Goal: Task Accomplishment & Management: Use online tool/utility

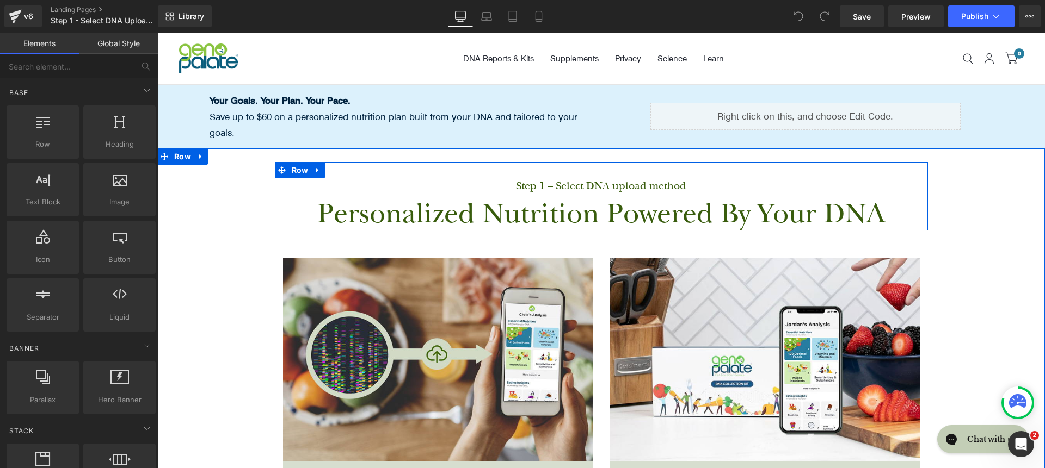
click at [157, 33] on div at bounding box center [157, 33] width 0 height 0
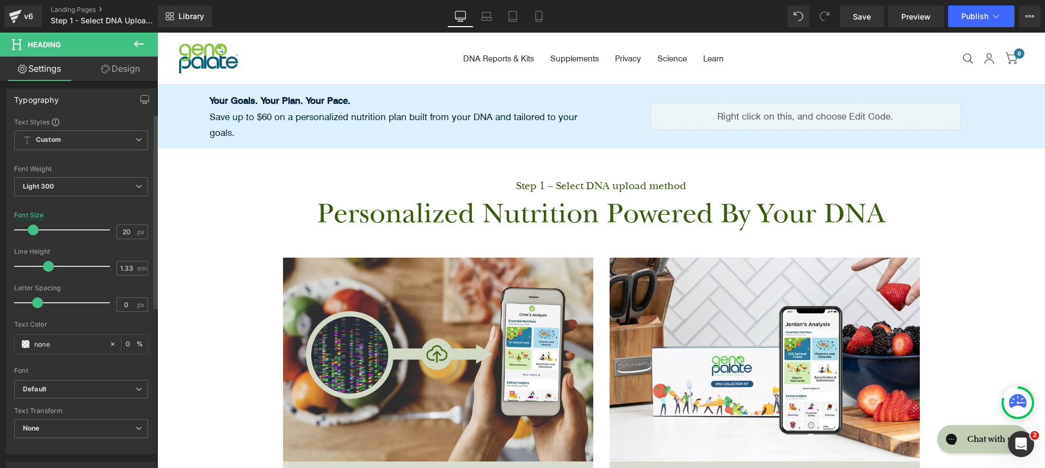
scroll to position [153, 0]
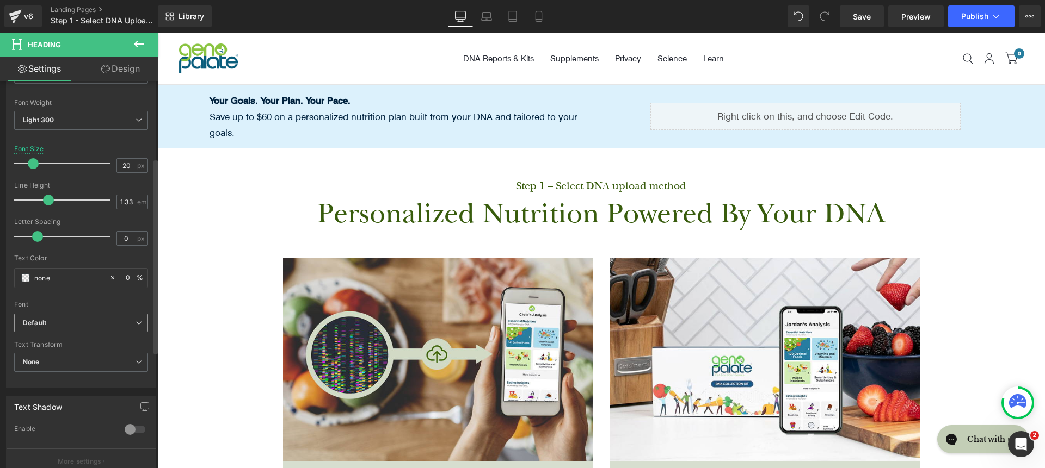
click at [73, 314] on span "Default" at bounding box center [81, 323] width 134 height 19
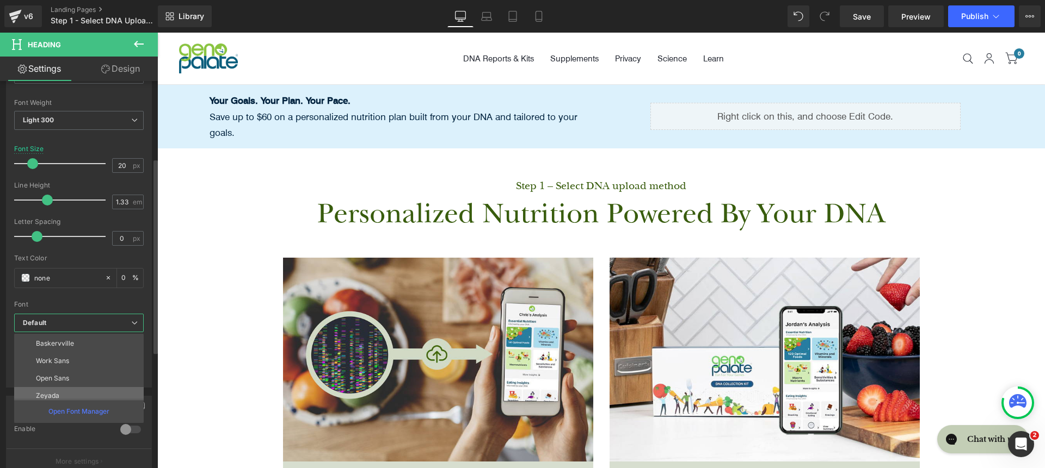
scroll to position [60, 0]
click at [75, 384] on li "Inter" at bounding box center [81, 387] width 134 height 17
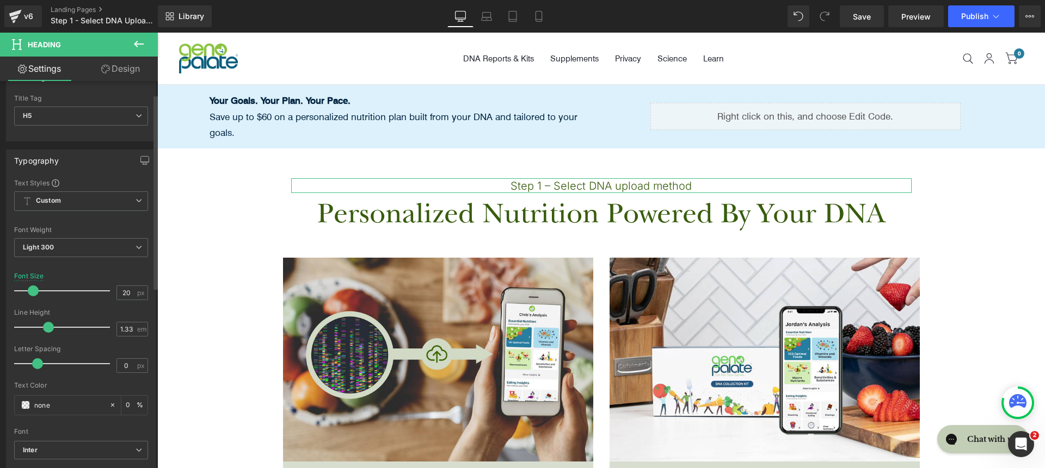
scroll to position [28, 0]
click at [72, 252] on span "Light 300" at bounding box center [81, 245] width 134 height 19
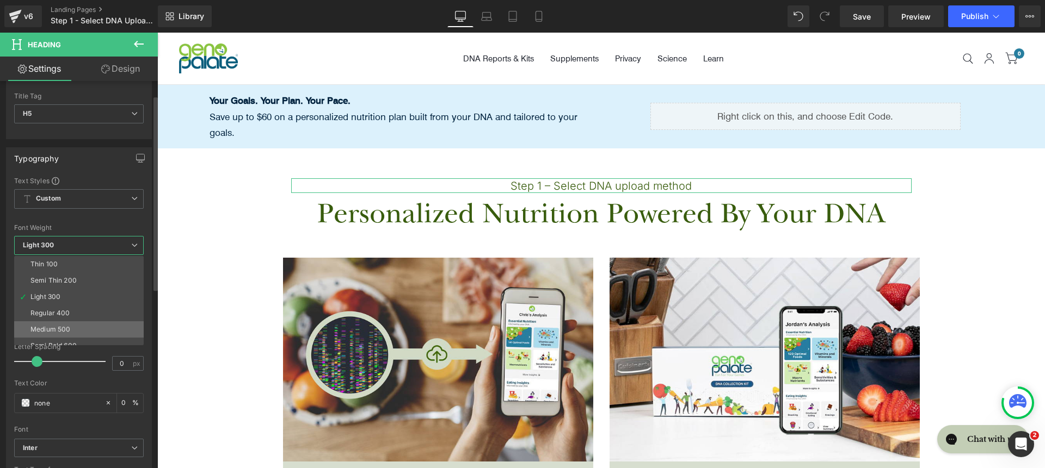
click at [81, 322] on li "Medium 500" at bounding box center [81, 330] width 134 height 16
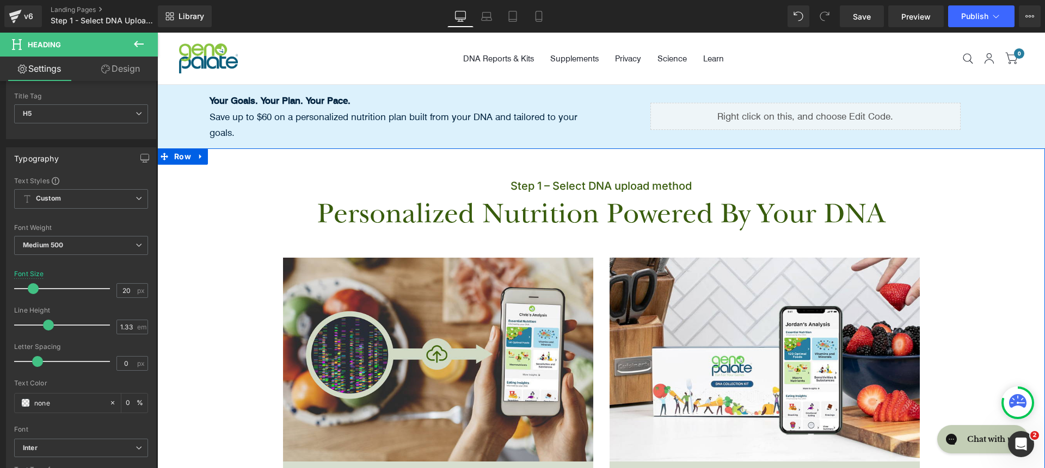
click at [333, 199] on h1 "Personalized Nutrition Powered By Your DNA" at bounding box center [601, 215] width 637 height 32
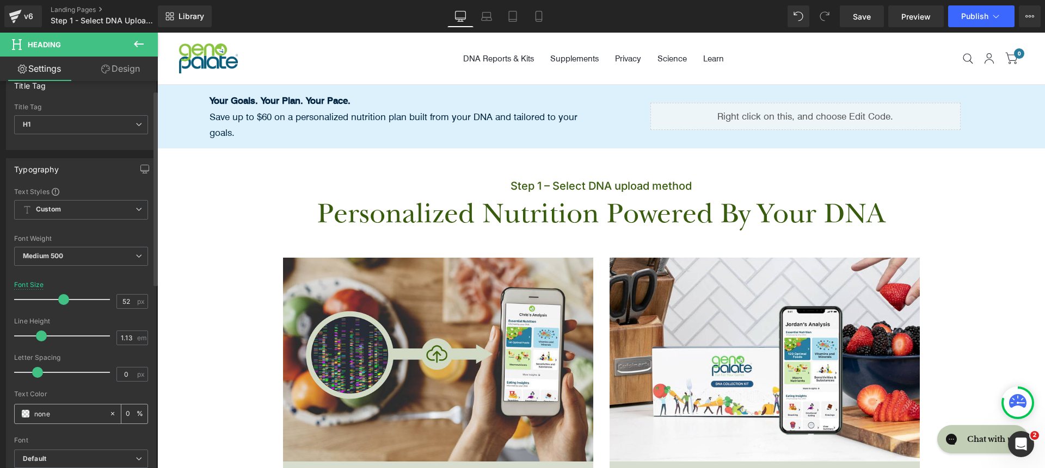
scroll to position [18, 0]
click at [86, 416] on input "none" at bounding box center [69, 413] width 70 height 12
click at [58, 418] on input "none" at bounding box center [69, 413] width 70 height 12
paste input "00223E"
type input "00223E"
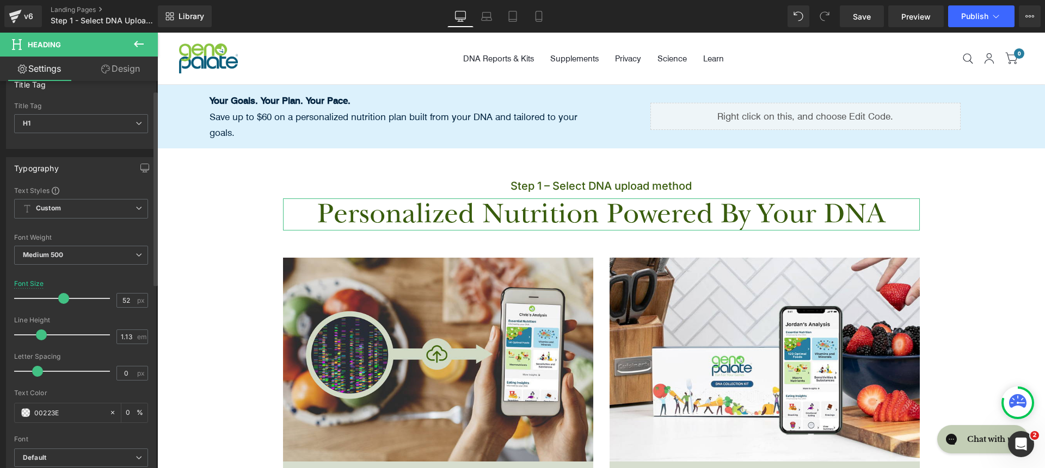
type input "100"
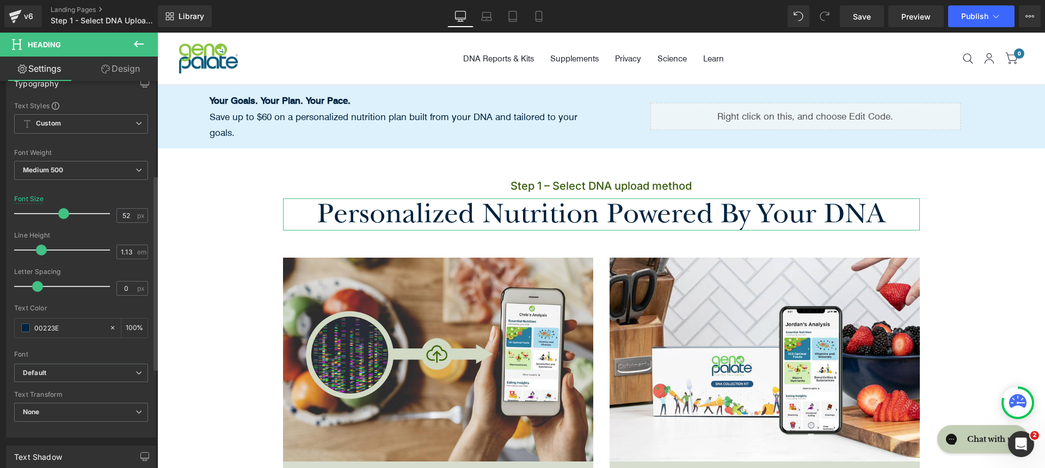
scroll to position [196, 0]
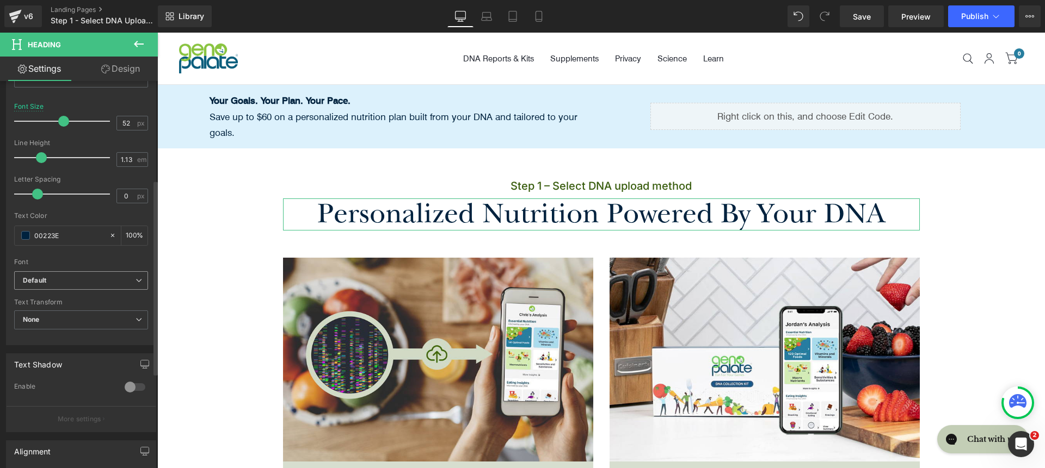
click at [58, 279] on b "Default" at bounding box center [79, 280] width 113 height 9
type input "#00223e"
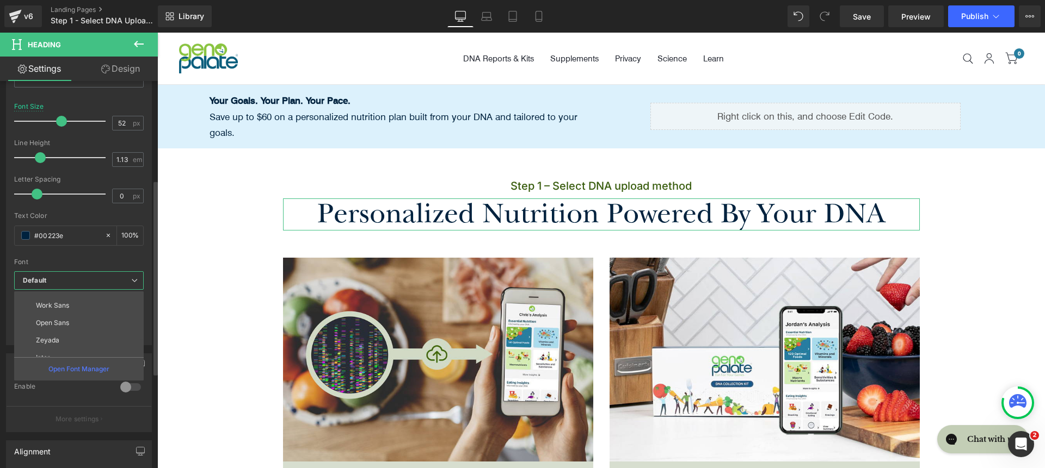
scroll to position [126, 0]
click at [65, 343] on li "roca light" at bounding box center [81, 347] width 134 height 17
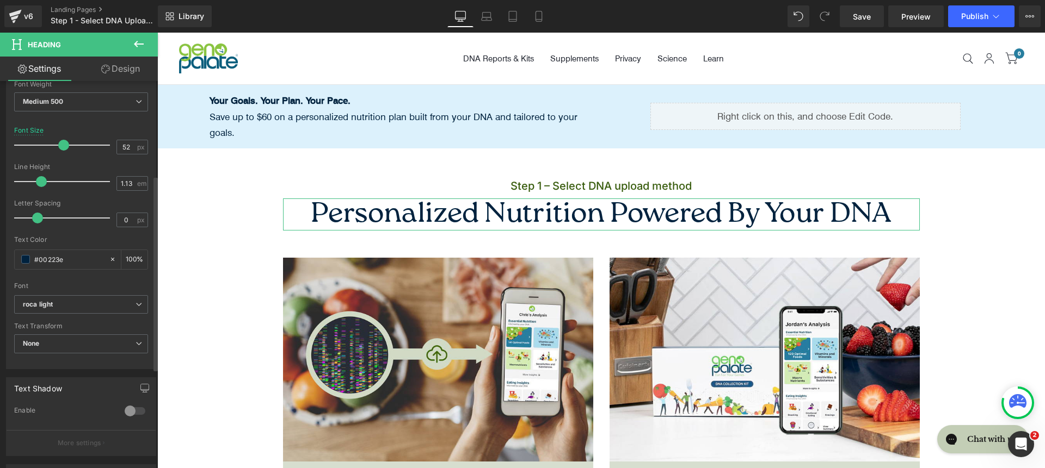
scroll to position [171, 0]
click at [90, 103] on span "Medium 500" at bounding box center [81, 102] width 134 height 19
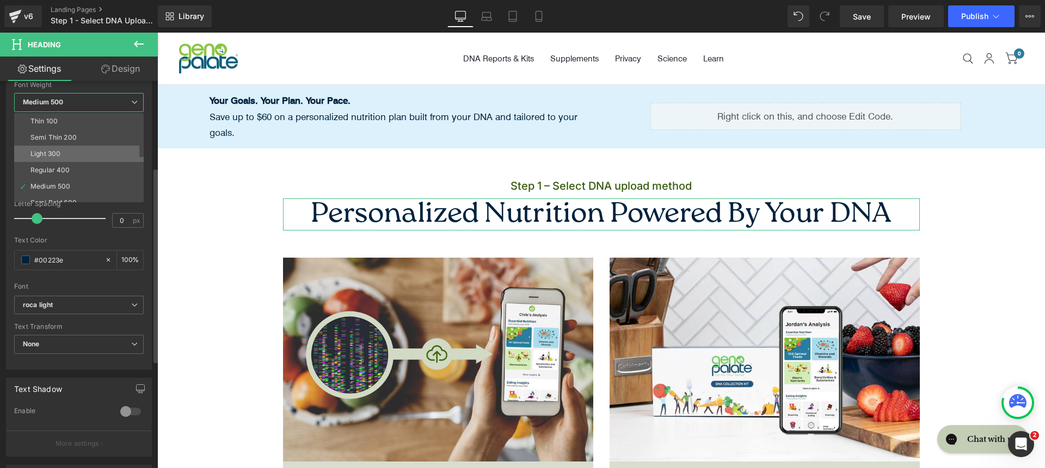
click at [89, 159] on li "Light 300" at bounding box center [81, 154] width 134 height 16
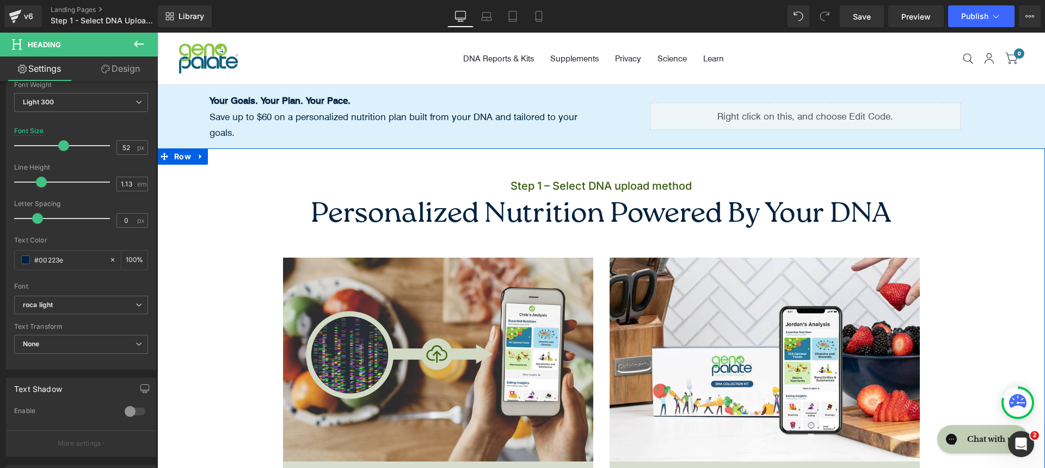
click at [434, 202] on h1 "Personalized Nutrition Powered By Your DNA" at bounding box center [601, 215] width 637 height 32
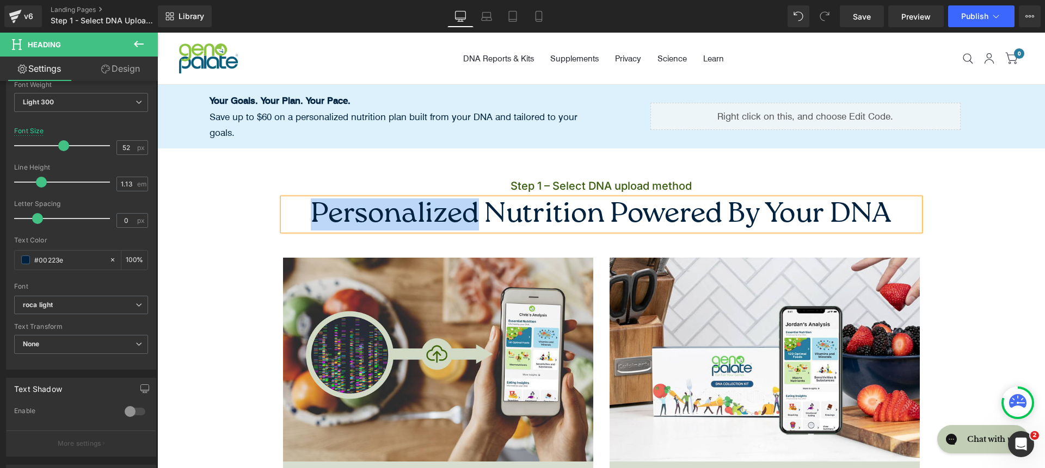
click at [434, 202] on h1 "Personalized Nutrition Powered By Your DNA" at bounding box center [601, 215] width 637 height 32
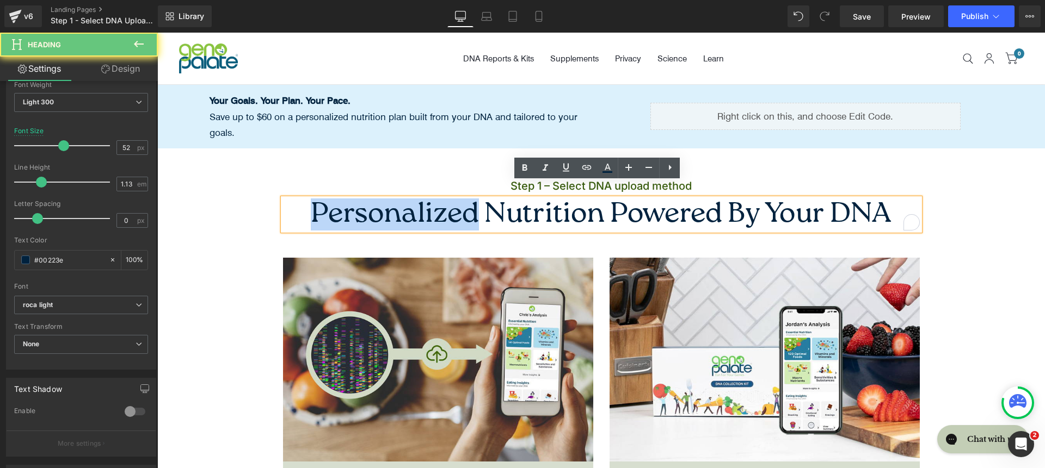
click at [434, 202] on h1 "Personalized Nutrition Powered By Your DNA" at bounding box center [601, 215] width 637 height 32
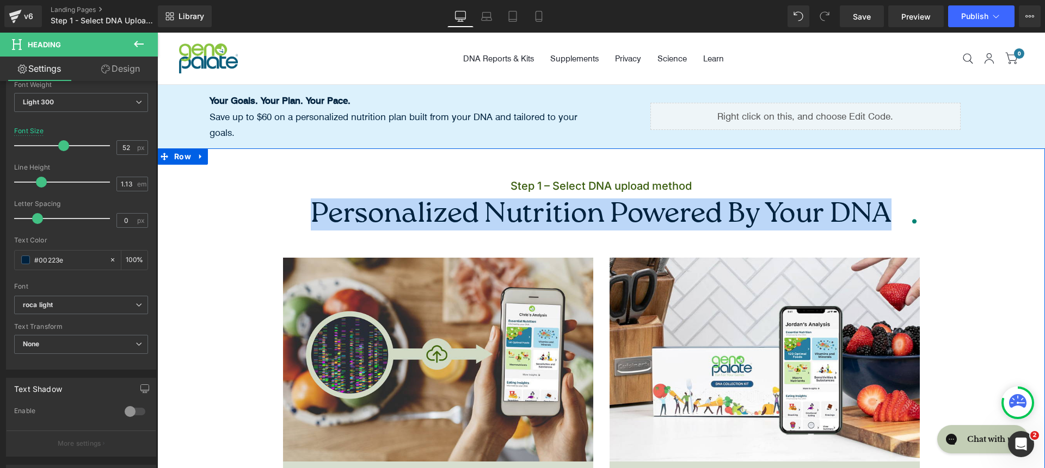
click at [262, 195] on div "Step 1 – Select DNA upload method Heading Row Personalized Nutrition Powered By…" at bounding box center [601, 461] width 866 height 598
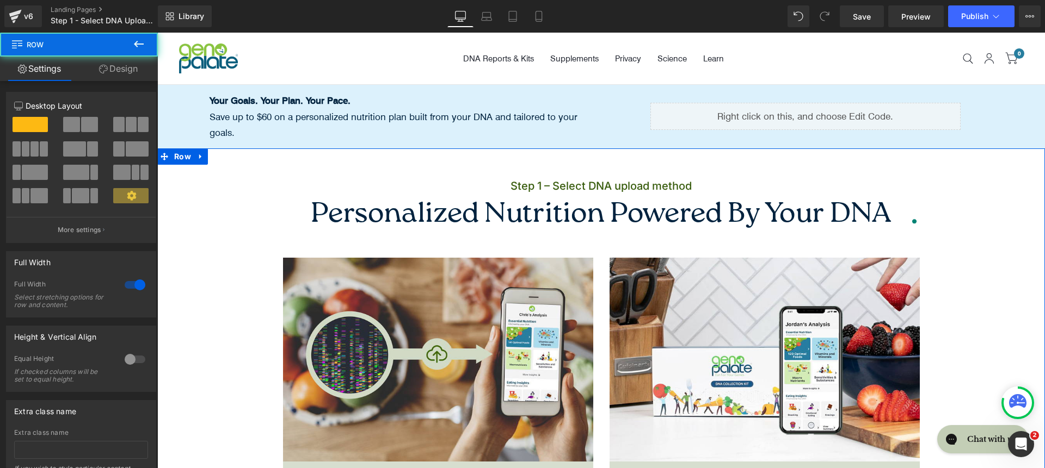
scroll to position [297, 0]
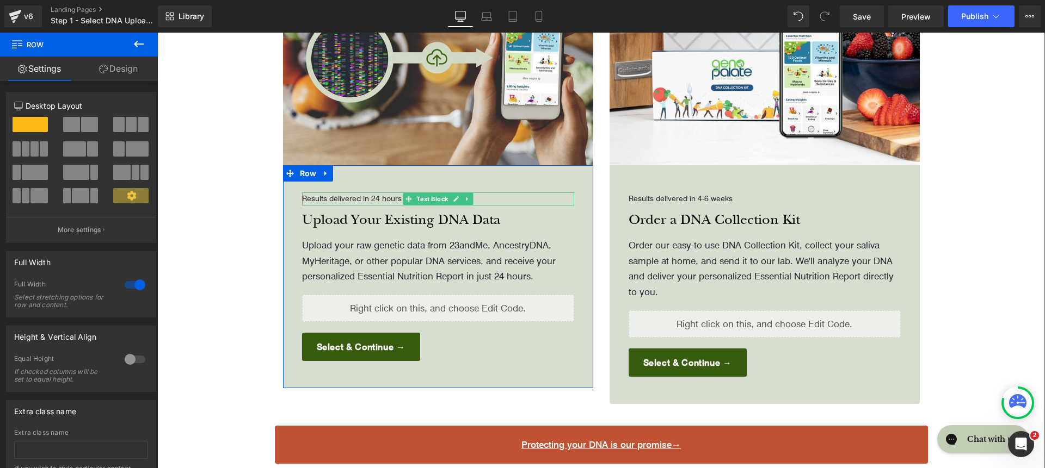
click at [364, 193] on p "Results delivered in 24 hours" at bounding box center [438, 199] width 272 height 13
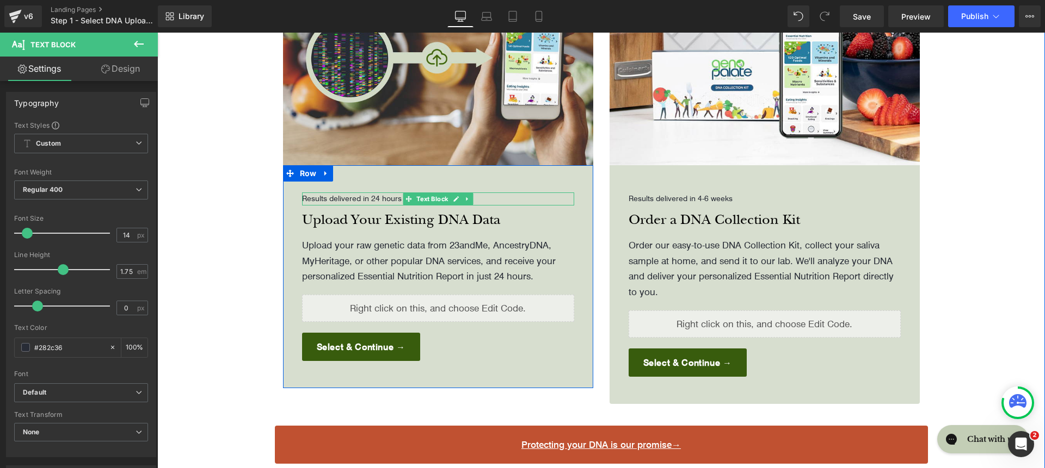
click at [317, 193] on div at bounding box center [438, 194] width 272 height 3
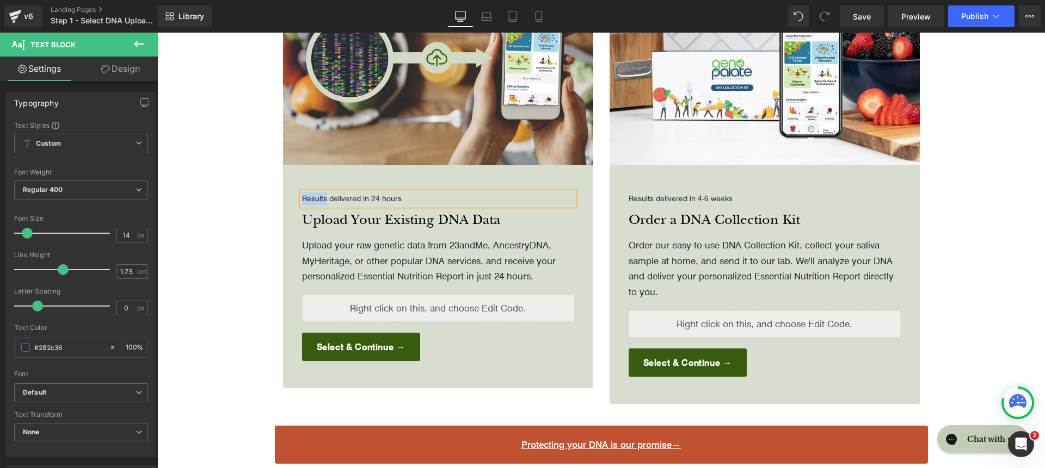
click at [317, 193] on p "Results delivered in 24 hours" at bounding box center [438, 199] width 272 height 13
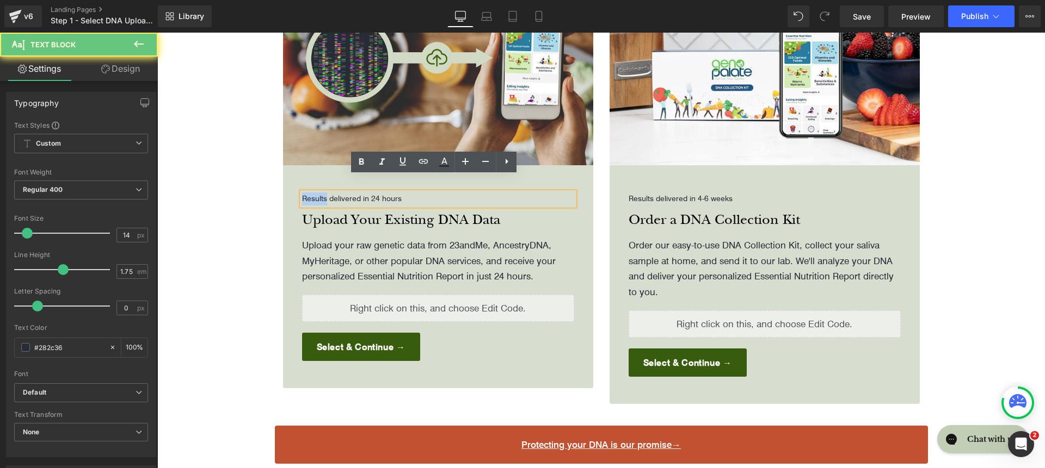
click at [360, 193] on p "Results delivered in 24 hours" at bounding box center [438, 199] width 272 height 13
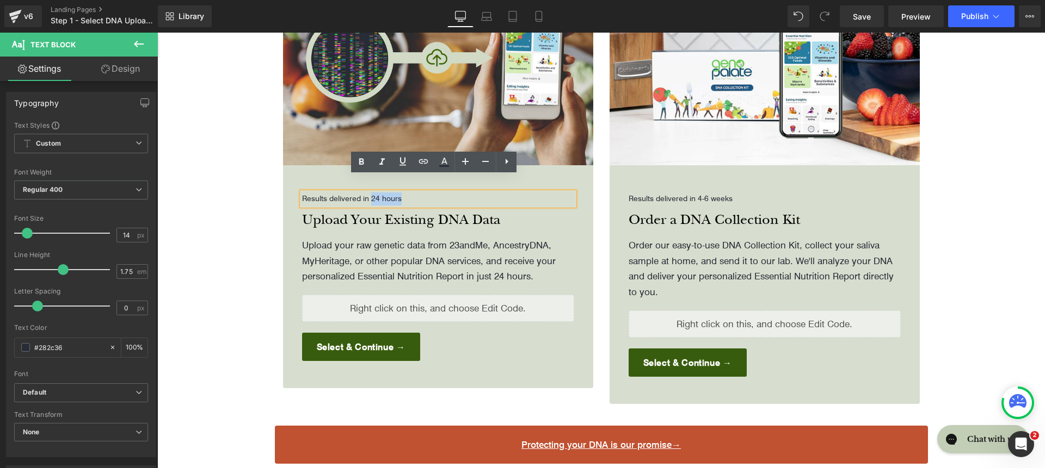
drag, startPoint x: 360, startPoint y: 184, endPoint x: 410, endPoint y: 184, distance: 50.6
click at [410, 193] on p "Results delivered in 24 hours" at bounding box center [438, 199] width 272 height 13
click at [532, 211] on h4 "Upload Your Existing DNA Data" at bounding box center [438, 220] width 272 height 18
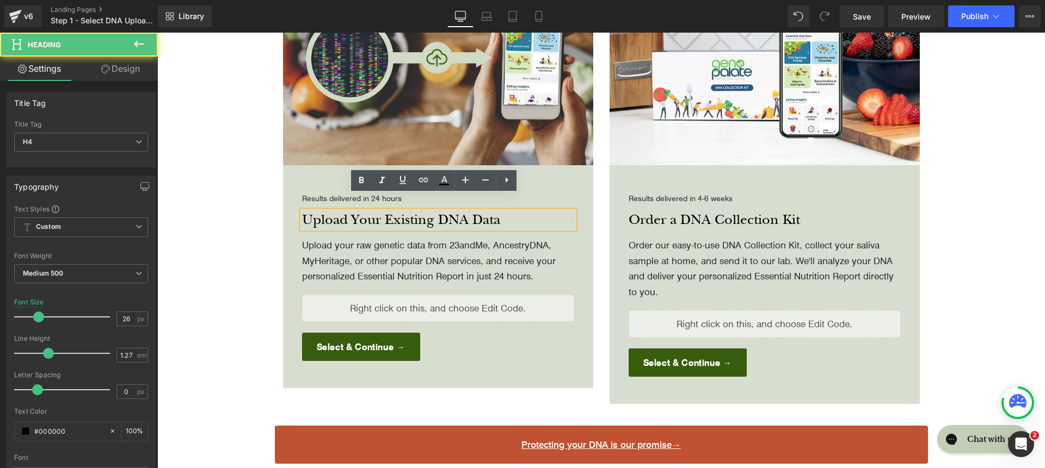
click at [523, 193] on p "Results delivered in 24 hours" at bounding box center [438, 199] width 272 height 13
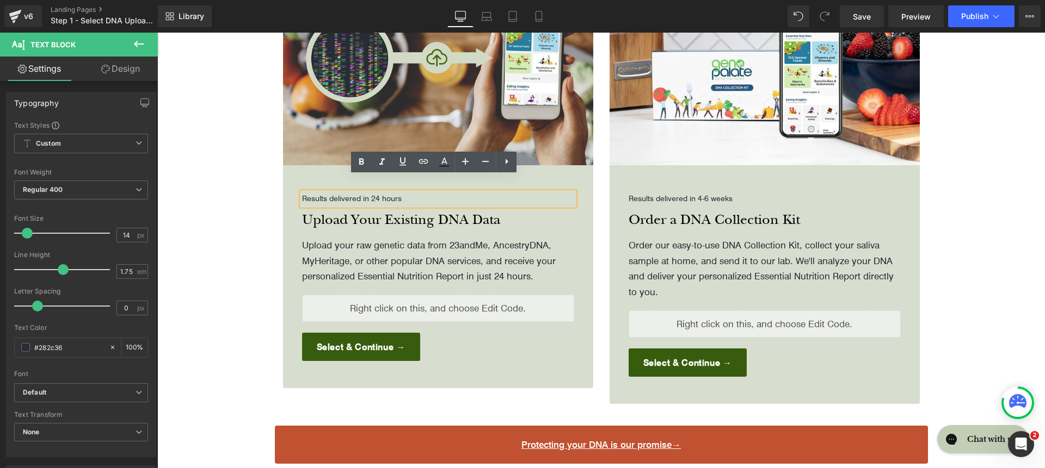
click at [542, 193] on p "Results delivered in 24 hours" at bounding box center [438, 199] width 272 height 13
click at [563, 165] on div "Results delivered in 24 hours Text Block Upload Your Existing DNA Data Heading …" at bounding box center [438, 276] width 310 height 223
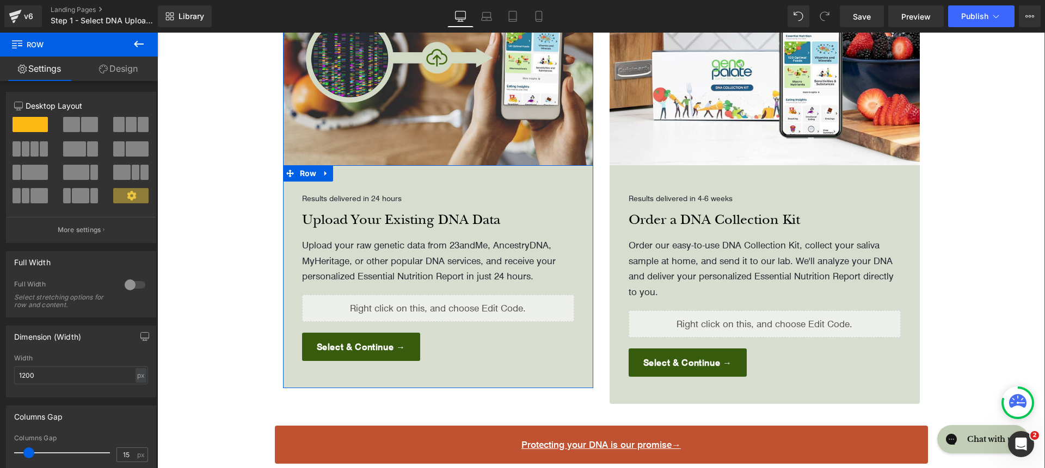
click at [561, 175] on div "Results delivered in 24 hours Text Block Upload Your Existing DNA Data Heading …" at bounding box center [438, 276] width 310 height 223
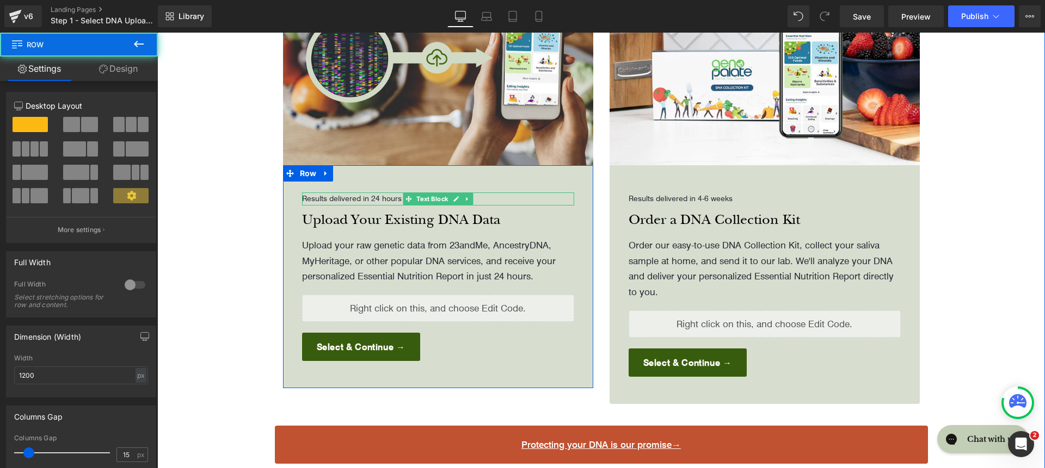
click at [536, 193] on p "Results delivered in 24 hours" at bounding box center [438, 199] width 272 height 13
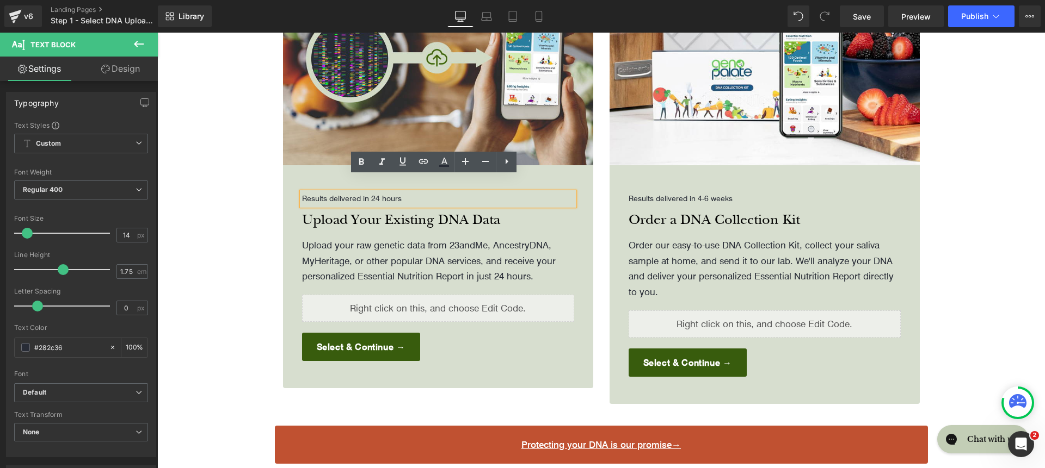
click at [576, 166] on div "Results delivered in 24 hours Text Block Upload Your Existing DNA Data Heading …" at bounding box center [438, 276] width 310 height 223
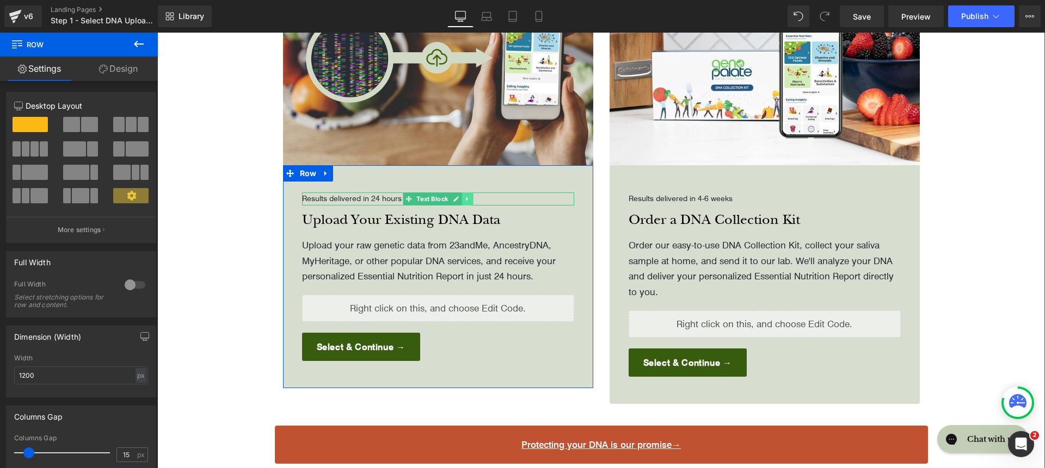
click at [464, 196] on icon at bounding box center [467, 199] width 6 height 7
click at [467, 193] on link at bounding box center [472, 199] width 11 height 13
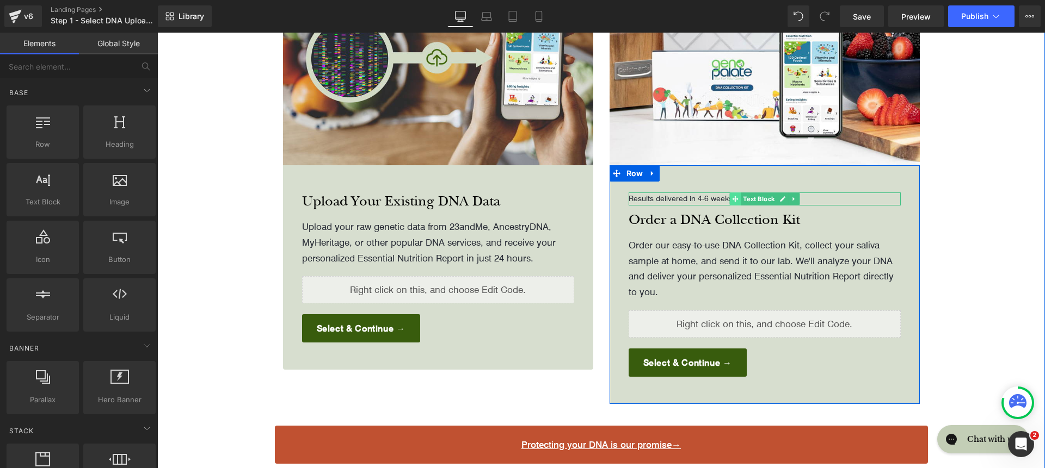
click at [732, 196] on icon at bounding box center [735, 199] width 6 height 6
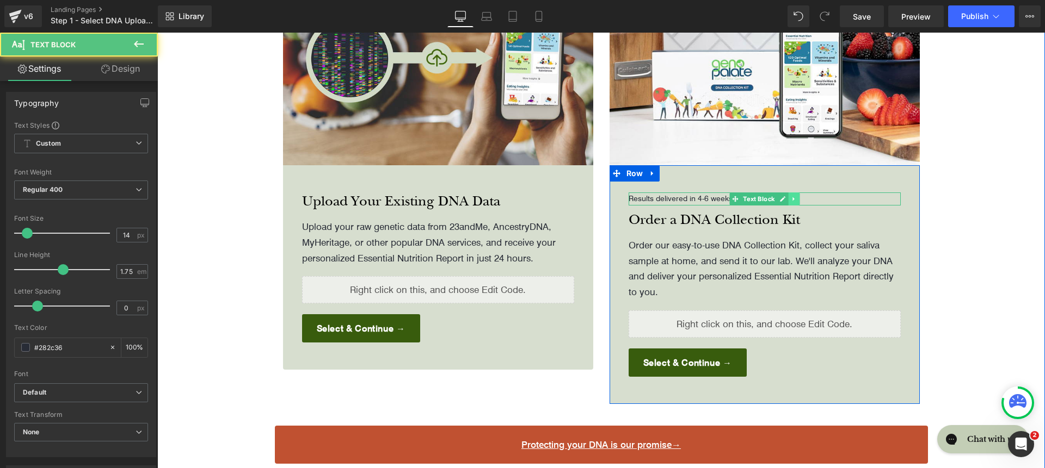
click at [793, 193] on link at bounding box center [793, 199] width 11 height 13
click at [796, 196] on icon at bounding box center [799, 199] width 6 height 6
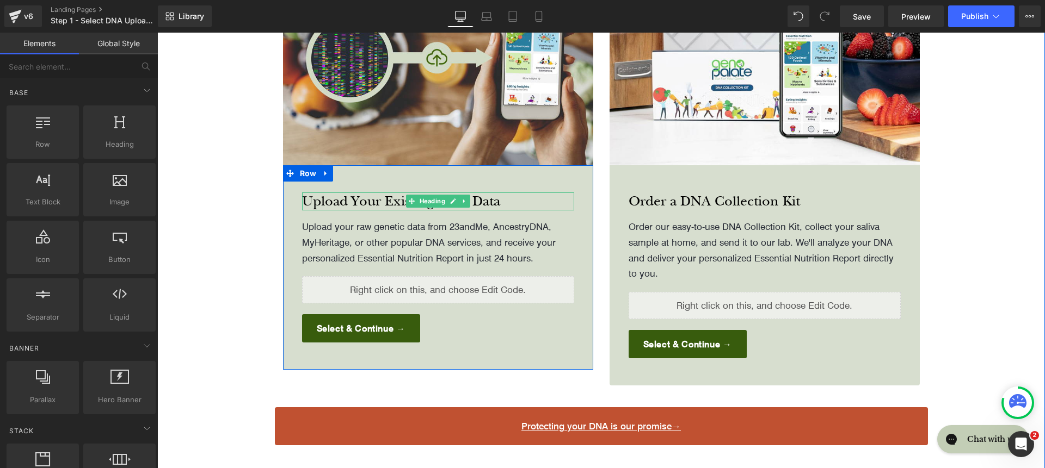
click at [450, 199] on icon at bounding box center [452, 201] width 5 height 5
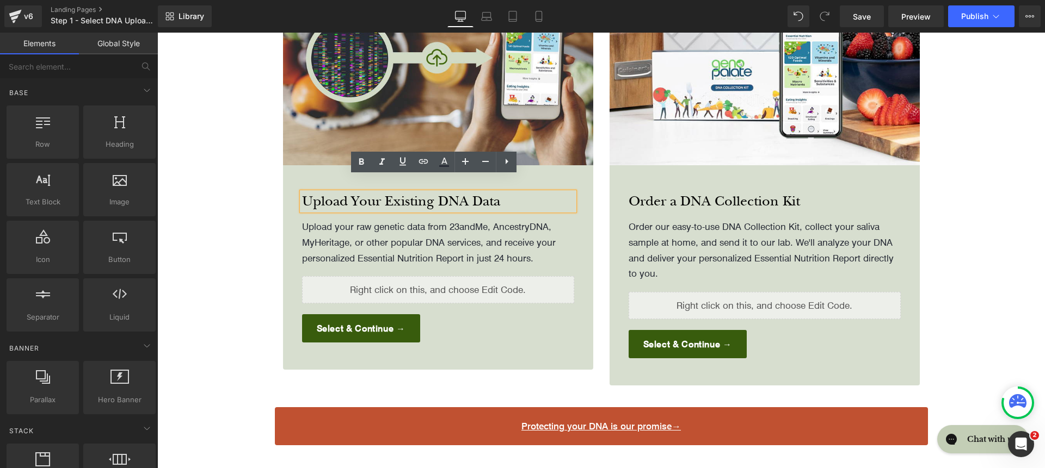
click at [362, 193] on h4 "Upload Your Existing DNA Data" at bounding box center [438, 202] width 272 height 18
click at [407, 240] on p "Upload your raw genetic data from 23andMe, AncestryDNA, MyHeritage, or other po…" at bounding box center [438, 242] width 272 height 47
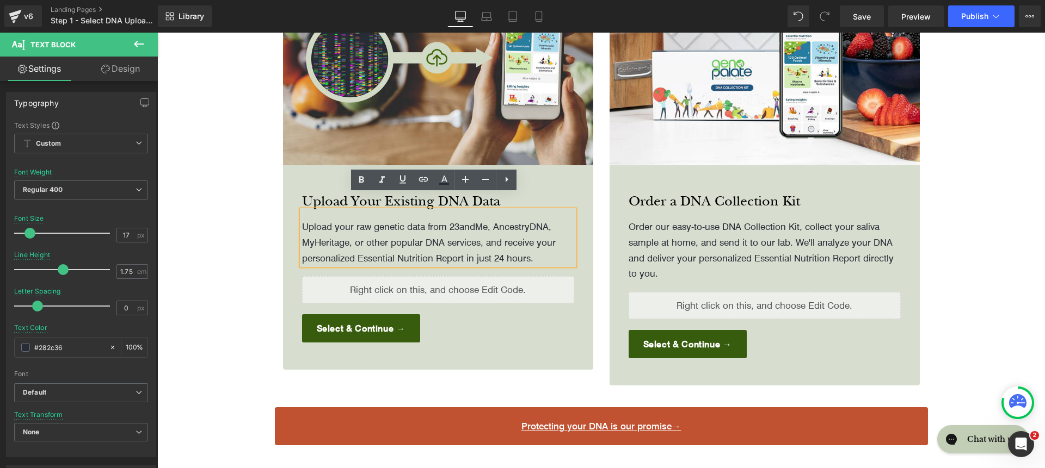
click at [474, 231] on p "Upload your raw genetic data from 23andMe, AncestryDNA, MyHeritage, or other po…" at bounding box center [438, 242] width 272 height 47
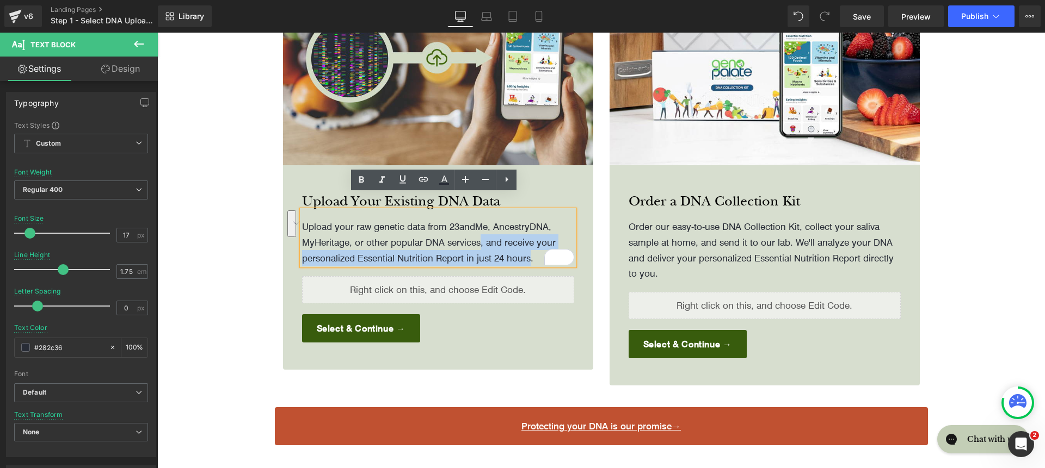
drag, startPoint x: 503, startPoint y: 243, endPoint x: 460, endPoint y: 227, distance: 46.0
click at [460, 227] on p "Upload your raw genetic data from 23andMe, AncestryDNA, MyHeritage, or other po…" at bounding box center [438, 242] width 272 height 47
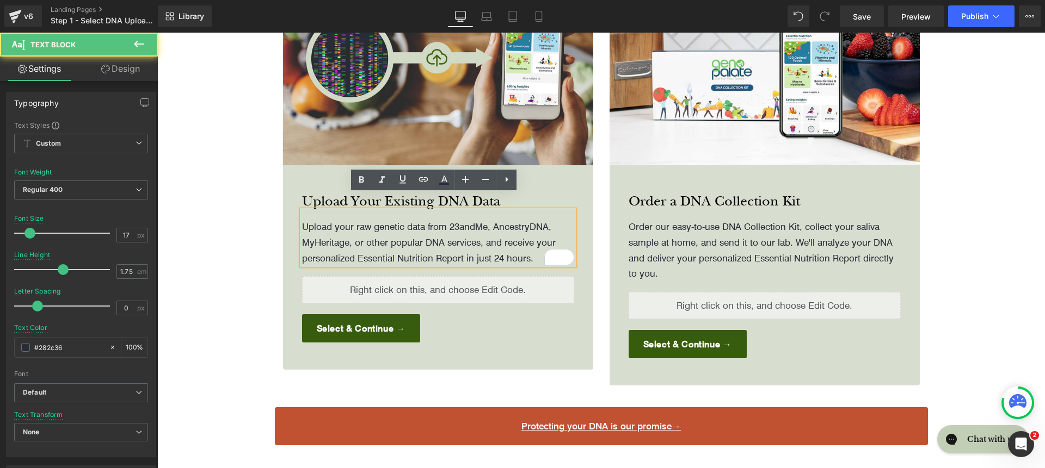
click at [344, 229] on p "Upload your raw genetic data from 23andMe, AncestryDNA, MyHeritage, or other po…" at bounding box center [438, 242] width 272 height 47
click at [402, 233] on p "Upload your raw genetic data from 23andMe, AncestryDNA, MyHeritage, or other po…" at bounding box center [438, 242] width 272 height 47
drag, startPoint x: 502, startPoint y: 243, endPoint x: 349, endPoint y: 240, distance: 152.4
click at [349, 240] on p "Upload your raw genetic data from 23andMe, AncestryDNA, MyHeritage, or other po…" at bounding box center [438, 242] width 272 height 47
click at [344, 240] on p "Upload your raw genetic data from 23andMe, AncestryDNA, MyHeritage, or other po…" at bounding box center [438, 242] width 272 height 47
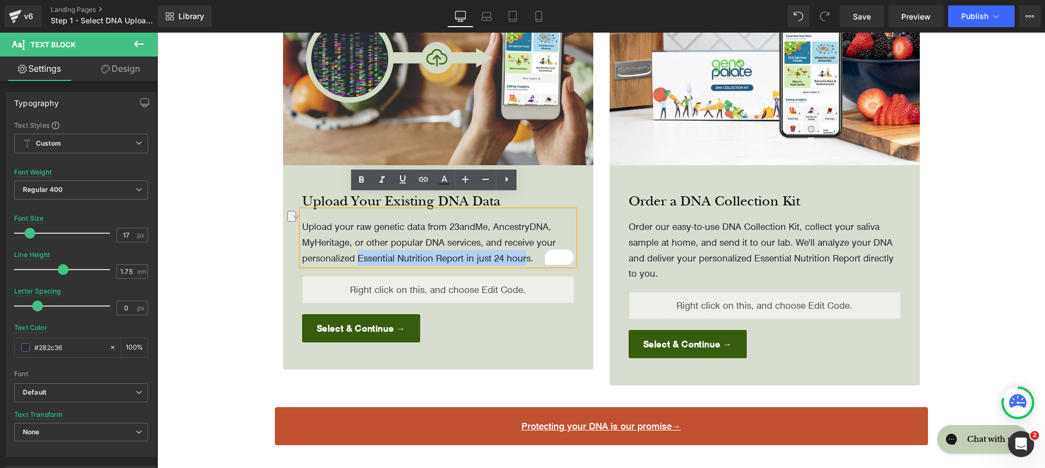
drag, startPoint x: 382, startPoint y: 240, endPoint x: 501, endPoint y: 241, distance: 118.6
click at [501, 241] on p "Upload your raw genetic data from 23andMe, AncestryDNA, MyHeritage, or other po…" at bounding box center [438, 242] width 272 height 47
drag, startPoint x: 503, startPoint y: 241, endPoint x: 344, endPoint y: 244, distance: 159.4
click at [344, 244] on p "Upload your raw genetic data from 23andMe, AncestryDNA, MyHeritage, or other po…" at bounding box center [438, 242] width 272 height 47
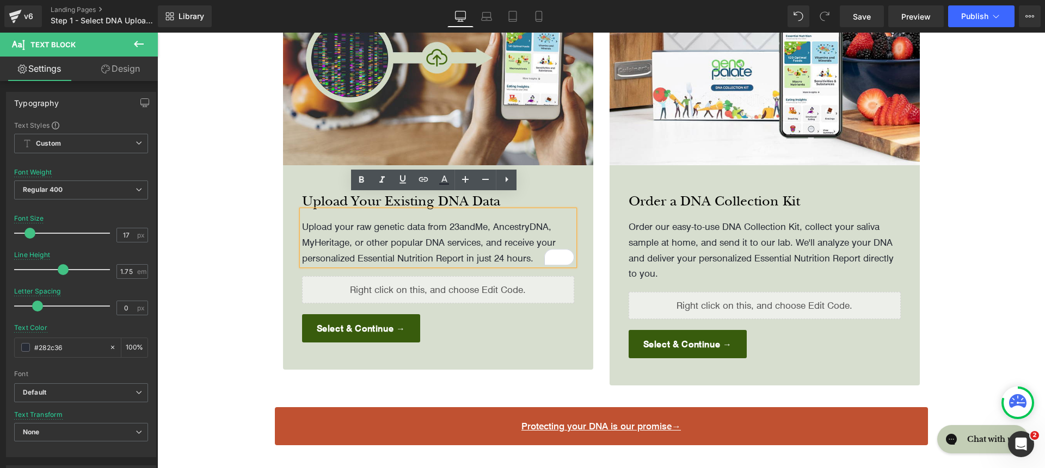
click at [464, 247] on p "Upload your raw genetic data from 23andMe, AncestryDNA, MyHeritage, or other po…" at bounding box center [438, 242] width 272 height 47
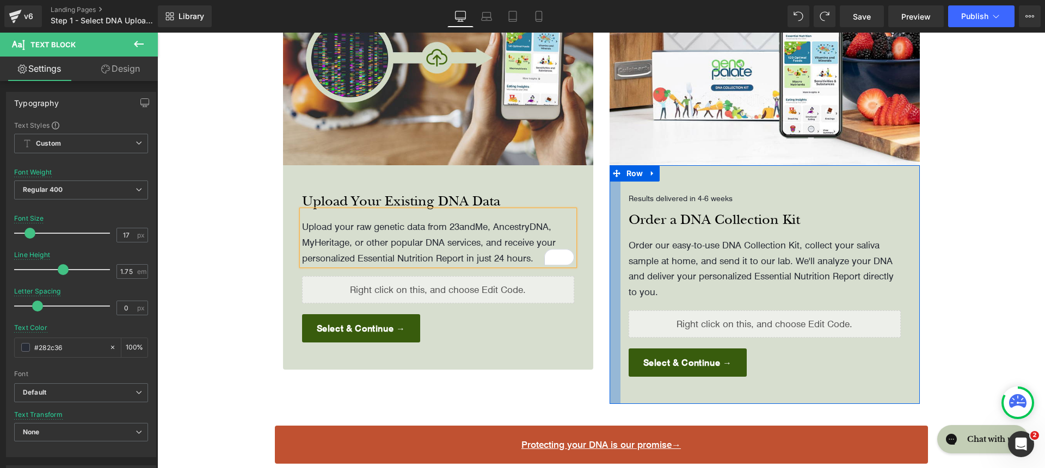
scroll to position [315, 0]
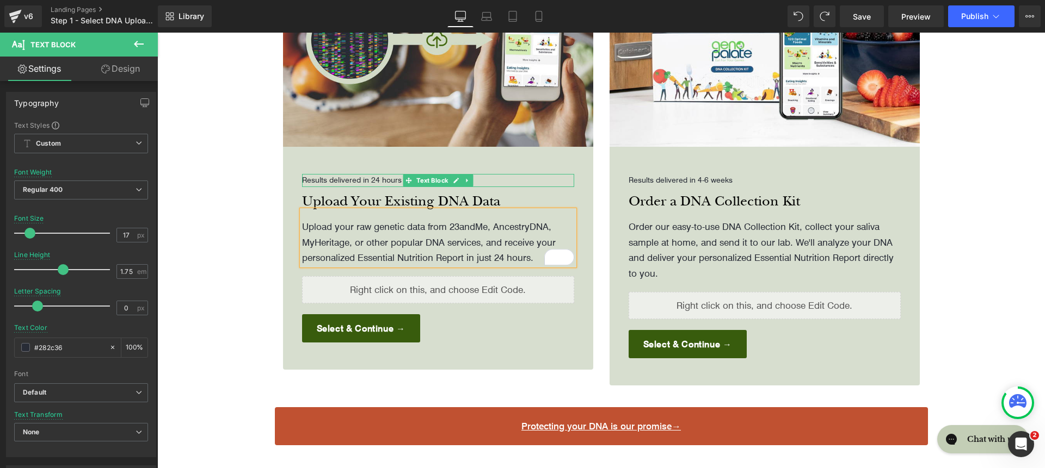
click at [485, 174] on p "Results delivered in 24 hours" at bounding box center [438, 180] width 272 height 13
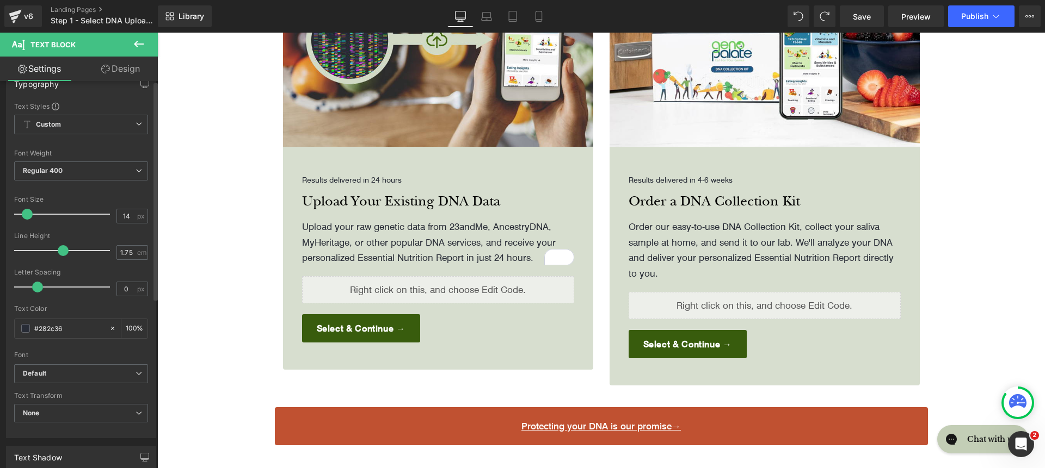
scroll to position [22, 0]
click at [101, 357] on div "Font Default [GEOGRAPHIC_DATA] [GEOGRAPHIC_DATA] Work Sans Open Sans [GEOGRAPHI…" at bounding box center [81, 230] width 134 height 263
click at [94, 369] on b "Default" at bounding box center [79, 371] width 113 height 9
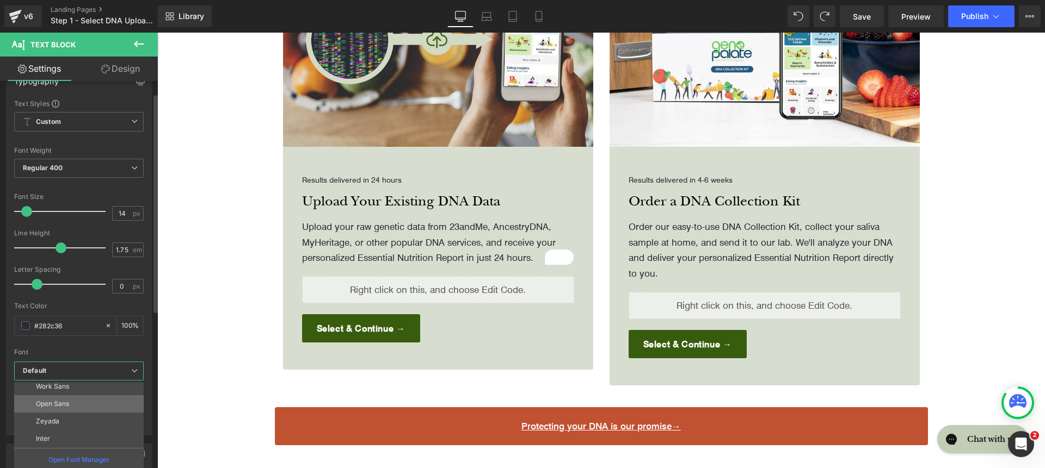
scroll to position [70, 0]
click at [91, 420] on li "Inter" at bounding box center [81, 425] width 134 height 17
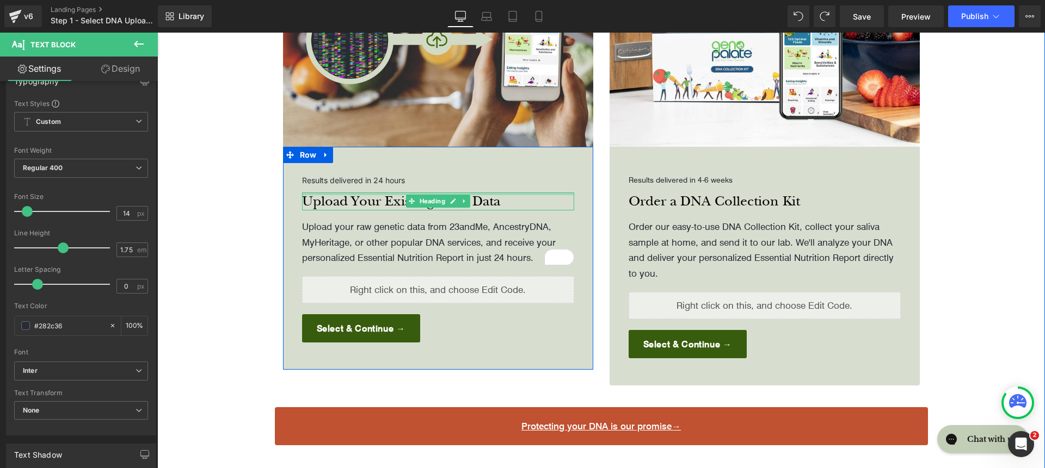
drag, startPoint x: 331, startPoint y: 177, endPoint x: 250, endPoint y: 195, distance: 83.0
click at [331, 193] on div "Upload Your Existing DNA Data Heading" at bounding box center [438, 202] width 272 height 18
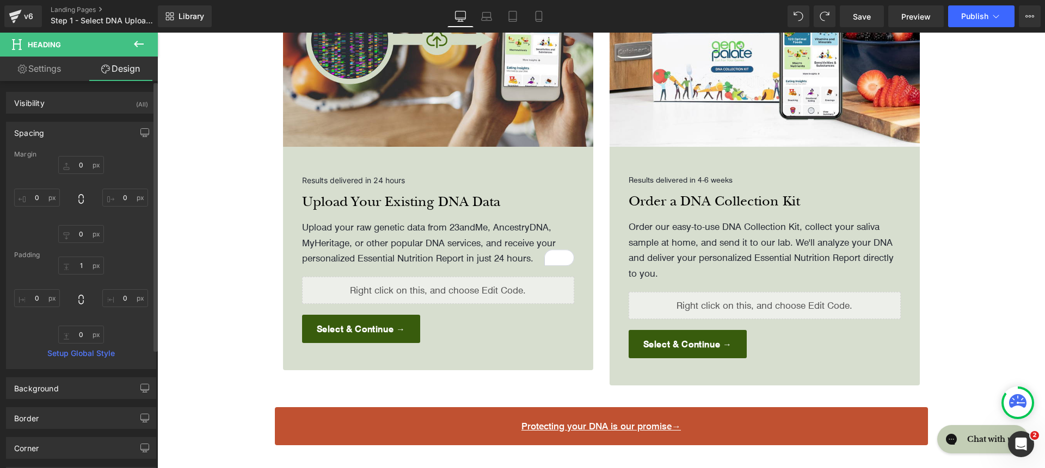
click at [54, 82] on div "Visibility (All) 0|0|0|0 1 Show on Desktop 1 Show on Laptop 1 Show on Tablet 1 …" at bounding box center [81, 345] width 163 height 528
click at [54, 76] on link "Settings" at bounding box center [39, 69] width 79 height 24
type input "100"
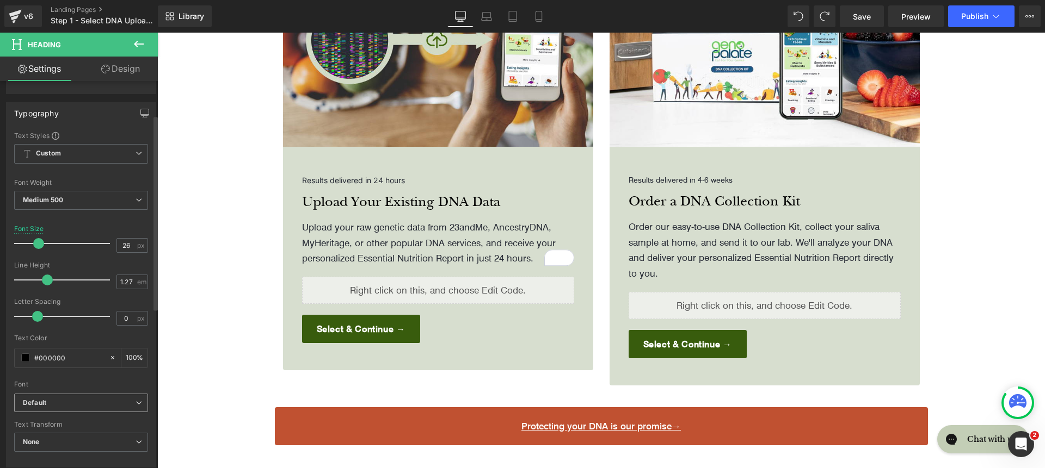
scroll to position [89, 0]
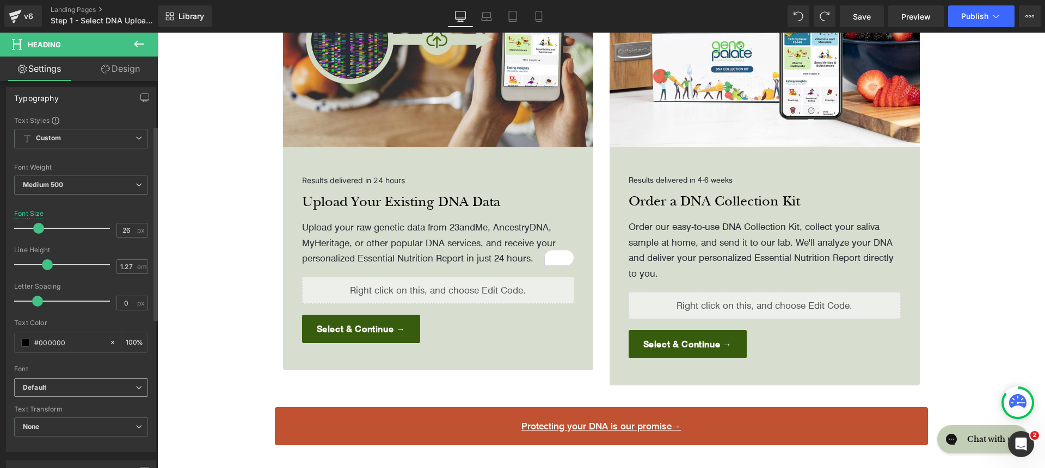
click at [85, 381] on span "Default" at bounding box center [81, 388] width 134 height 19
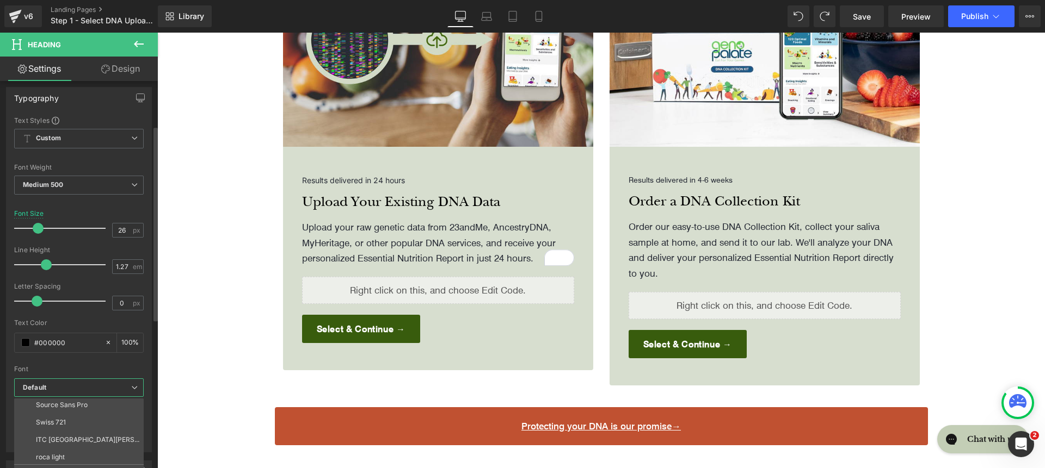
scroll to position [126, 0]
click at [89, 447] on li "roca light" at bounding box center [81, 455] width 134 height 17
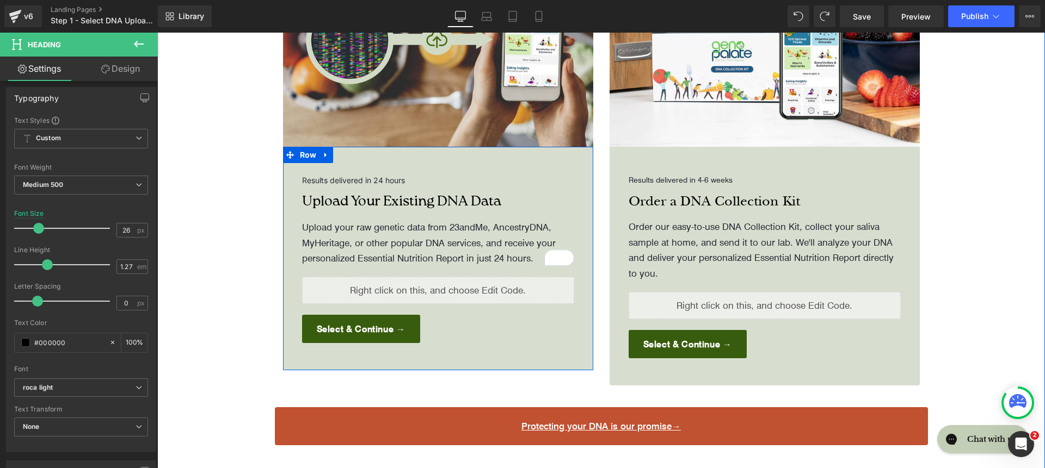
click at [345, 219] on p "Upload your raw genetic data from 23andMe, AncestryDNA, MyHeritage, or other po…" at bounding box center [438, 242] width 272 height 47
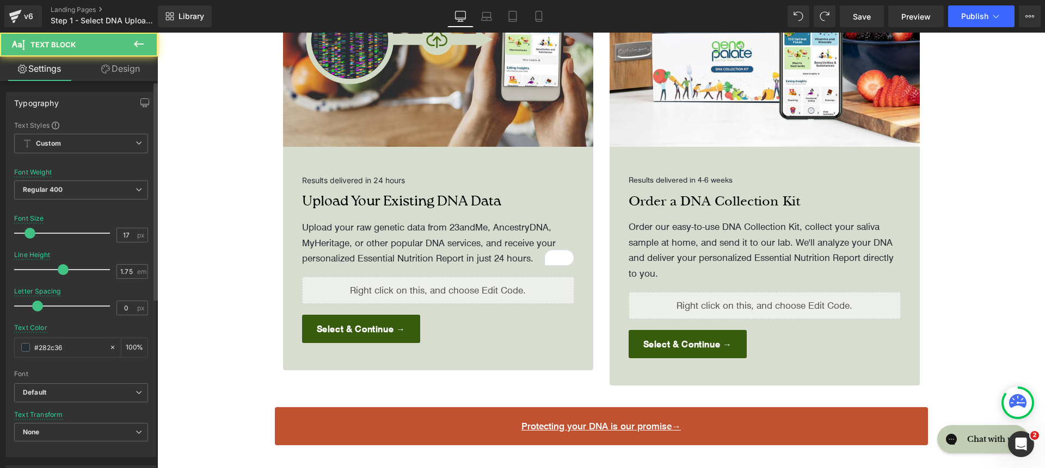
scroll to position [2, 0]
click at [72, 398] on span "Default" at bounding box center [81, 390] width 134 height 19
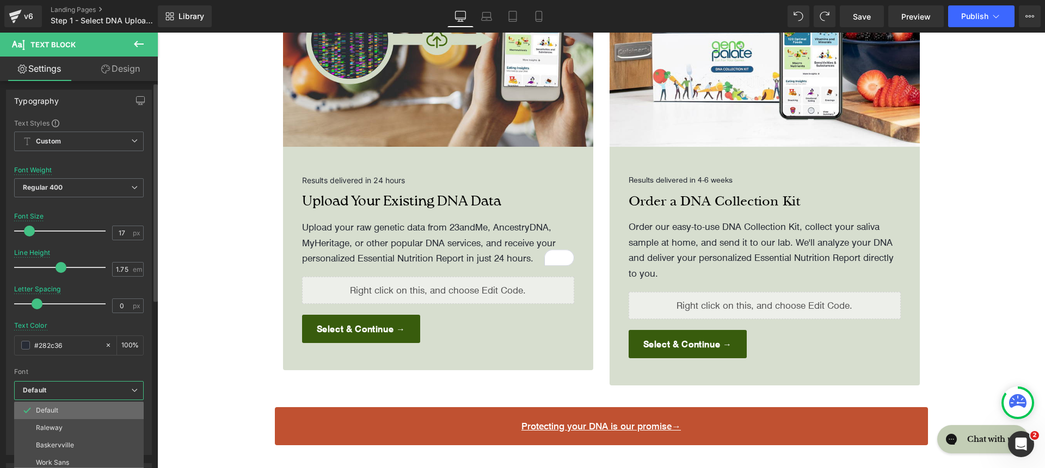
scroll to position [111, 0]
click at [74, 409] on li "Inter" at bounding box center [81, 404] width 134 height 17
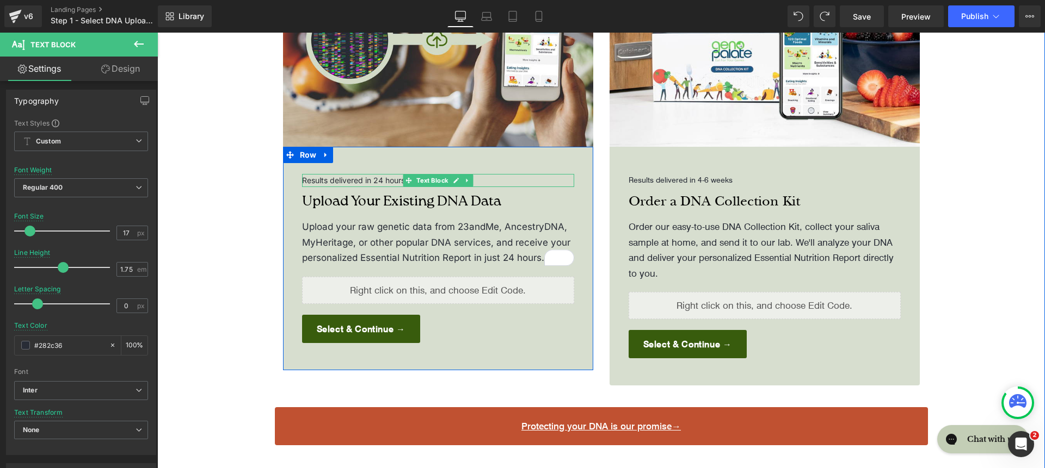
click at [325, 174] on p "Results delivered in 24 hours" at bounding box center [438, 180] width 272 height 13
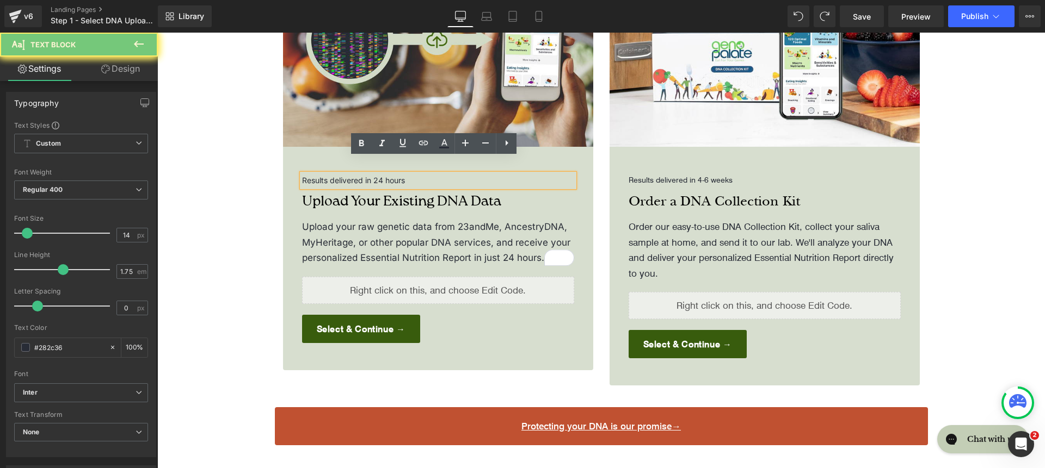
click at [372, 174] on p "Results delivered in 24 hours" at bounding box center [438, 180] width 272 height 13
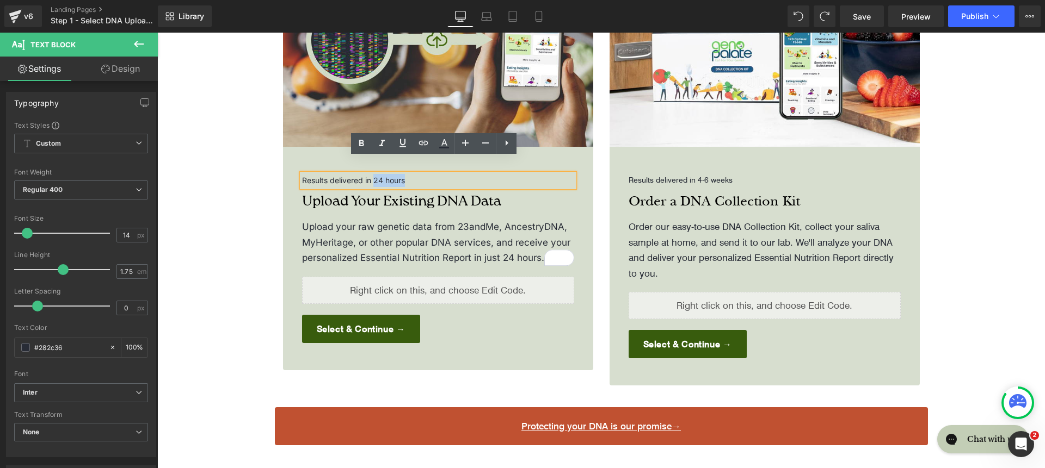
drag, startPoint x: 372, startPoint y: 165, endPoint x: 406, endPoint y: 164, distance: 34.3
click at [406, 174] on p "Results delivered in 24 hours" at bounding box center [438, 180] width 272 height 13
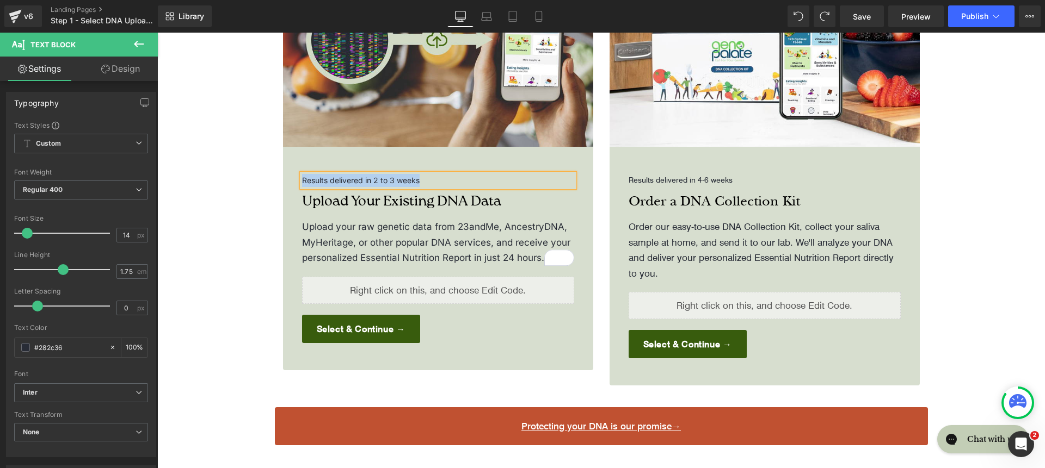
copy p "Results delivered in 2 to 3 weeks"
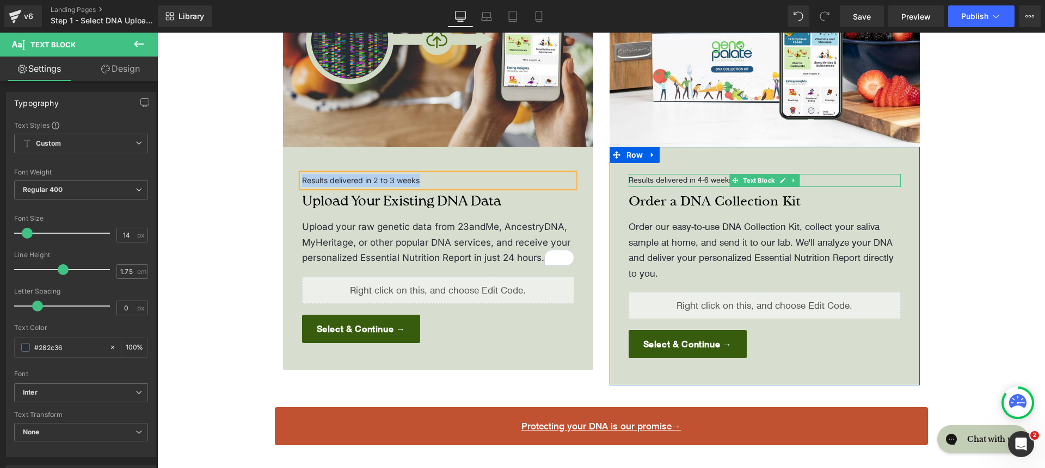
click at [689, 174] on p "Results delivered in 4-6 weeks" at bounding box center [764, 180] width 272 height 13
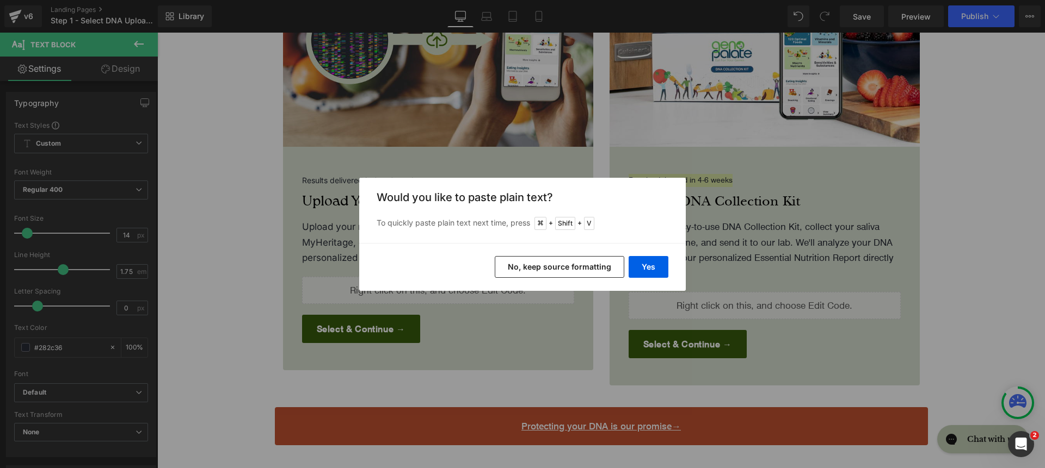
click at [603, 269] on button "No, keep source formatting" at bounding box center [559, 267] width 129 height 22
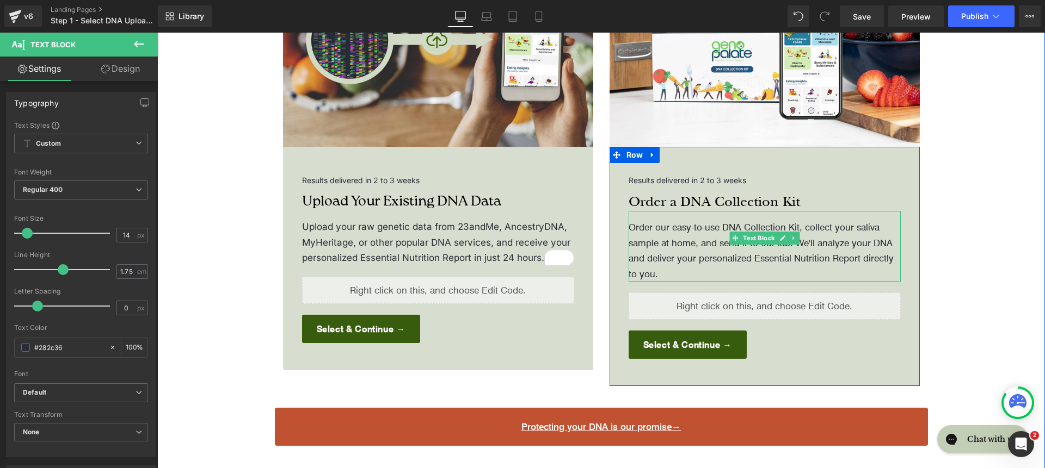
click at [662, 219] on p "Order our easy-to-use DNA Collection Kit, collect your saliva sample at home, a…" at bounding box center [764, 250] width 272 height 63
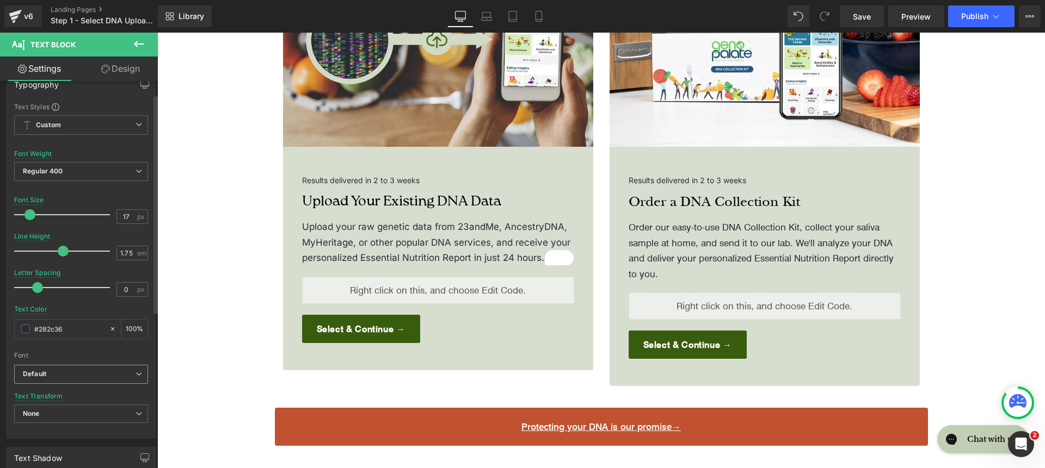
scroll to position [48, 0]
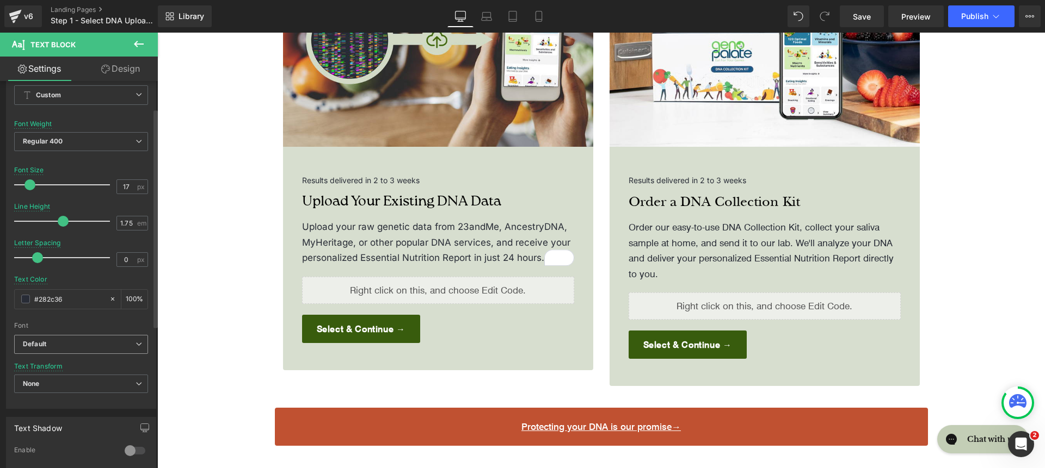
click at [66, 351] on span "Default" at bounding box center [81, 344] width 134 height 19
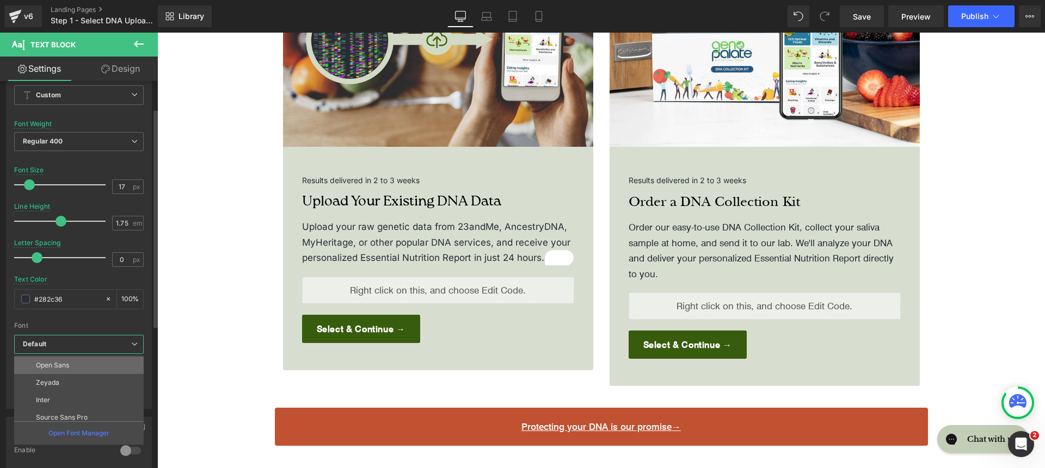
scroll to position [70, 0]
click at [82, 400] on li "Inter" at bounding box center [81, 398] width 134 height 17
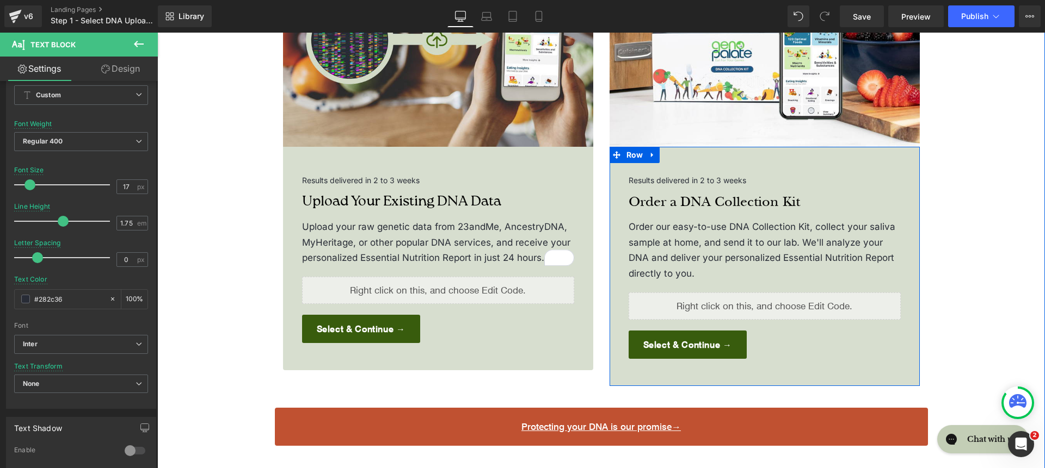
click at [709, 193] on h4 "Order a DNA Collection Kit" at bounding box center [764, 202] width 272 height 18
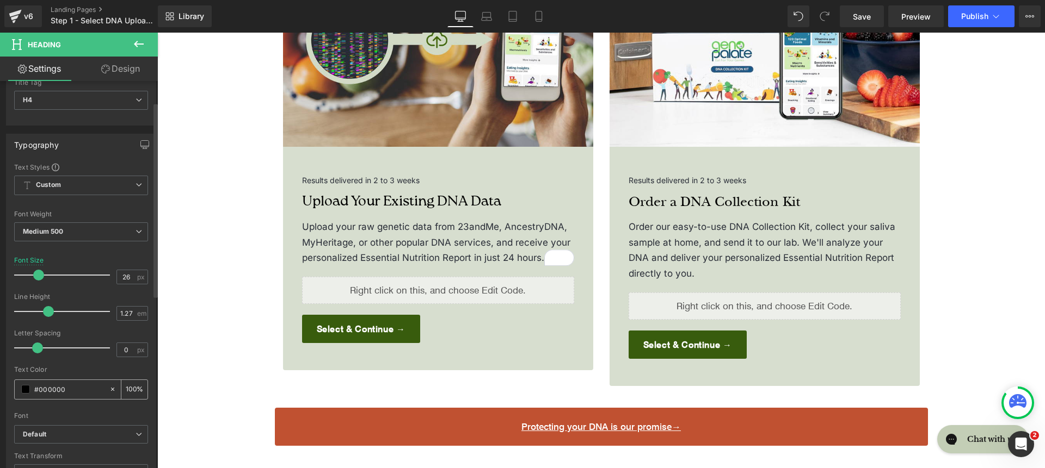
scroll to position [129, 0]
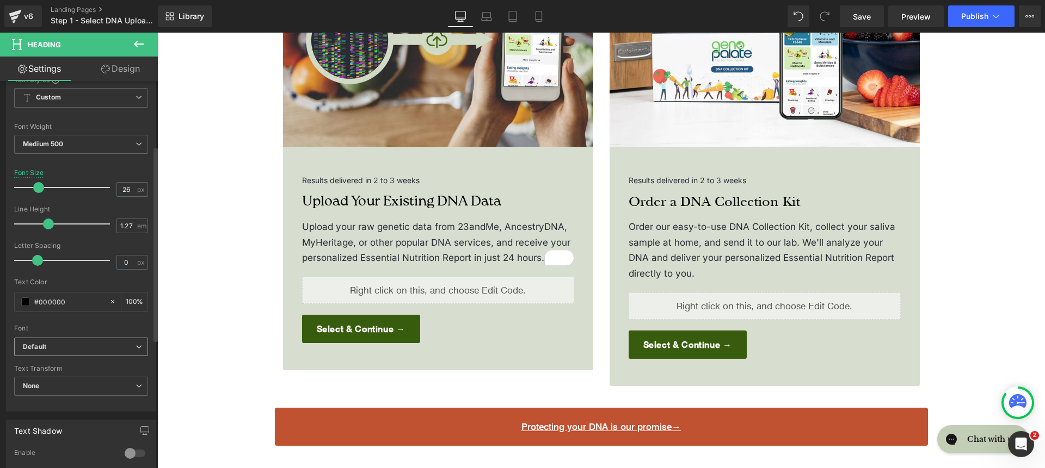
click at [69, 338] on span "Default" at bounding box center [81, 347] width 134 height 19
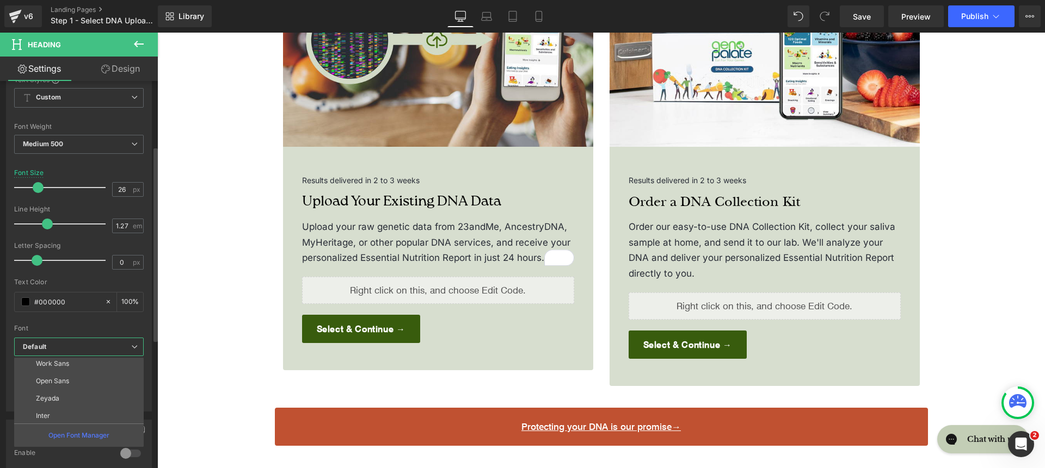
scroll to position [126, 0]
click at [72, 406] on li "roca light" at bounding box center [81, 414] width 134 height 17
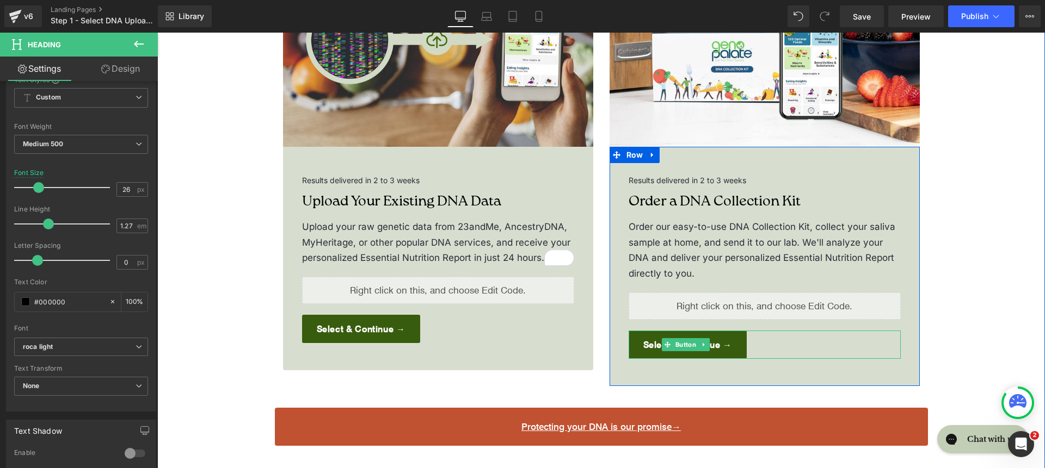
click at [774, 331] on div "Select & Continue →" at bounding box center [764, 345] width 272 height 28
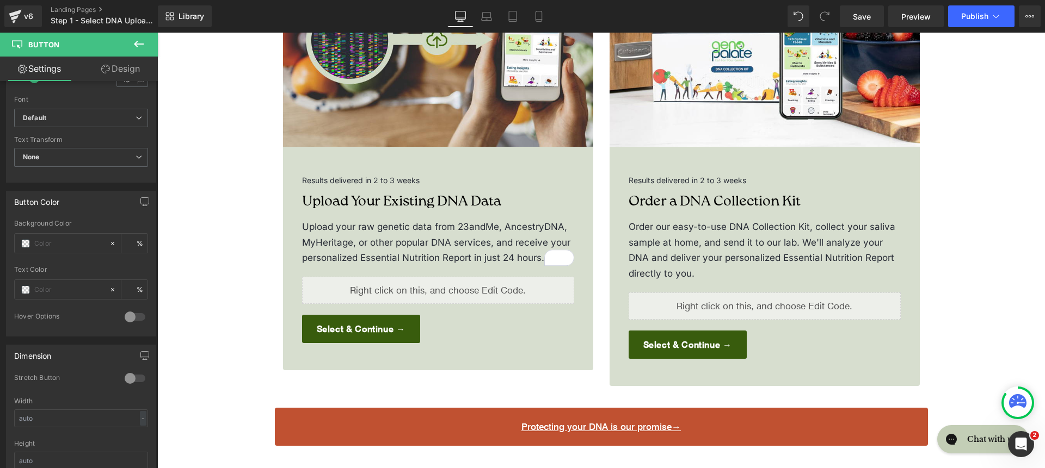
scroll to position [424, 0]
click at [48, 245] on input "text" at bounding box center [69, 242] width 70 height 12
paste input "DCF1FC"
type input "DCF1FC"
type input "100"
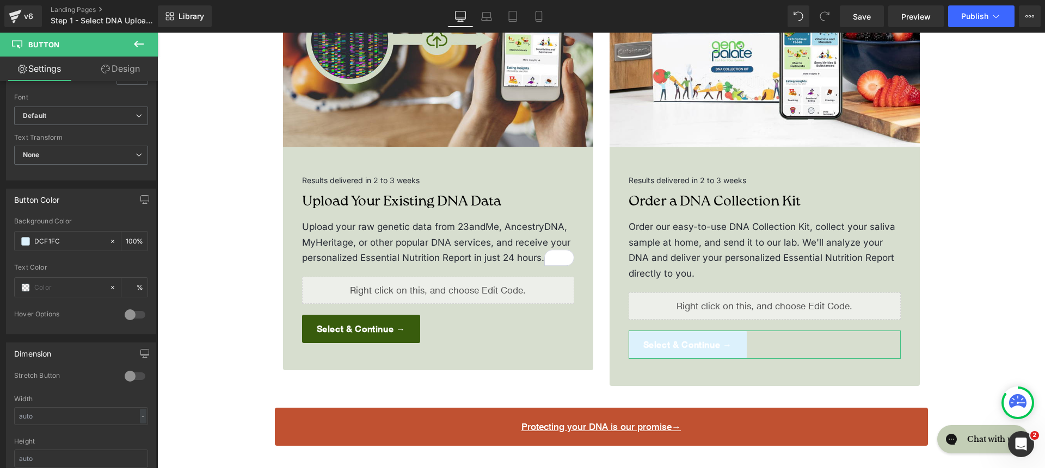
click at [104, 70] on icon at bounding box center [105, 69] width 9 height 9
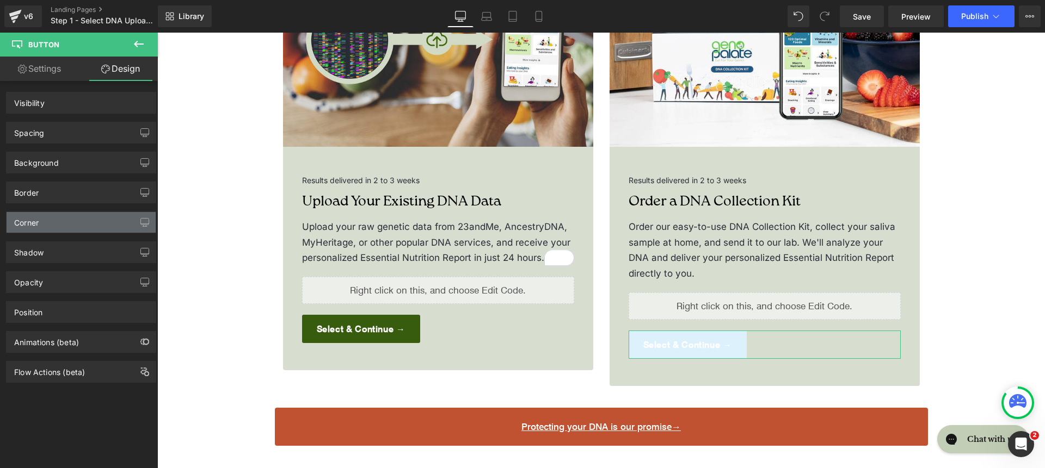
click at [46, 229] on div "Corner" at bounding box center [81, 222] width 149 height 21
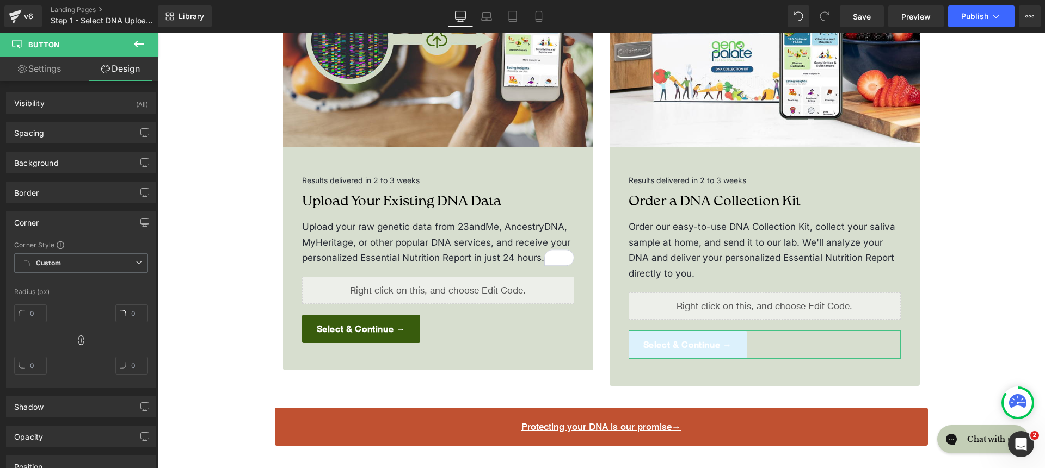
type input "3"
click at [26, 311] on input "3" at bounding box center [30, 314] width 33 height 18
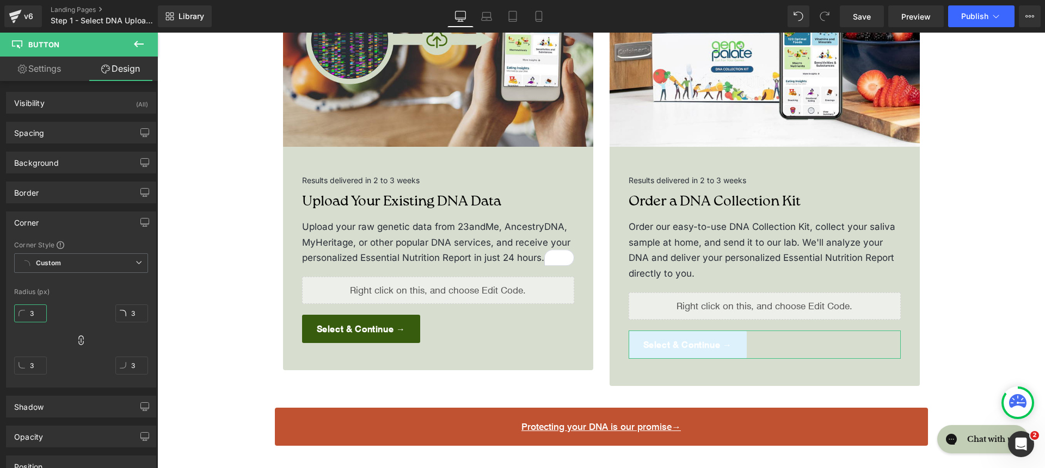
type input "2"
type input "200"
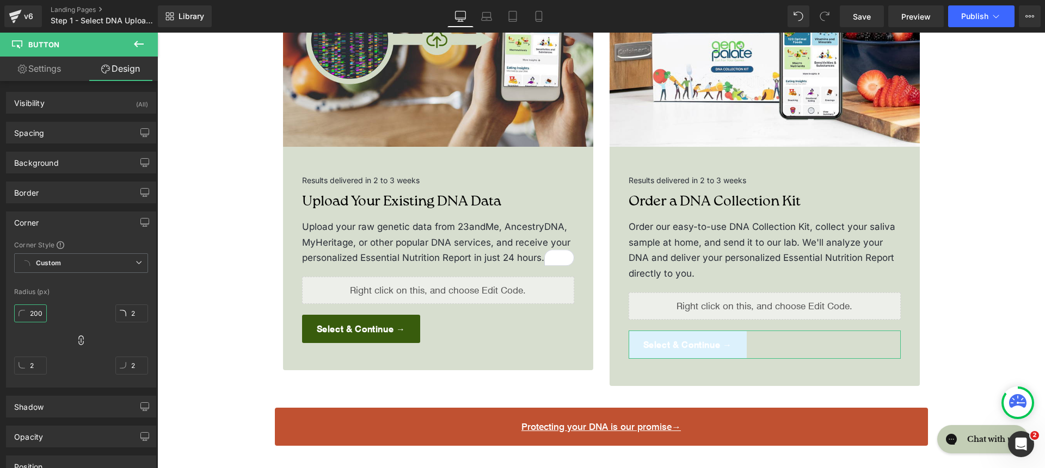
type input "200"
type input "2000"
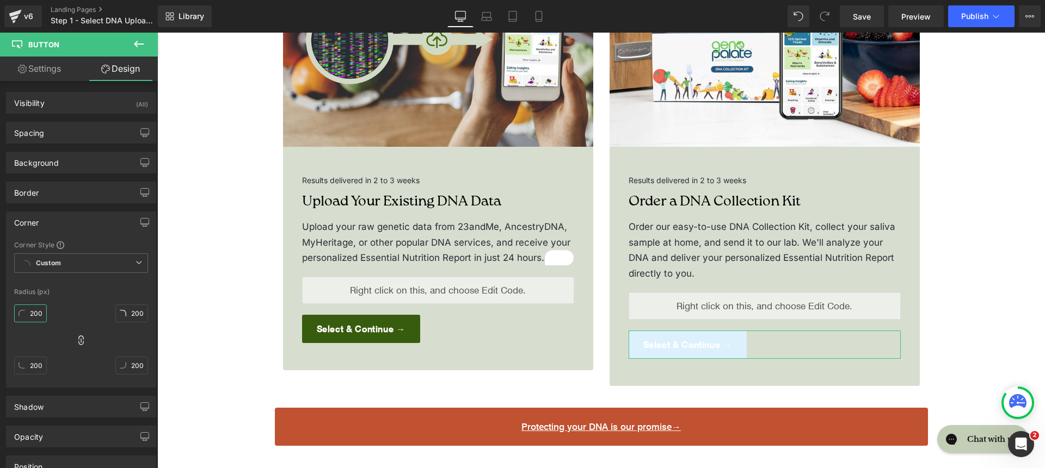
type input "2000"
click at [64, 62] on link "Settings" at bounding box center [39, 69] width 79 height 24
type input "100"
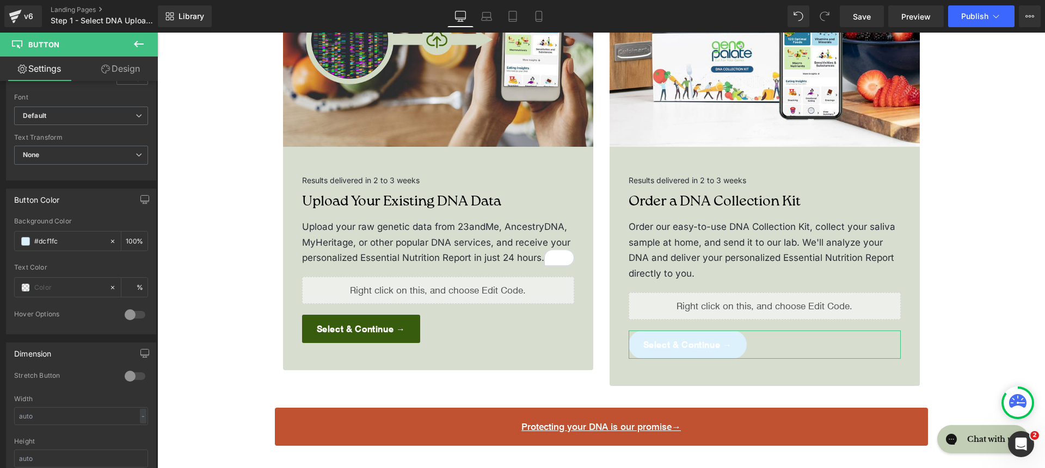
scroll to position [0, 0]
click at [68, 283] on input "text" at bounding box center [69, 288] width 70 height 12
type input "000"
type input "100"
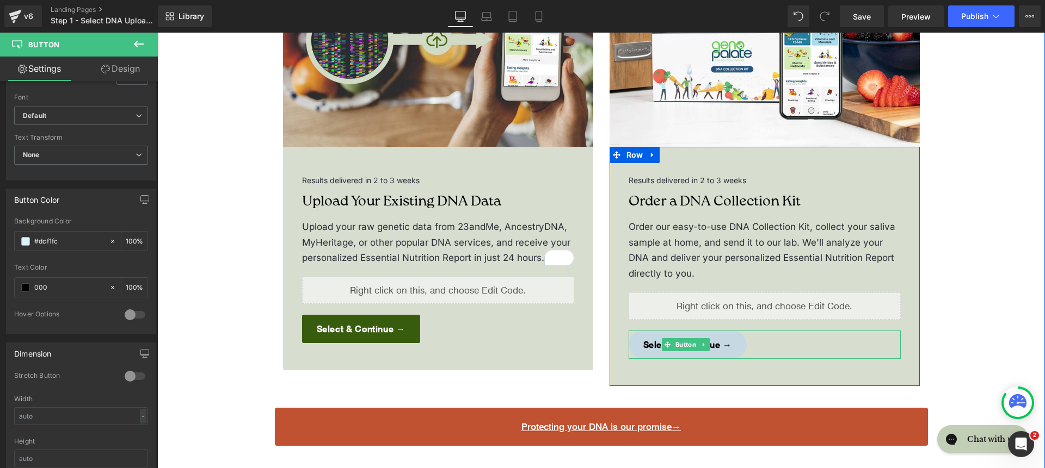
click at [716, 337] on span "Select & Continue →" at bounding box center [687, 344] width 89 height 15
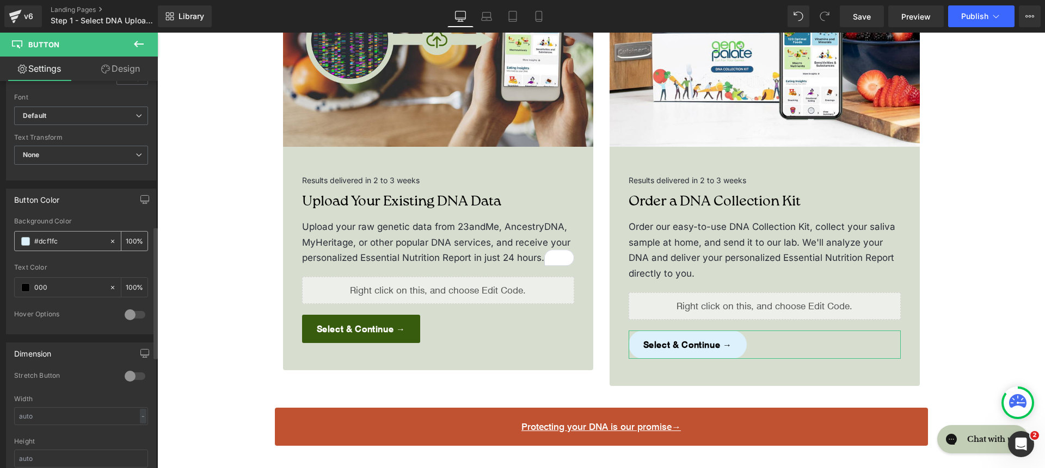
click at [87, 243] on input "#dcf1fc" at bounding box center [69, 242] width 70 height 12
click at [85, 285] on input "000" at bounding box center [69, 288] width 70 height 12
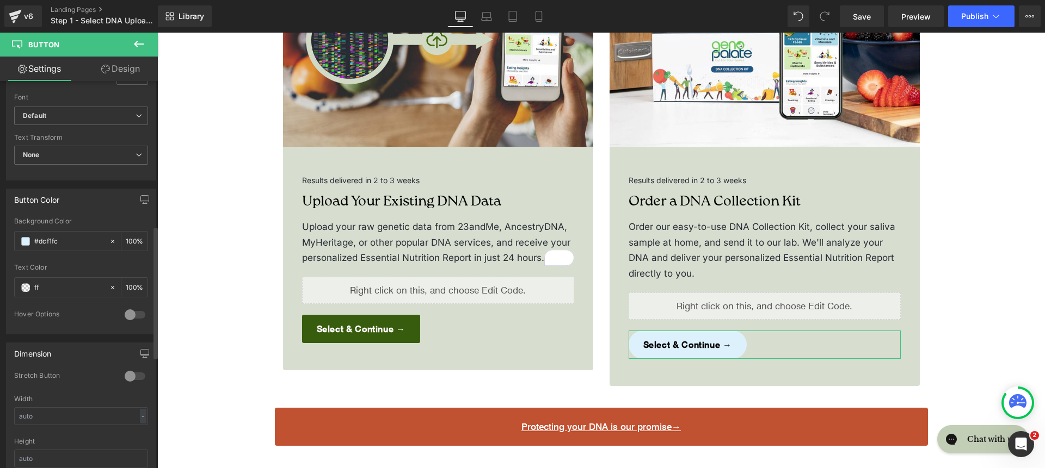
type input "fff"
type input "100"
type input "#ffffff"
click at [65, 244] on input "#dcf1fc" at bounding box center [69, 242] width 70 height 12
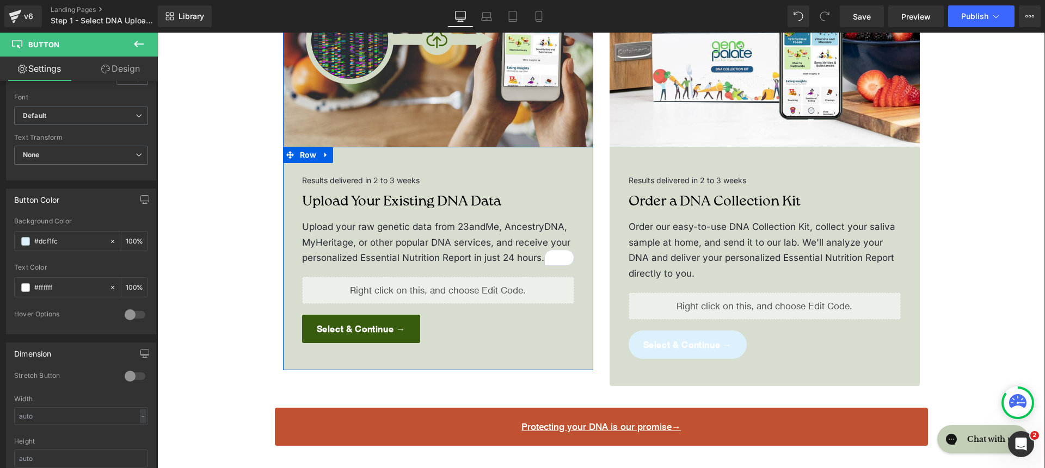
paste input "609CCF"
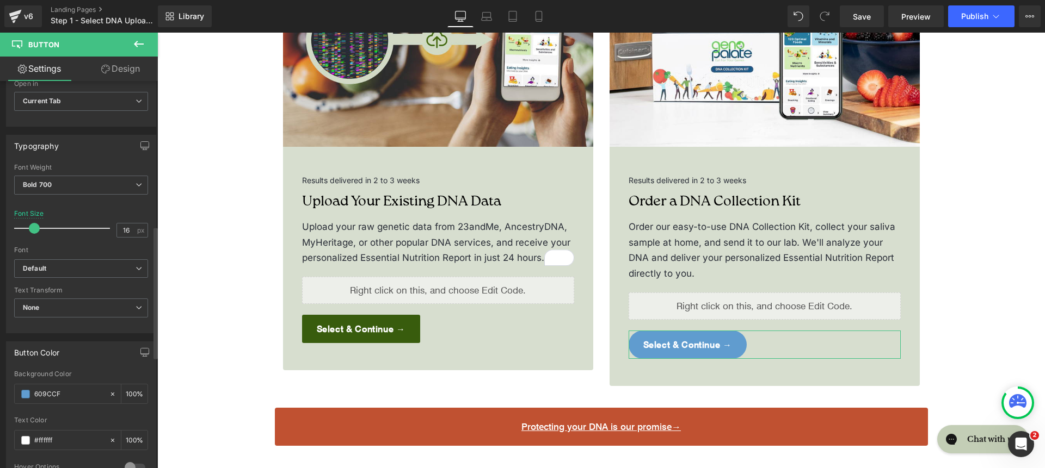
scroll to position [113, 0]
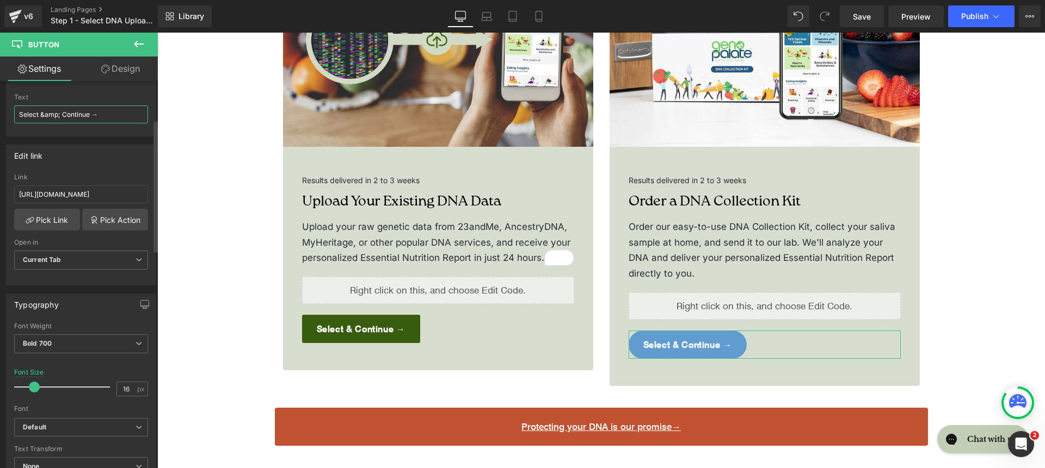
click at [103, 115] on input "Select &amp; Continue →" at bounding box center [81, 115] width 134 height 18
type input "#609ccf"
type input "Select &amp; Continue"
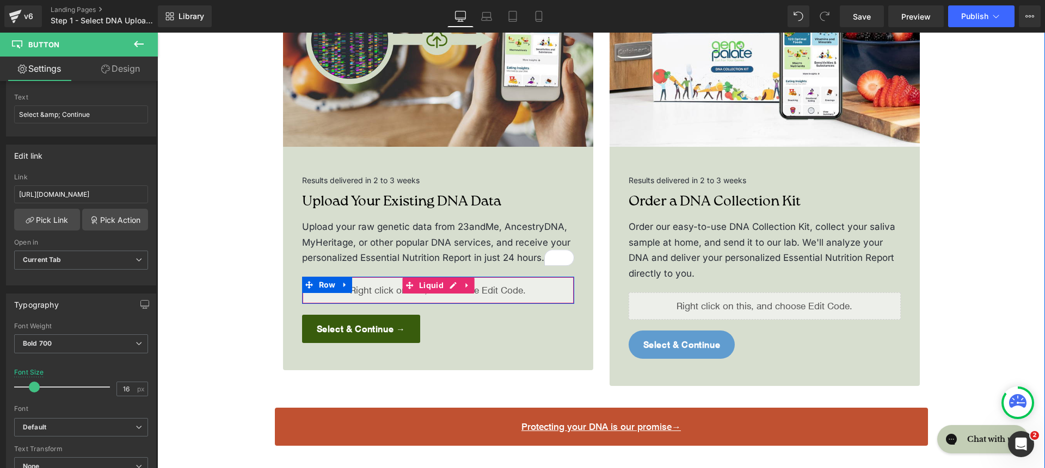
click at [377, 277] on div "Liquid" at bounding box center [438, 290] width 272 height 27
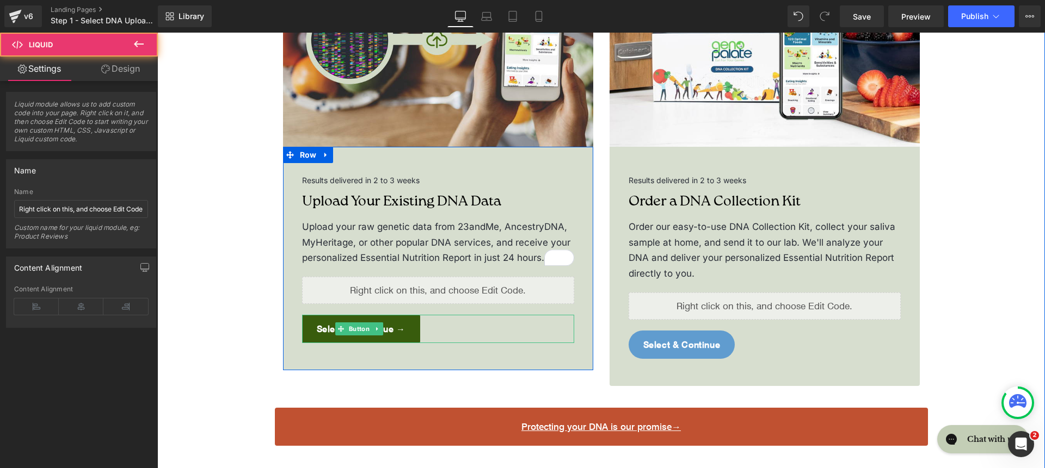
click at [421, 315] on div "Select & Continue →" at bounding box center [438, 329] width 272 height 28
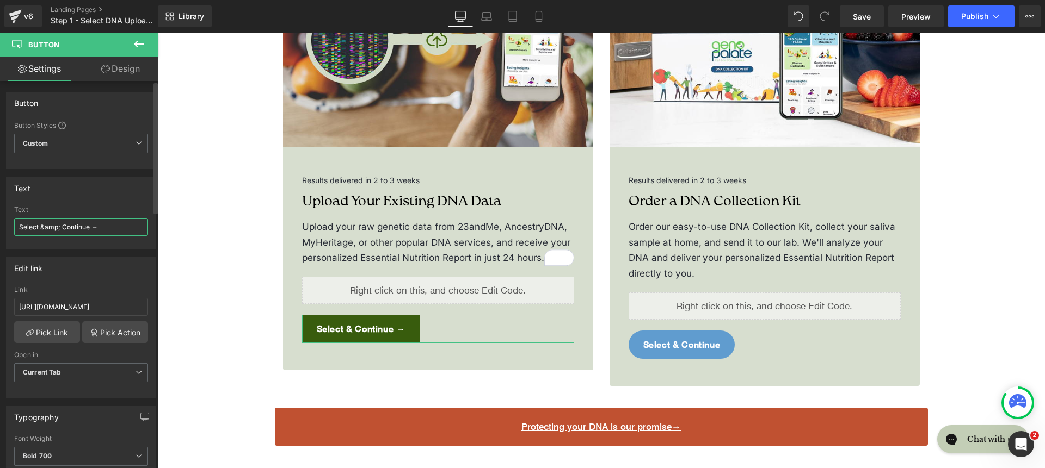
click at [104, 226] on input "Select &amp; Continue →" at bounding box center [81, 227] width 134 height 18
type input "Select &amp; Continue"
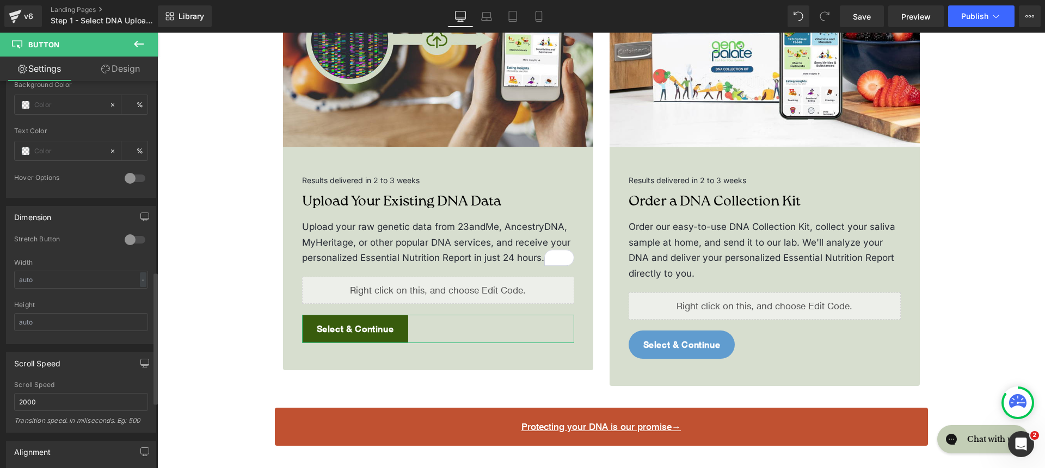
scroll to position [546, 0]
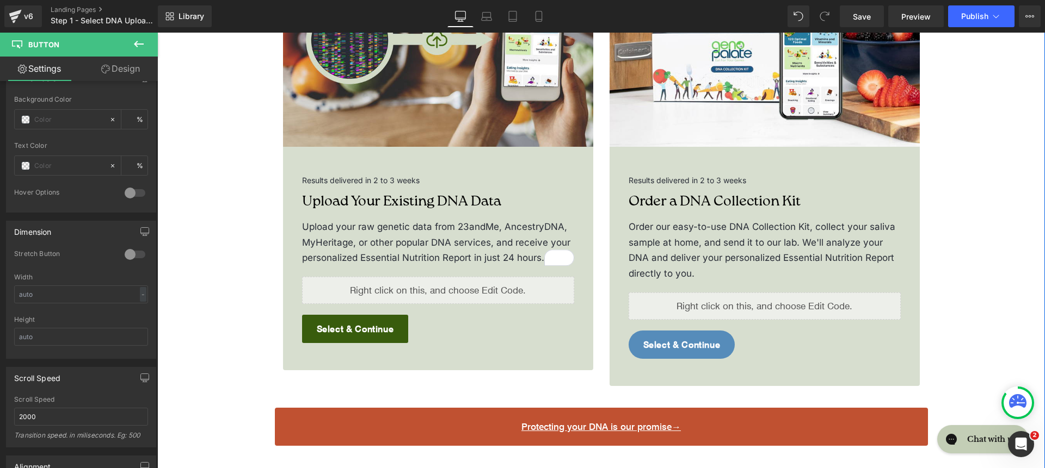
click at [714, 331] on link "Select & Continue" at bounding box center [681, 345] width 107 height 28
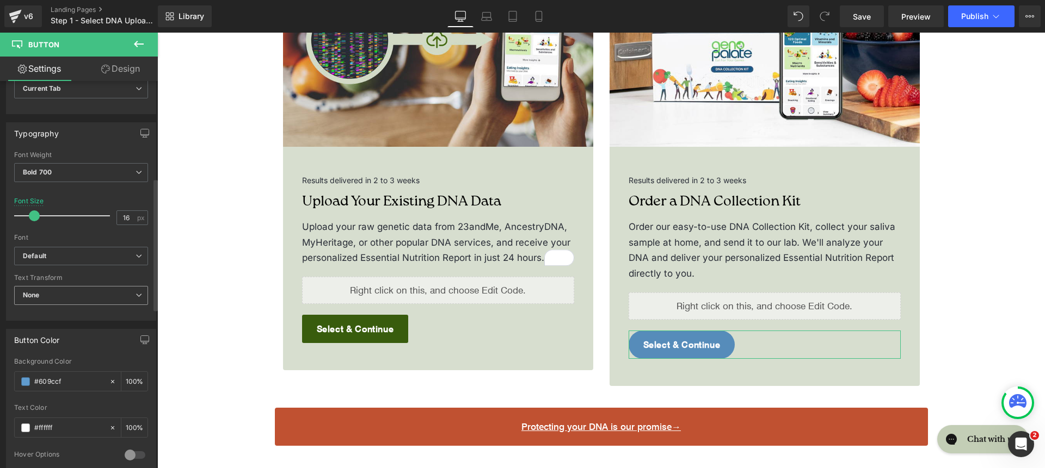
scroll to position [285, 0]
click at [81, 254] on b "Default" at bounding box center [79, 255] width 113 height 9
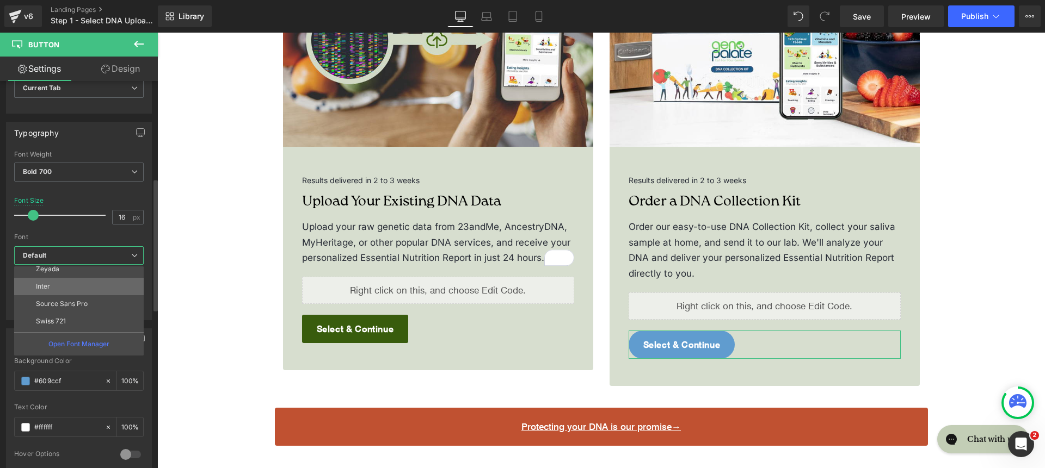
scroll to position [94, 0]
drag, startPoint x: 84, startPoint y: 293, endPoint x: 143, endPoint y: 267, distance: 64.1
click at [84, 293] on li "Inter" at bounding box center [81, 285] width 134 height 17
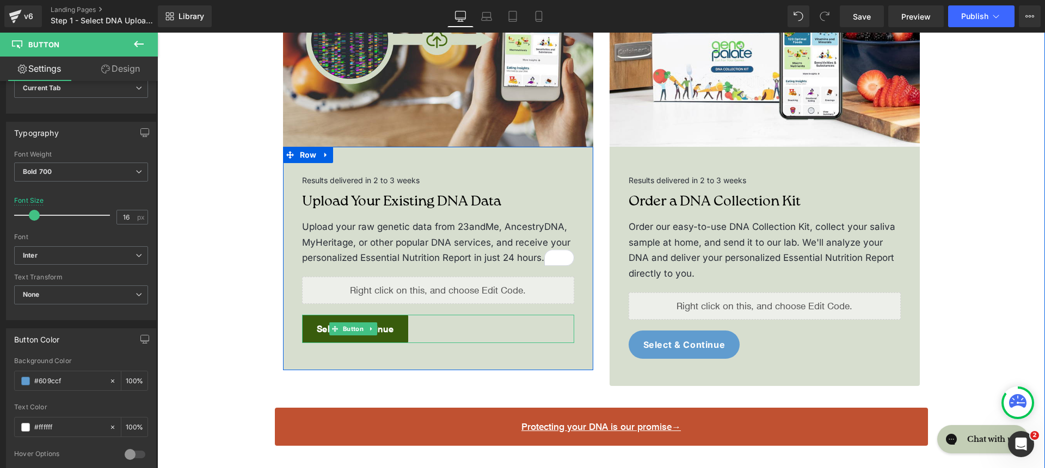
click at [414, 315] on div "Select & Continue" at bounding box center [438, 329] width 272 height 28
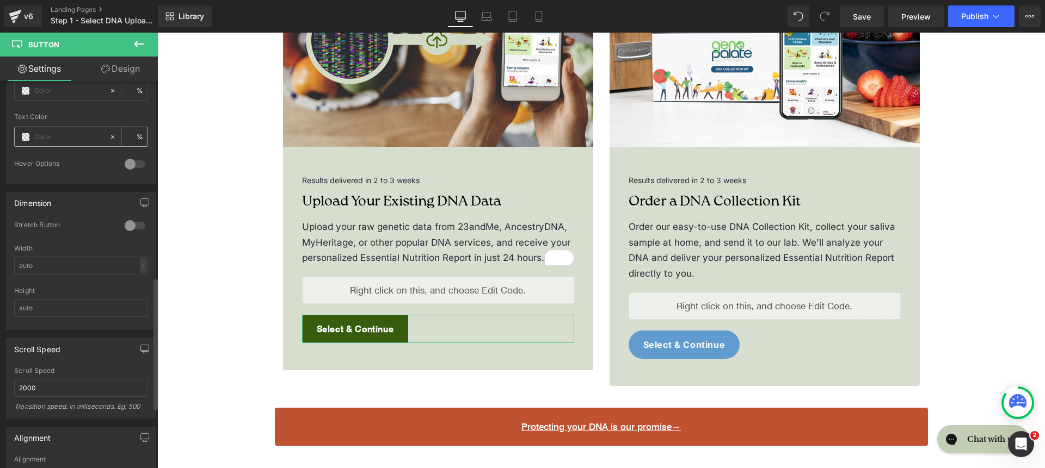
scroll to position [575, 0]
click at [67, 92] on input "text" at bounding box center [69, 91] width 70 height 12
paste input "609CCF"
type input "609CCF"
type input "100"
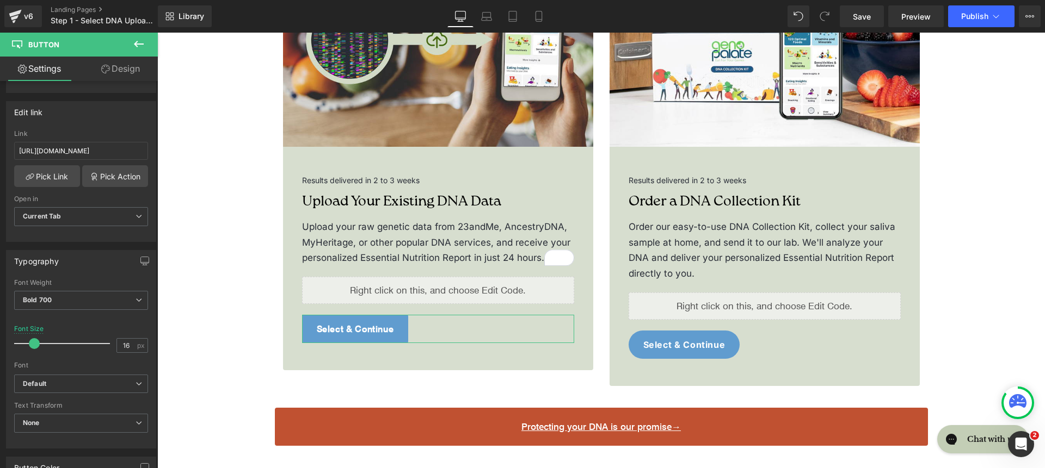
scroll to position [153, 0]
click at [98, 66] on link "Design" at bounding box center [120, 69] width 79 height 24
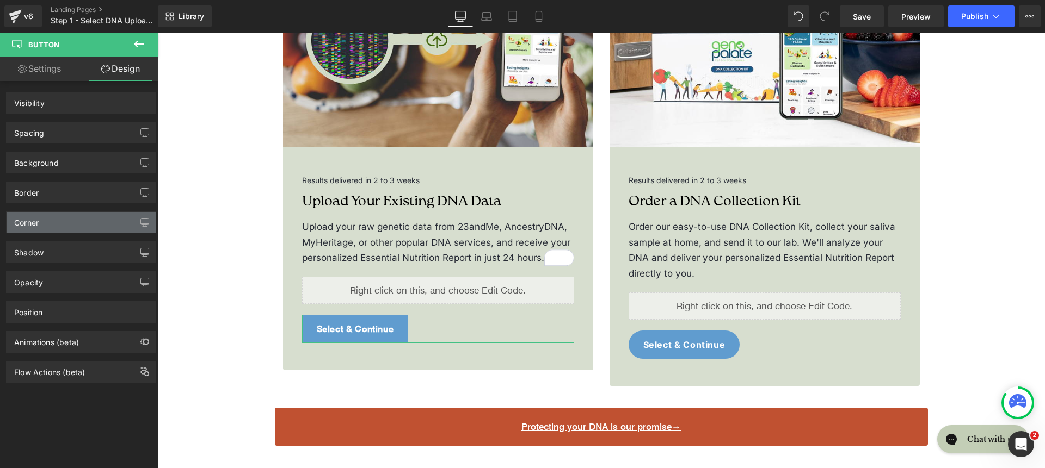
click at [70, 229] on div "Corner" at bounding box center [81, 222] width 149 height 21
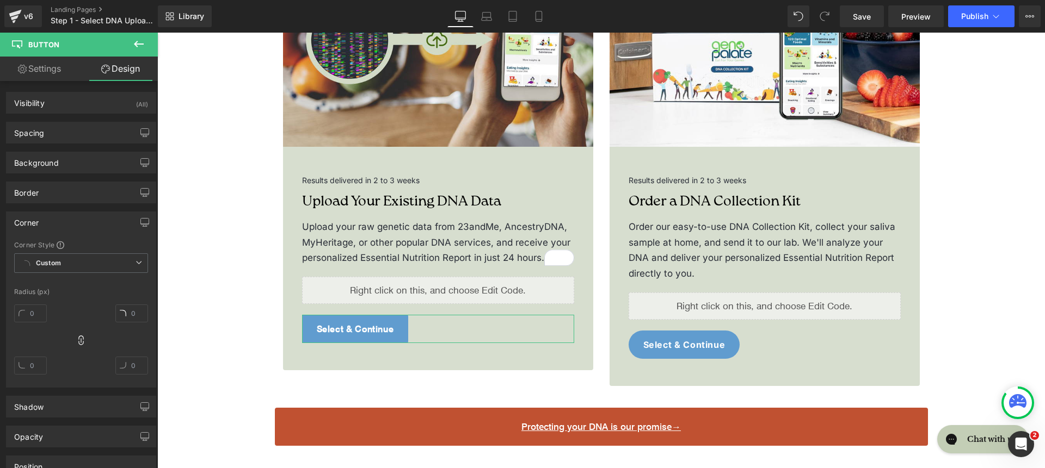
type input "3"
click at [52, 302] on div "3px 3 3px 3 3px 3 3px 3" at bounding box center [81, 343] width 134 height 87
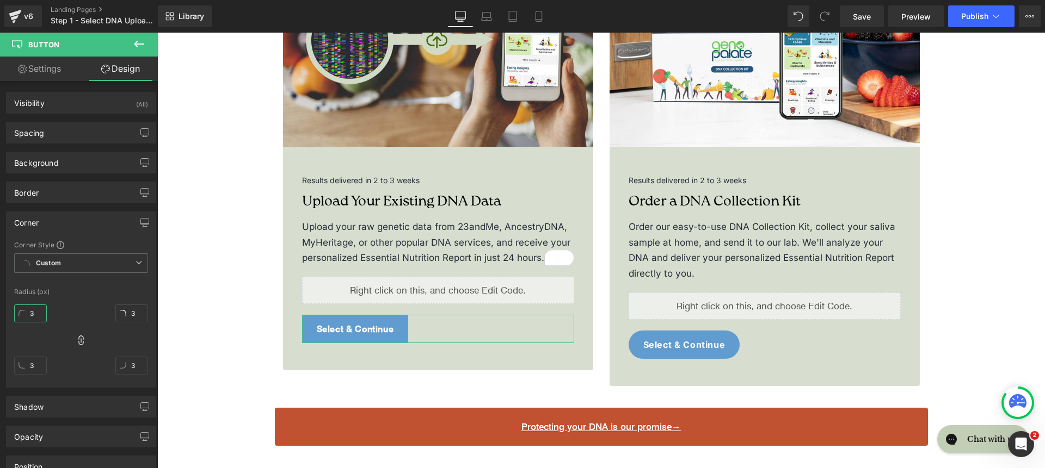
click at [40, 308] on input "3" at bounding box center [30, 314] width 33 height 18
type input "202"
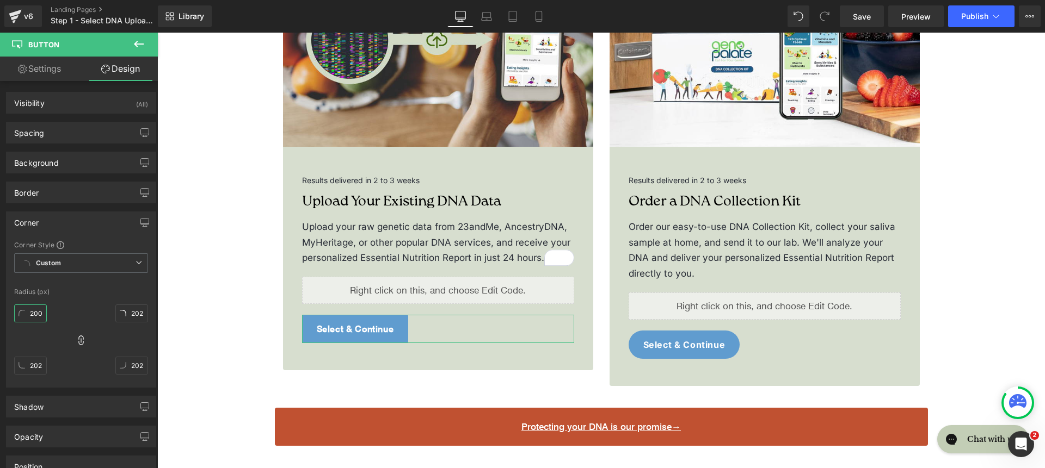
type input "20002"
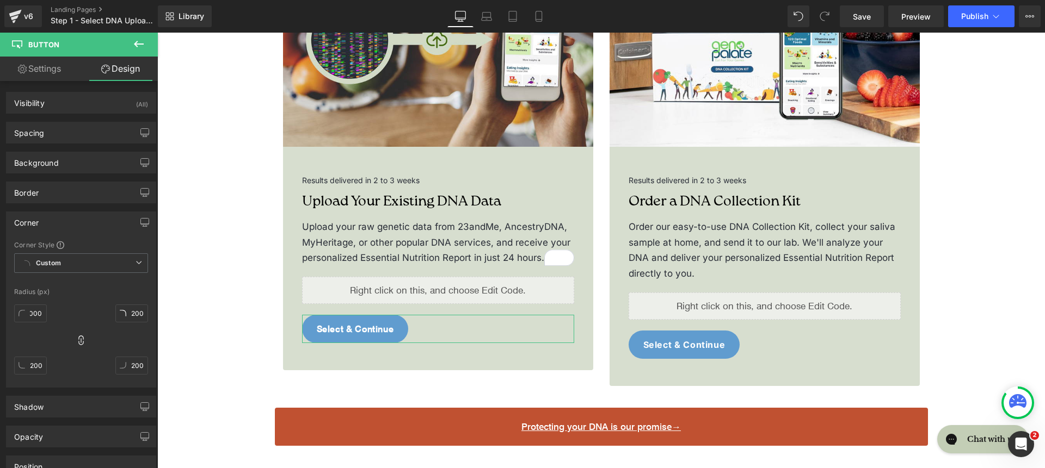
click at [42, 65] on link "Settings" at bounding box center [39, 69] width 79 height 24
type input "100"
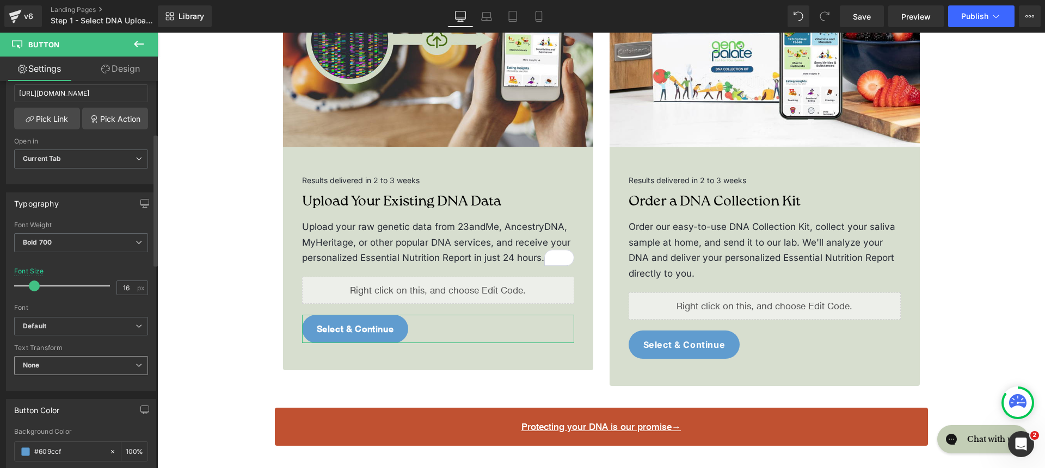
scroll to position [274, 0]
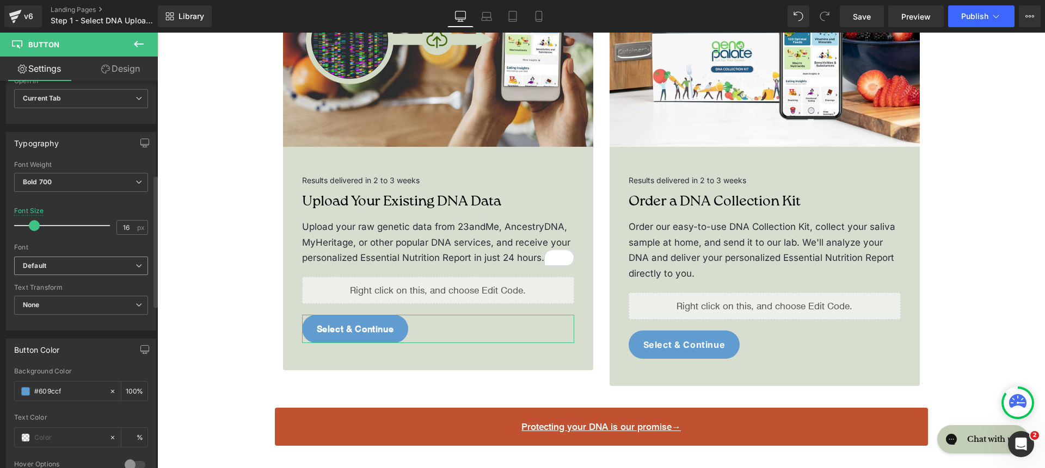
click at [66, 268] on b "Default" at bounding box center [79, 266] width 113 height 9
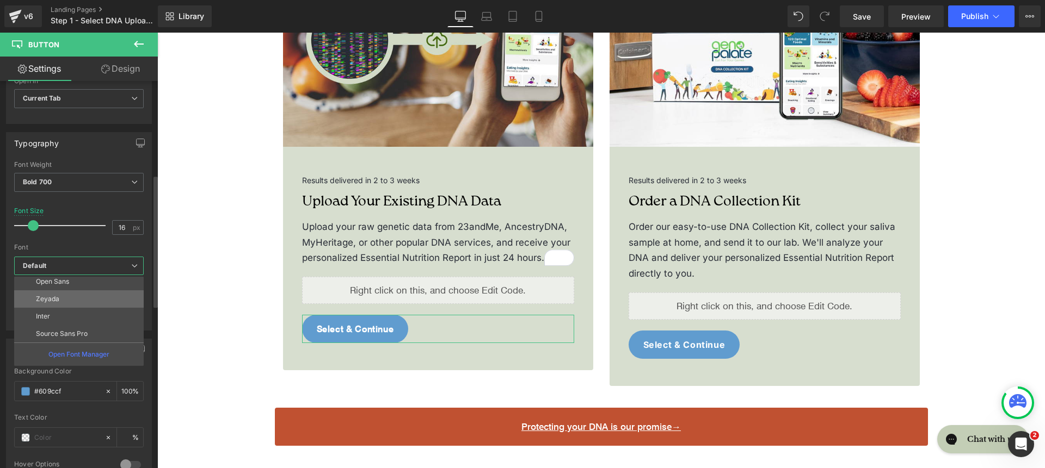
scroll to position [75, 0]
click at [75, 316] on li "Inter" at bounding box center [81, 314] width 134 height 17
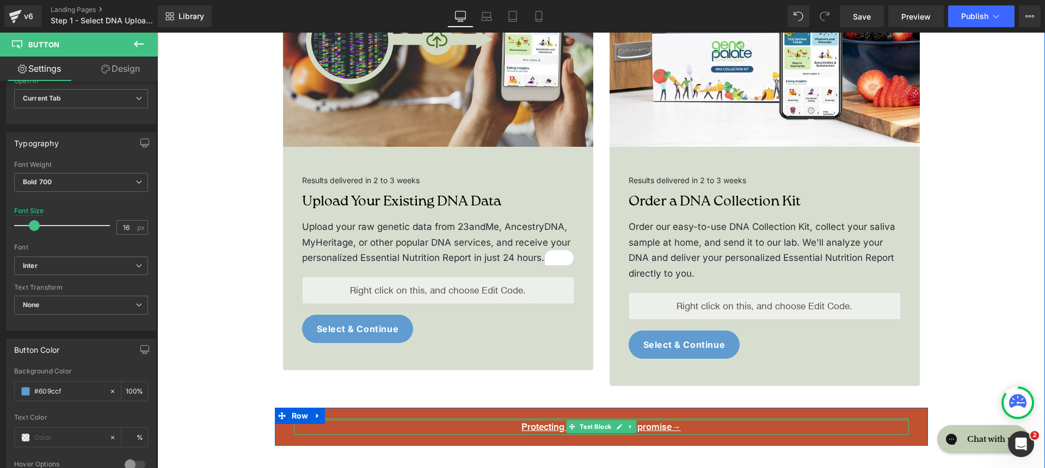
click at [489, 419] on div at bounding box center [601, 420] width 615 height 3
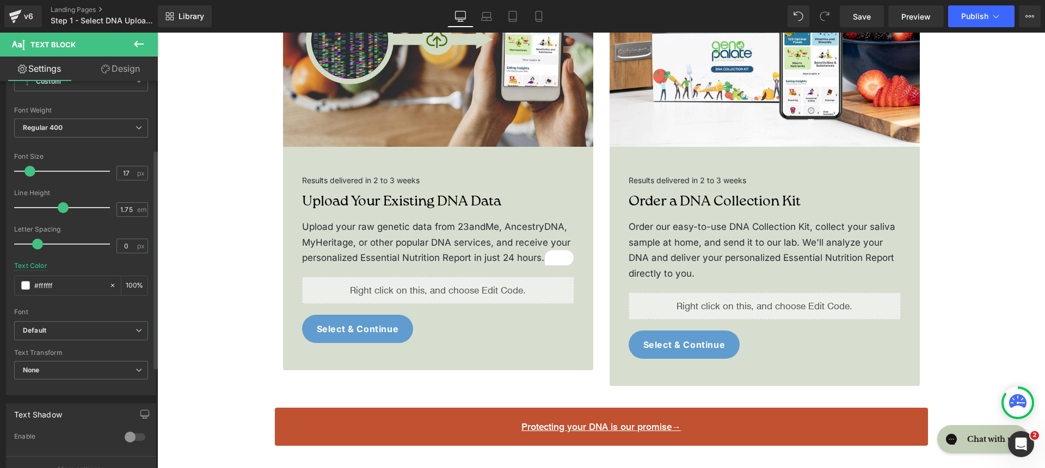
scroll to position [125, 0]
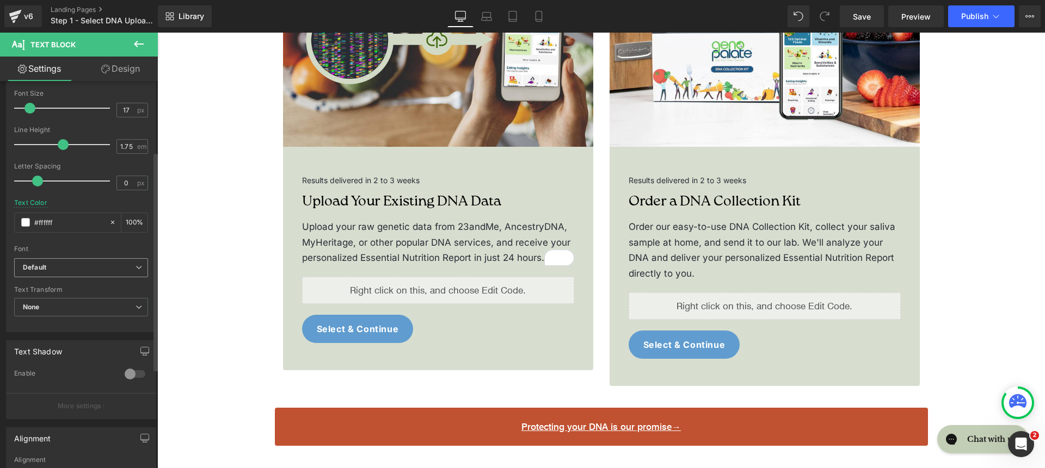
click at [71, 270] on b "Default" at bounding box center [79, 267] width 113 height 9
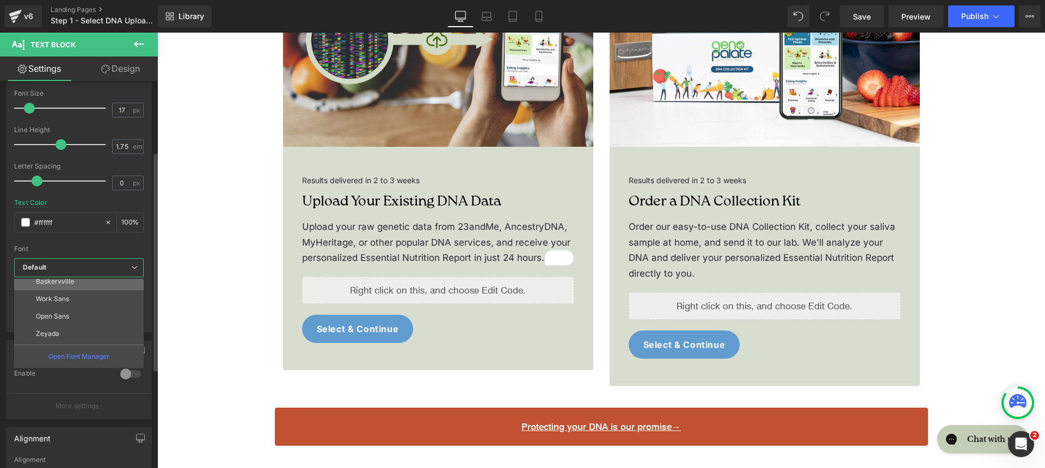
scroll to position [126, 0]
click at [79, 331] on li "roca light" at bounding box center [81, 335] width 134 height 17
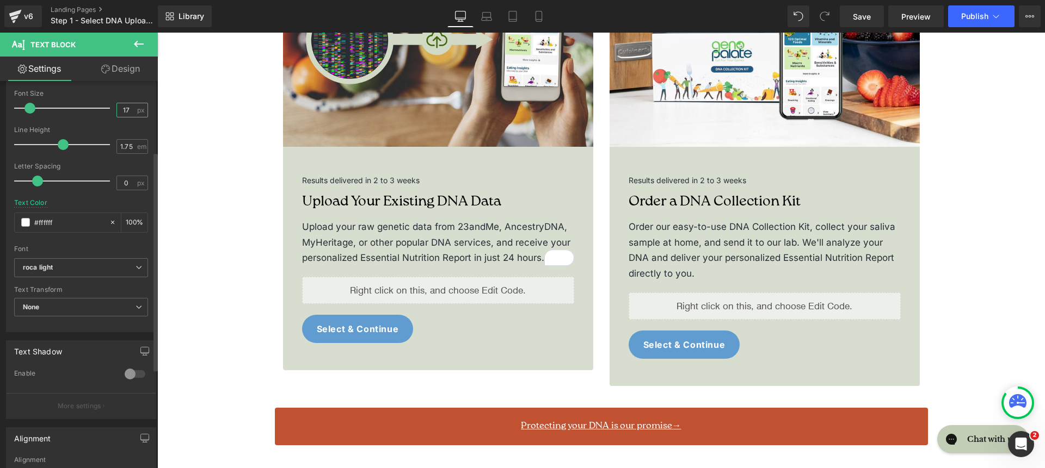
click at [129, 110] on input "17" at bounding box center [126, 110] width 19 height 14
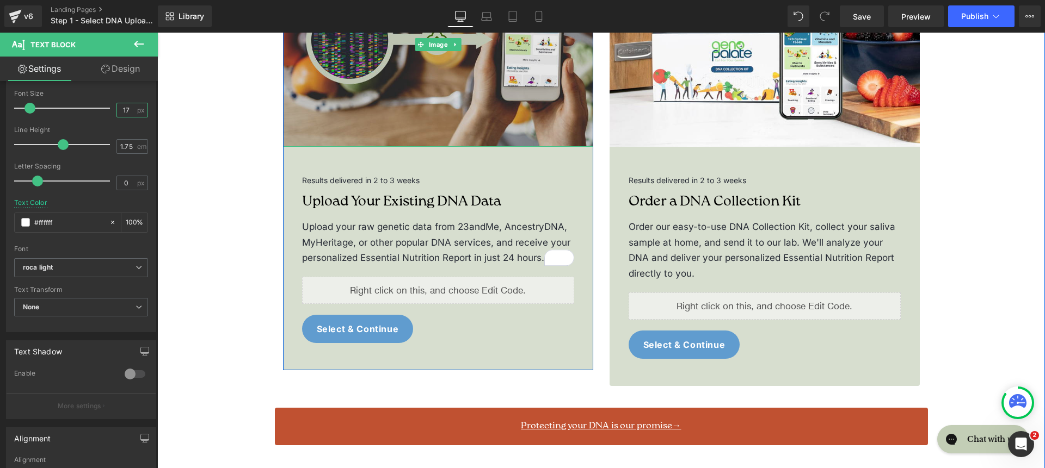
type input "18"
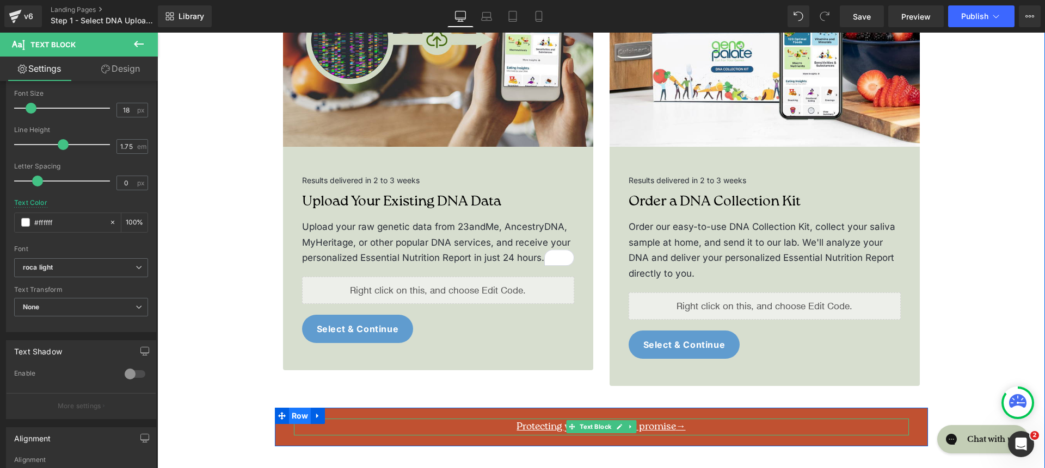
click at [302, 408] on span "Row" at bounding box center [300, 416] width 22 height 16
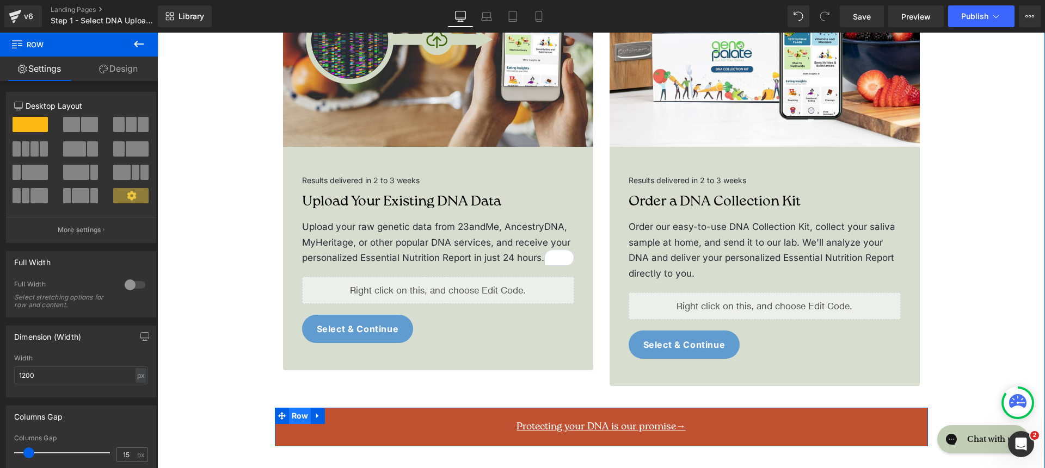
click at [291, 408] on span "Row" at bounding box center [300, 416] width 22 height 16
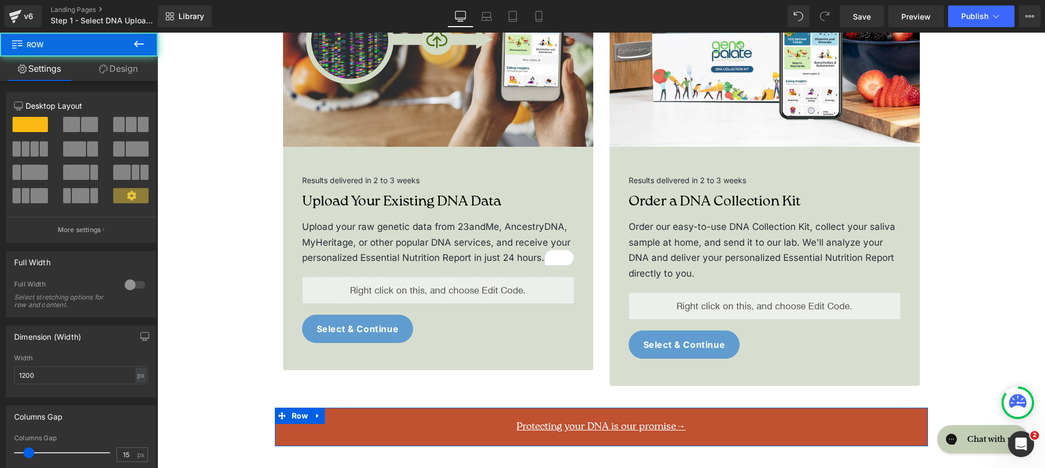
click at [128, 64] on link "Design" at bounding box center [118, 69] width 79 height 24
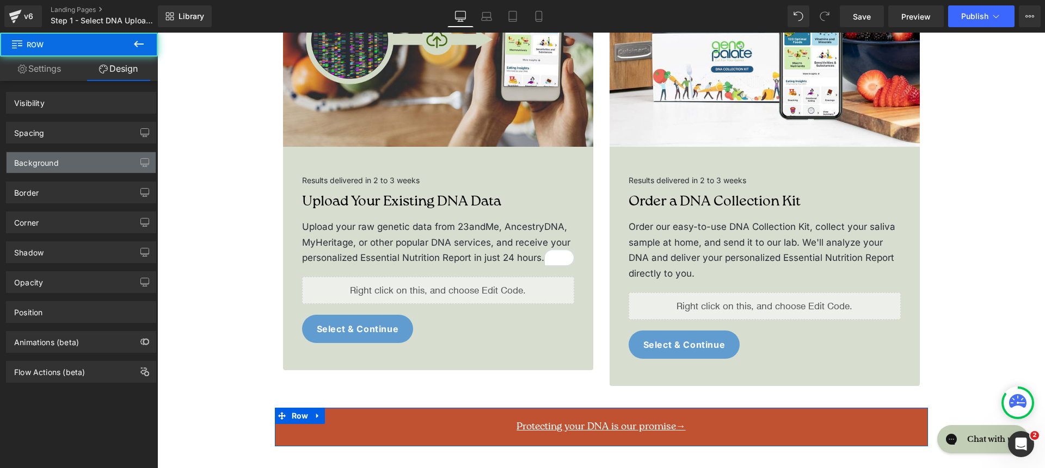
click at [103, 163] on div "Background" at bounding box center [81, 162] width 149 height 21
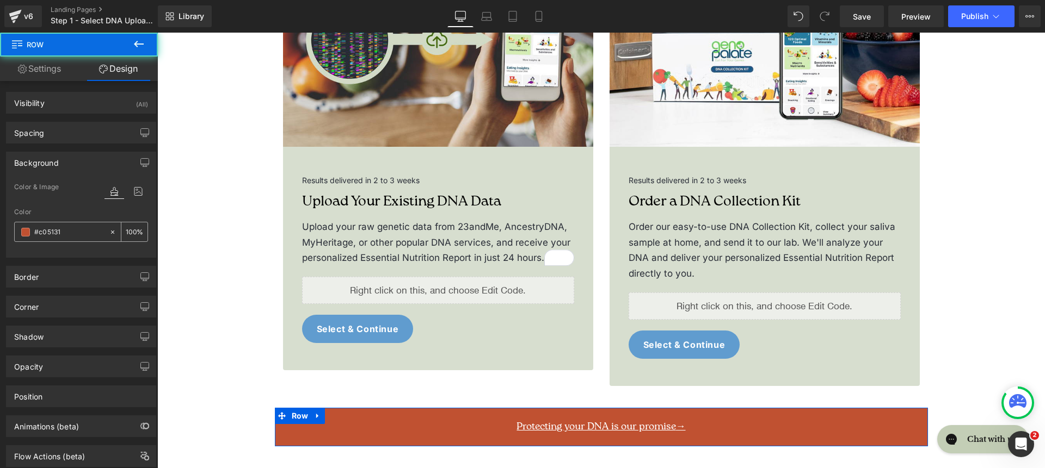
type input "#c05131"
type input "100"
click at [71, 233] on input "#c05131" at bounding box center [69, 232] width 70 height 12
paste input "00635F"
type input "00635F"
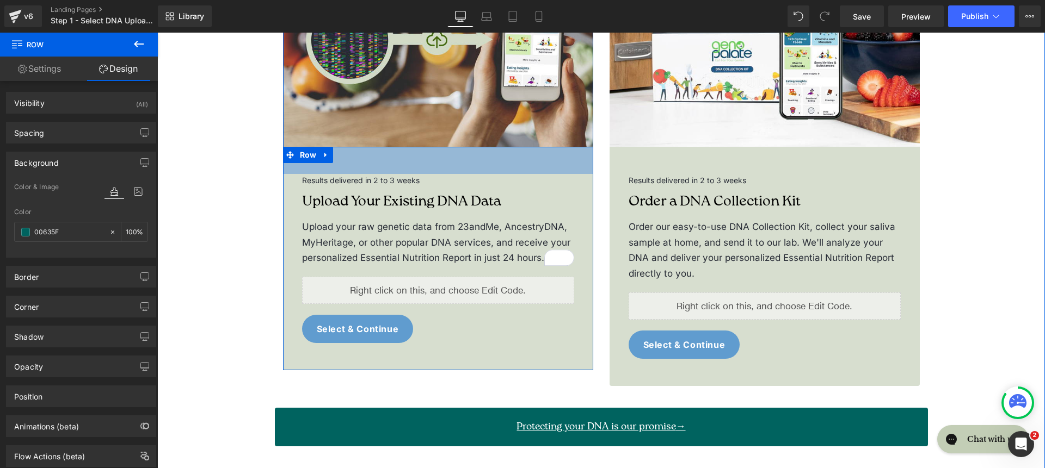
click at [447, 147] on div "50px" at bounding box center [438, 160] width 310 height 27
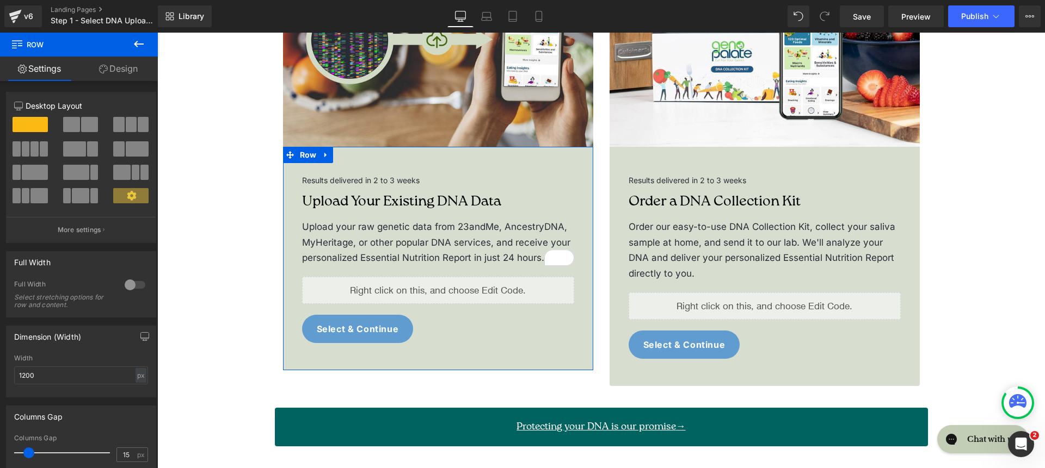
click at [124, 71] on link "Design" at bounding box center [118, 69] width 79 height 24
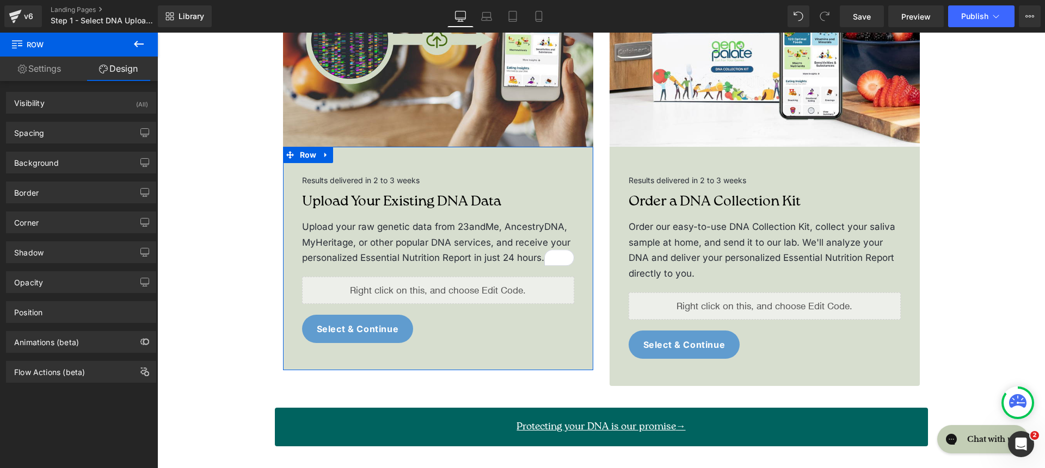
type input "transparent"
type input "0"
click at [65, 177] on div "Border Border Style Custom Custom Setup Global Style Custom Setup Global Style …" at bounding box center [81, 189] width 163 height 30
click at [64, 165] on div "Background" at bounding box center [81, 162] width 149 height 21
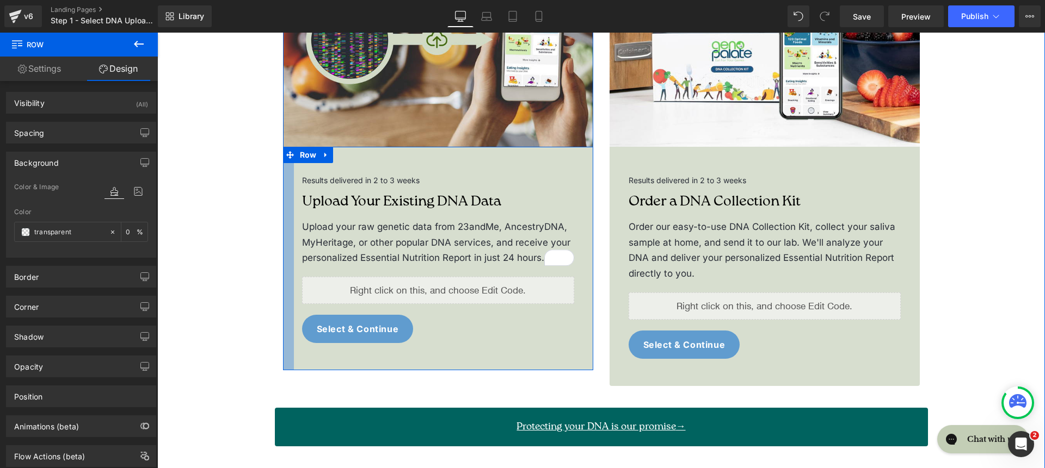
click at [283, 319] on div at bounding box center [288, 259] width 11 height 224
click at [302, 147] on span "Row" at bounding box center [308, 155] width 22 height 16
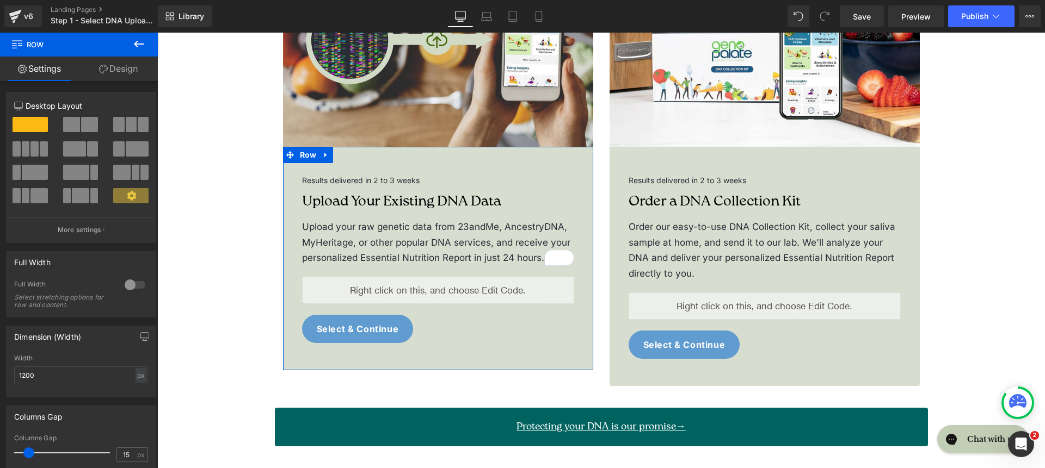
click at [124, 70] on link "Design" at bounding box center [118, 69] width 79 height 24
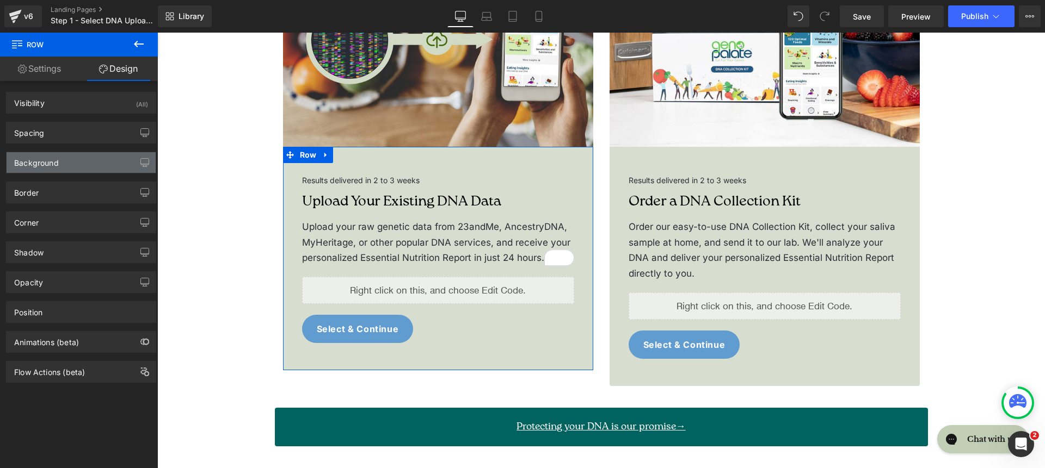
click at [83, 161] on div "Background" at bounding box center [81, 162] width 149 height 21
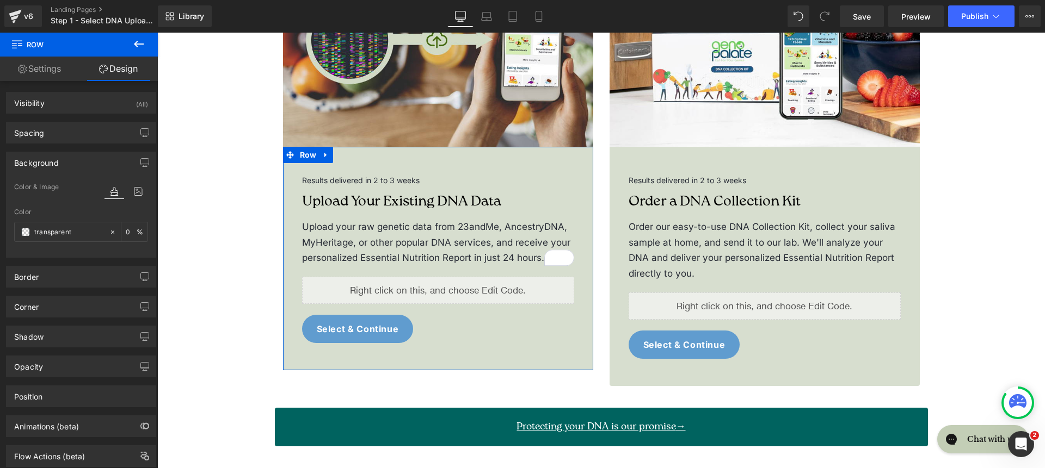
type input "transparent"
type input "0"
click at [128, 193] on icon at bounding box center [138, 191] width 20 height 14
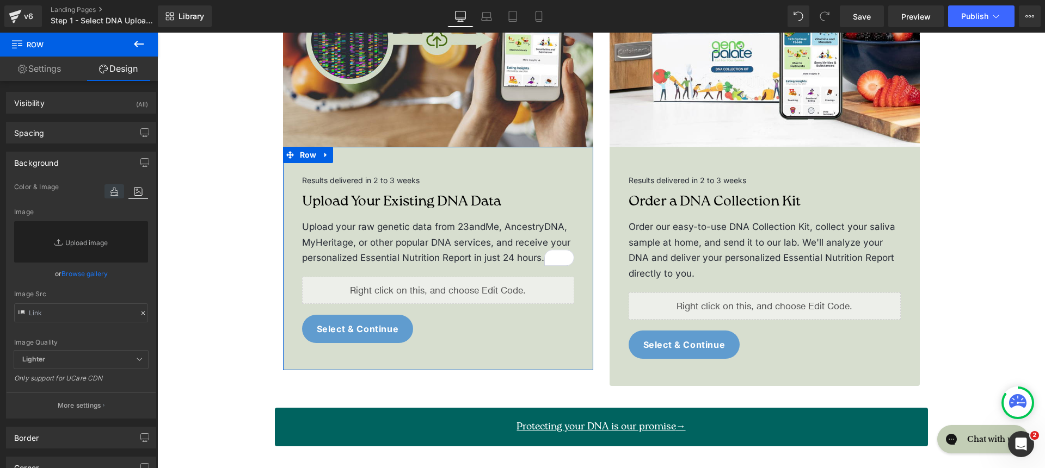
click at [110, 194] on icon at bounding box center [114, 191] width 20 height 14
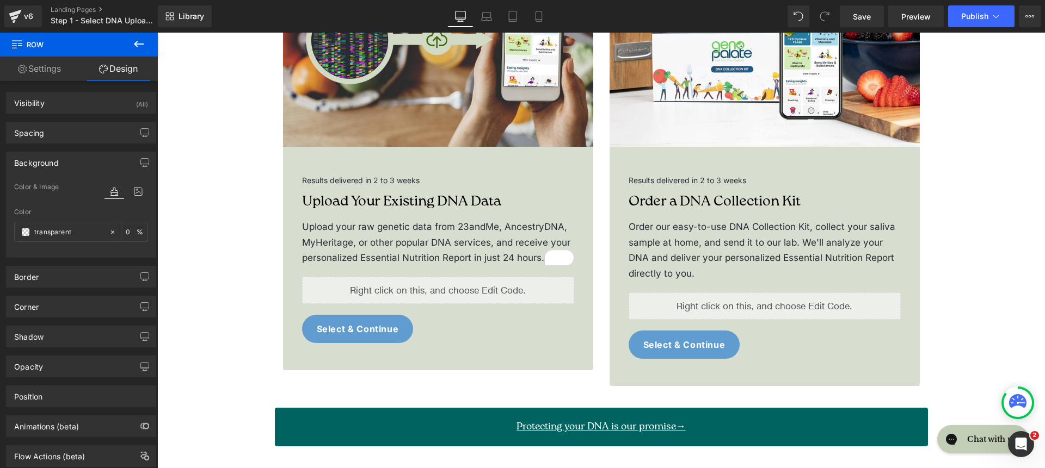
scroll to position [0, 0]
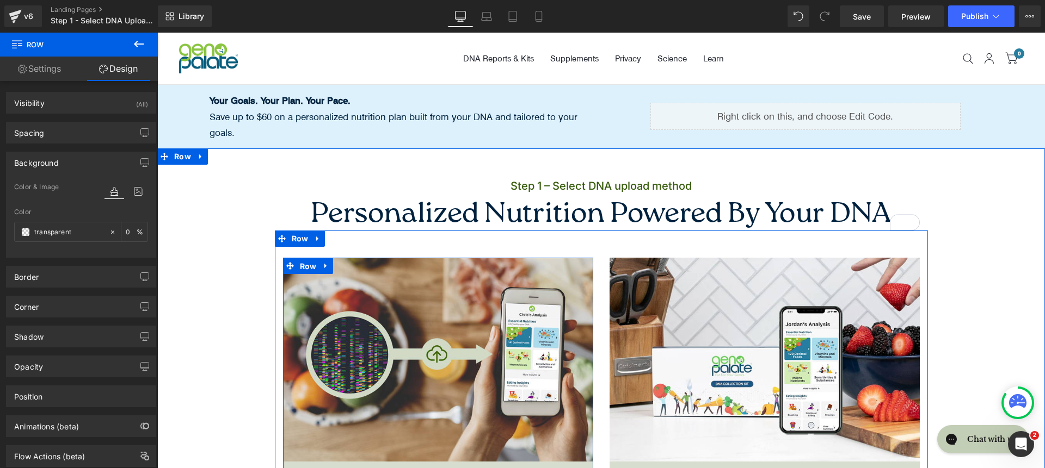
click at [301, 258] on span "Row" at bounding box center [308, 266] width 22 height 16
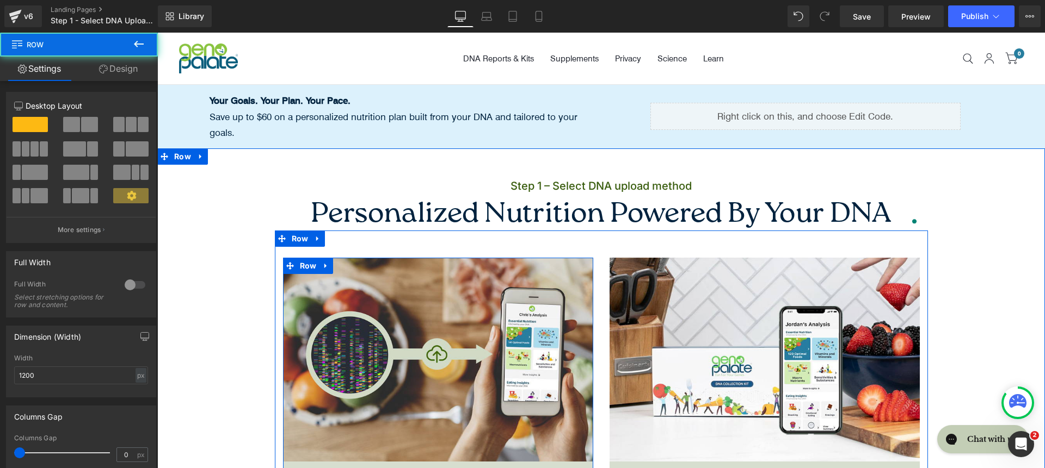
scroll to position [202, 0]
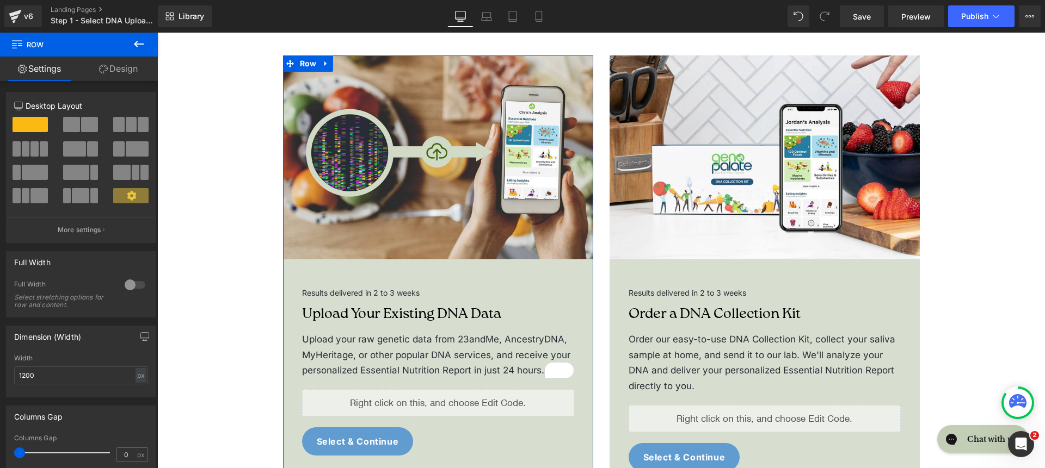
click at [124, 69] on link "Design" at bounding box center [118, 69] width 79 height 24
click at [0, 0] on div "Background" at bounding box center [0, 0] width 0 height 0
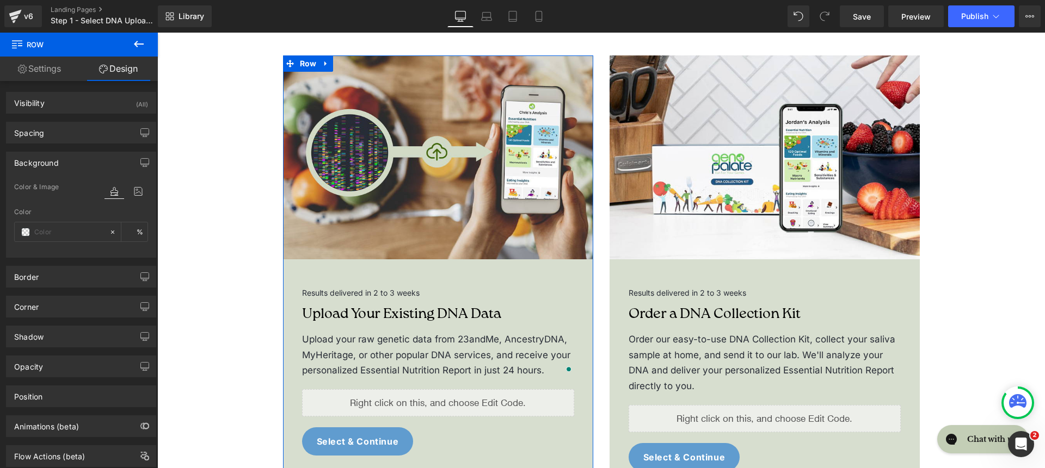
type input "#d7decf"
type input "100"
click at [54, 231] on input "#d7decf" at bounding box center [69, 232] width 70 height 12
click at [53, 231] on input "#d7decf" at bounding box center [69, 232] width 70 height 12
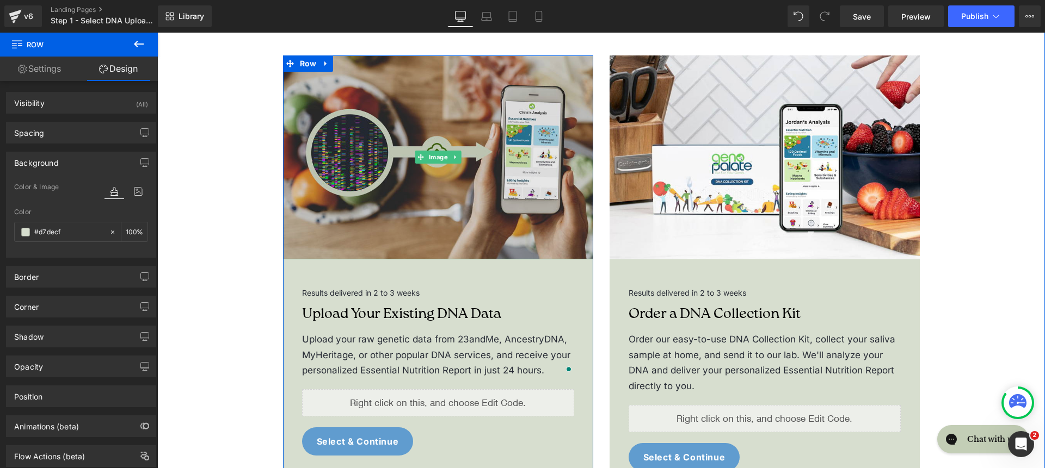
type input "f"
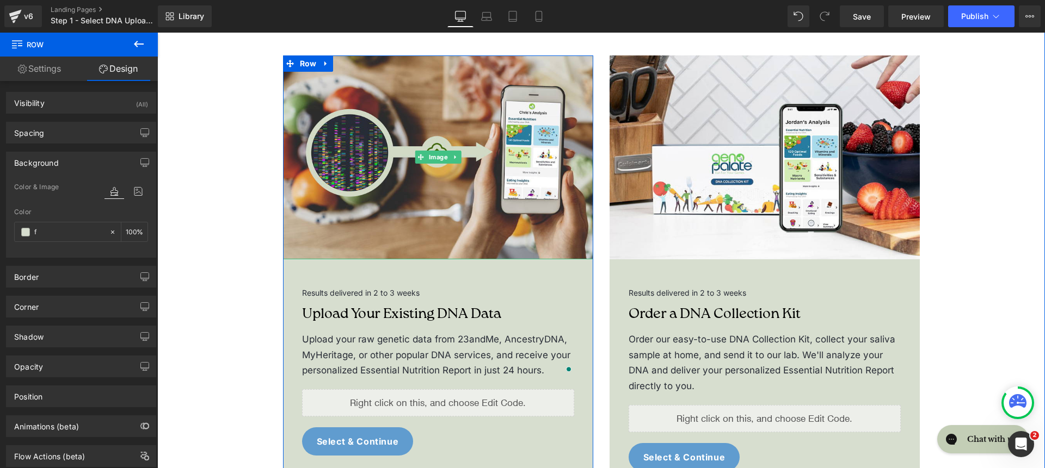
type input "0"
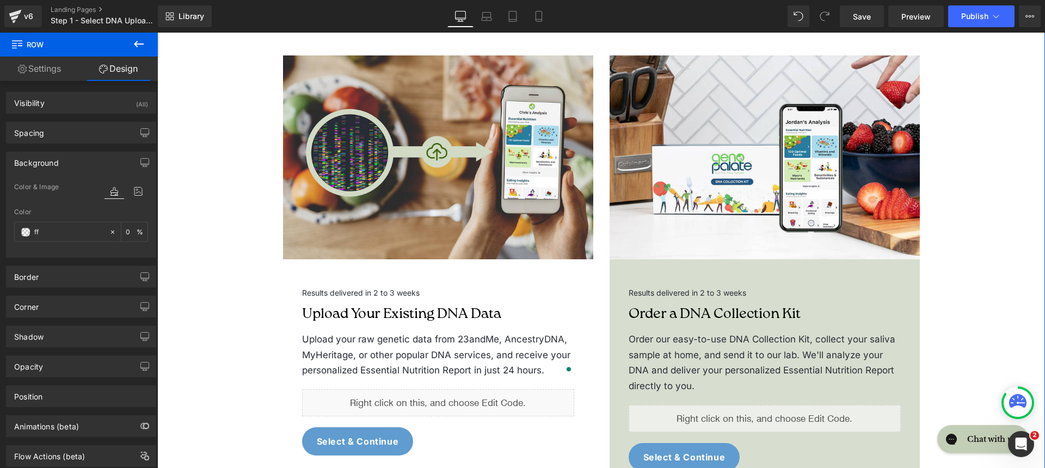
type input "fff"
type input "100"
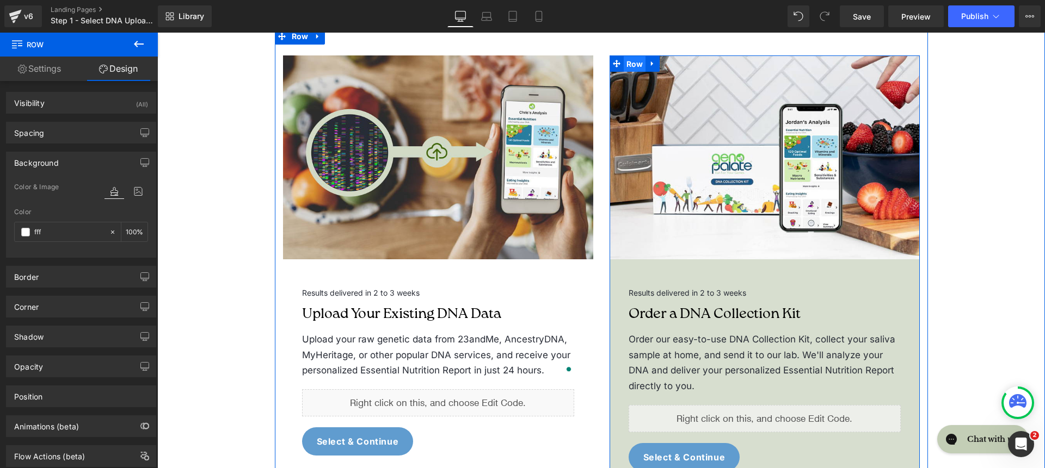
click at [623, 56] on span "Row" at bounding box center [634, 64] width 22 height 16
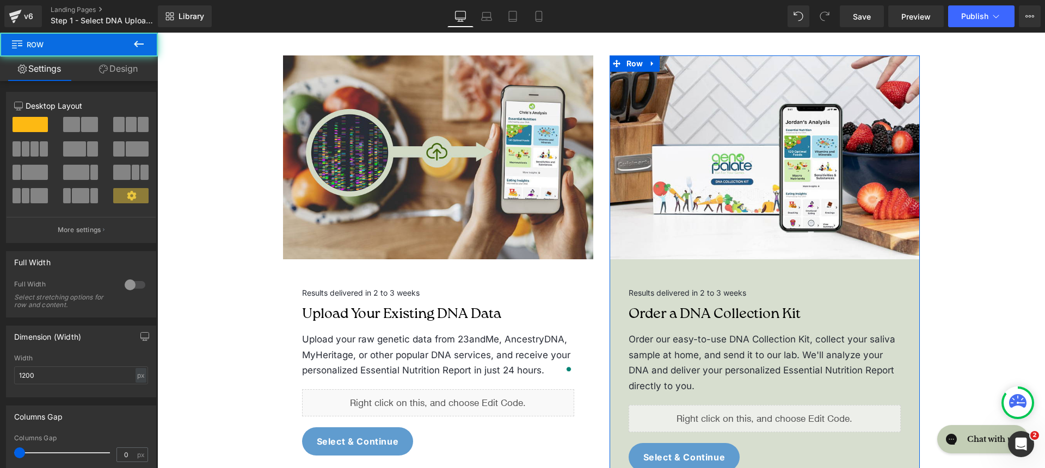
click at [124, 73] on link "Design" at bounding box center [118, 69] width 79 height 24
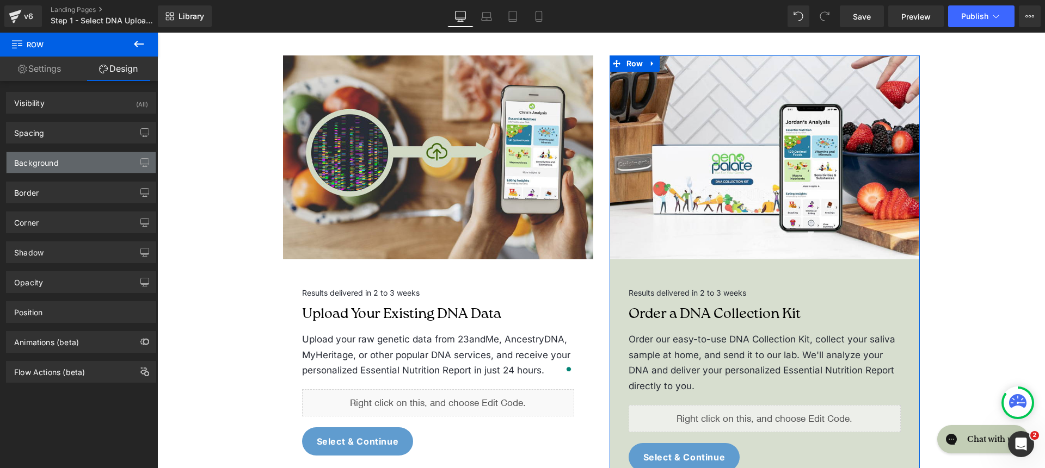
click at [58, 161] on div "Background" at bounding box center [36, 159] width 45 height 15
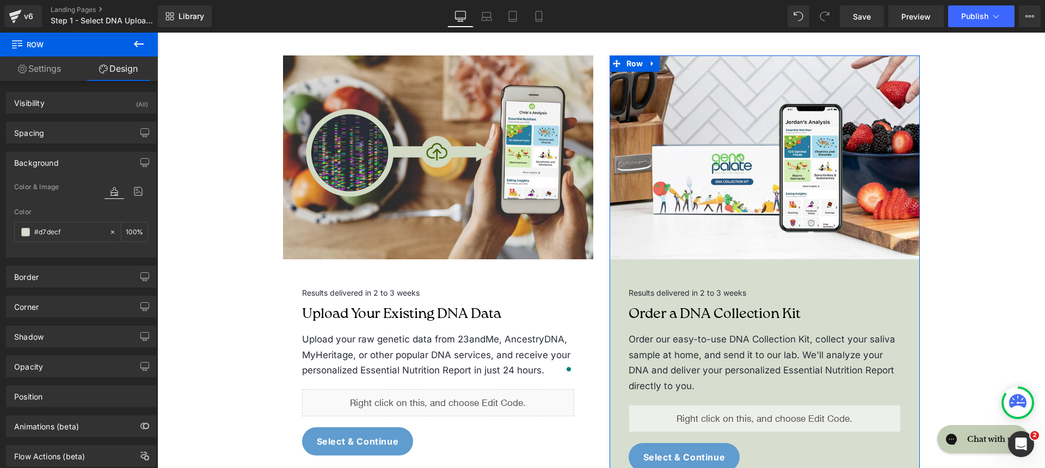
type input "#d7decf"
type input "100"
click at [53, 225] on div "#d7decf" at bounding box center [62, 232] width 94 height 19
click at [53, 226] on input "#d7decf" at bounding box center [69, 232] width 70 height 12
type input "ff"
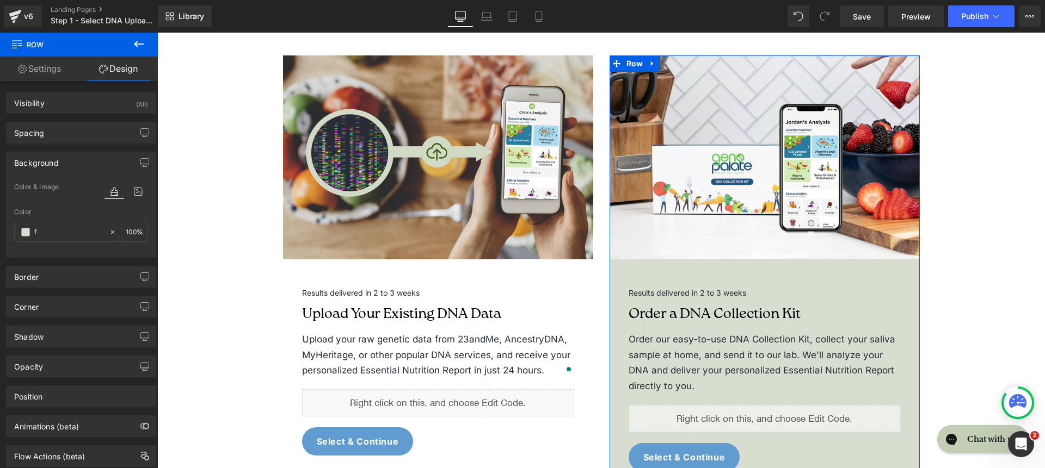
type input "0"
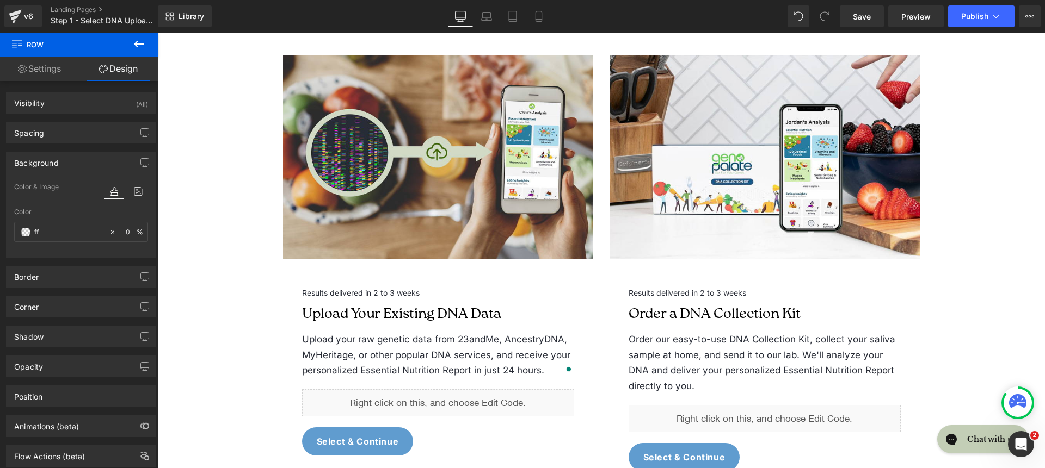
type input "fff"
type input "100"
click at [211, 140] on div "Step 1 – Select DNA upload method Heading Row Personalized Nutrition Powered By…" at bounding box center [601, 260] width 866 height 600
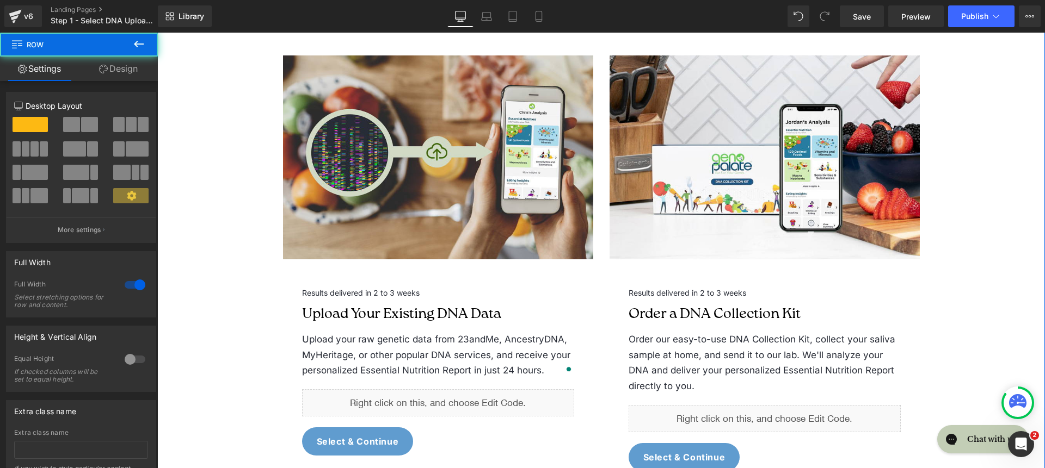
scroll to position [53, 0]
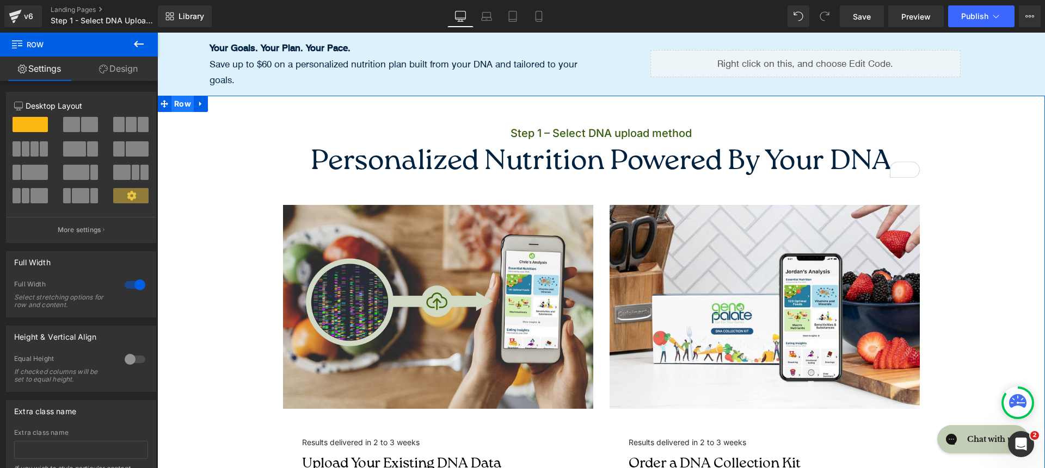
click at [179, 96] on span "Row" at bounding box center [182, 104] width 22 height 16
click at [128, 73] on link "Design" at bounding box center [118, 69] width 79 height 24
click at [0, 0] on div "Background" at bounding box center [0, 0] width 0 height 0
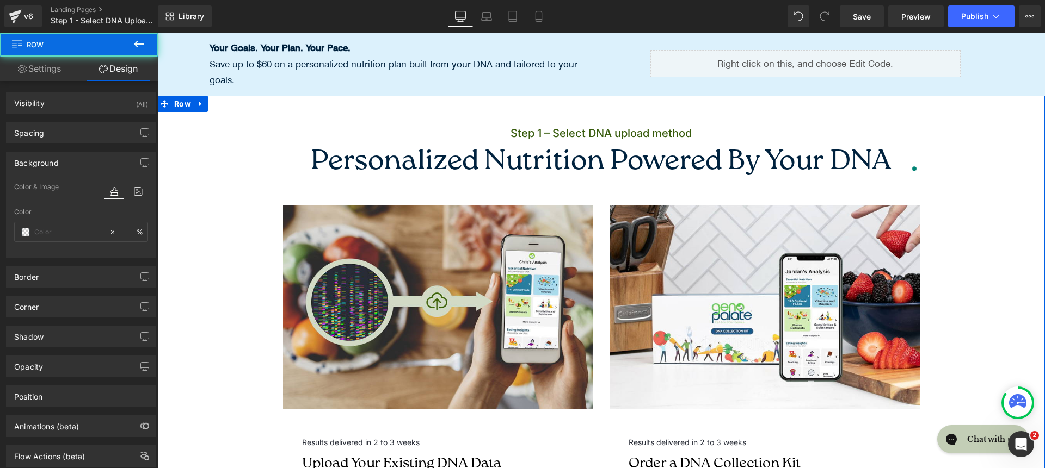
type input "none"
type input "0"
click at [75, 229] on input "none" at bounding box center [69, 232] width 70 height 12
paste input "00223E"
type input "00223E"
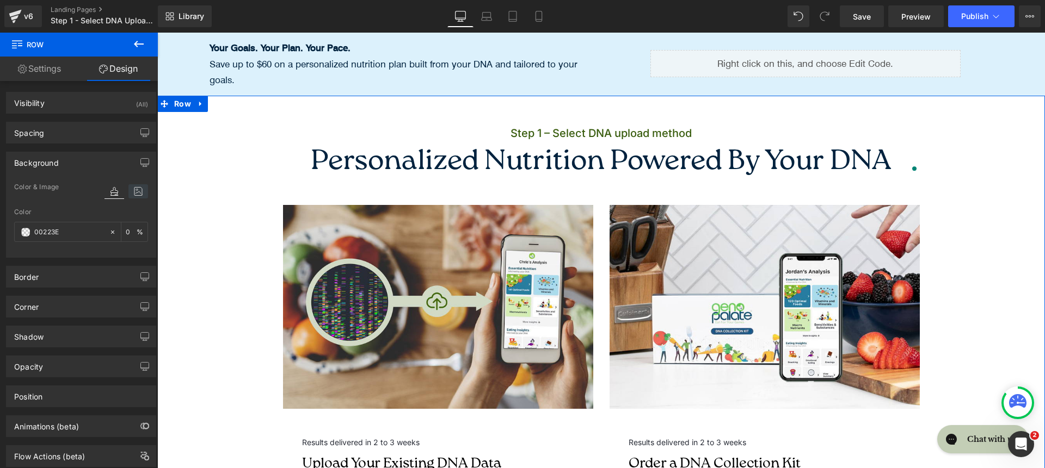
type input "100"
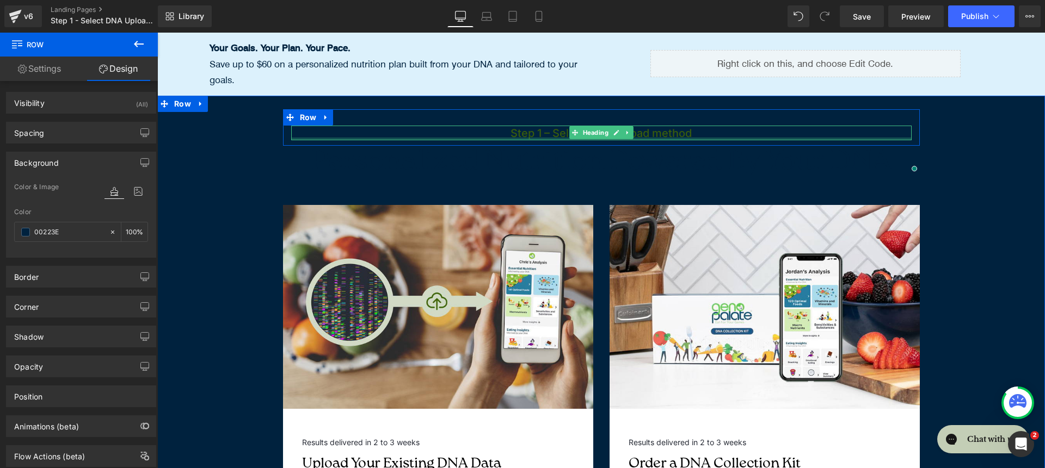
click at [466, 138] on div at bounding box center [601, 139] width 620 height 3
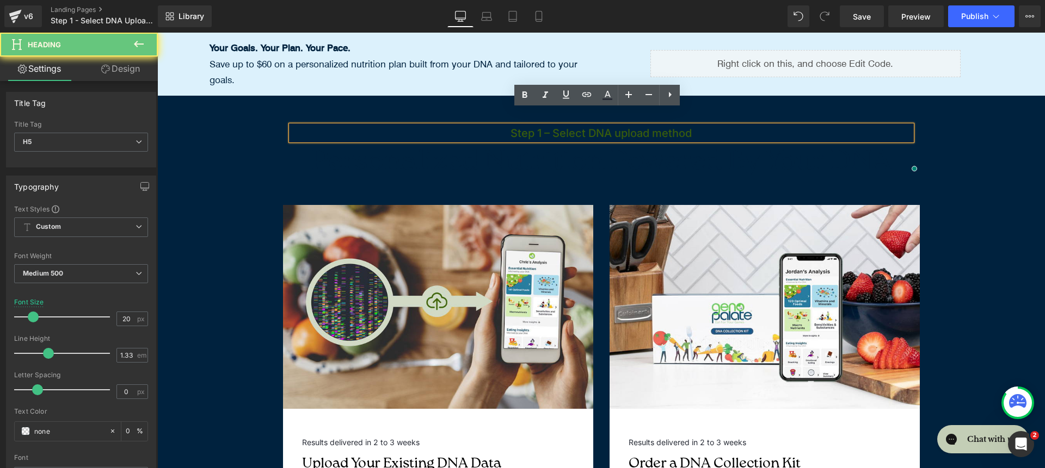
click at [466, 126] on h5 "Step 1 – Select DNA upload method" at bounding box center [601, 133] width 620 height 15
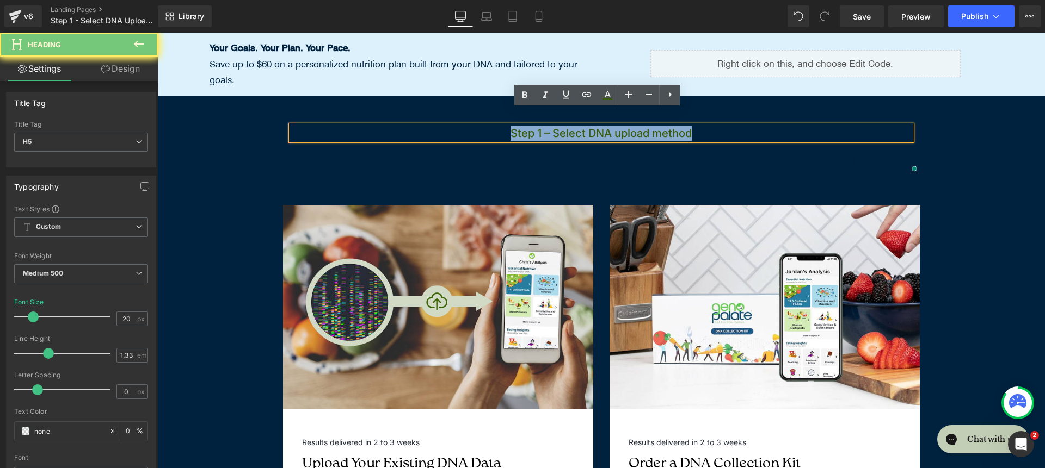
click at [466, 126] on h5 "Step 1 – Select DNA upload method" at bounding box center [601, 133] width 620 height 15
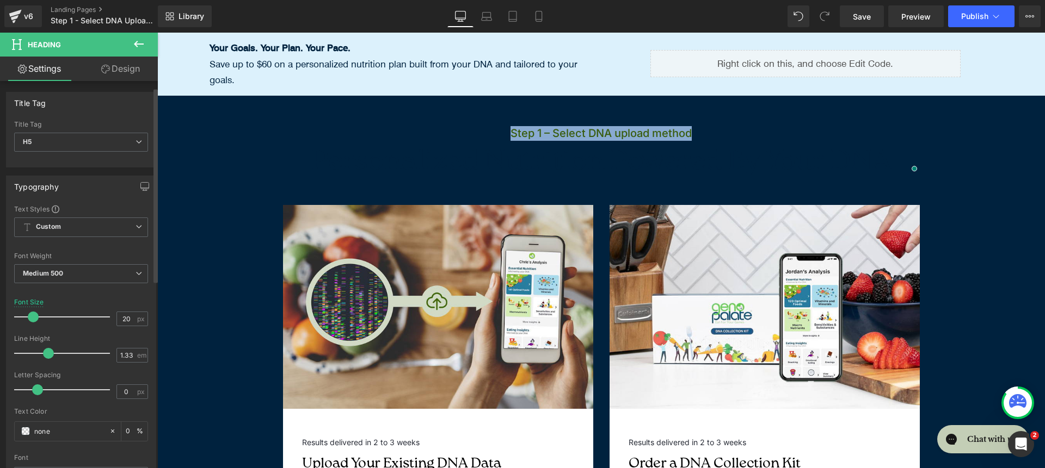
scroll to position [26, 0]
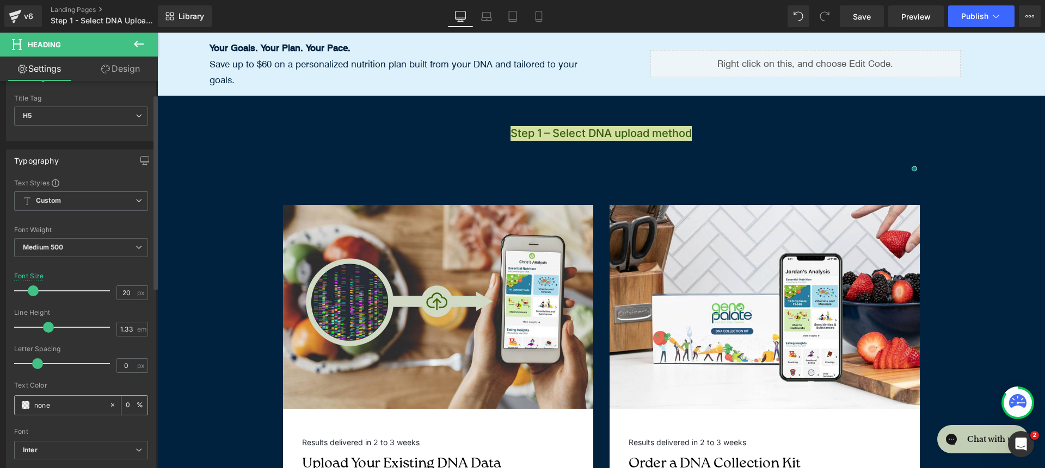
click at [75, 398] on div "none" at bounding box center [62, 405] width 94 height 19
click at [75, 400] on input "none" at bounding box center [69, 405] width 70 height 12
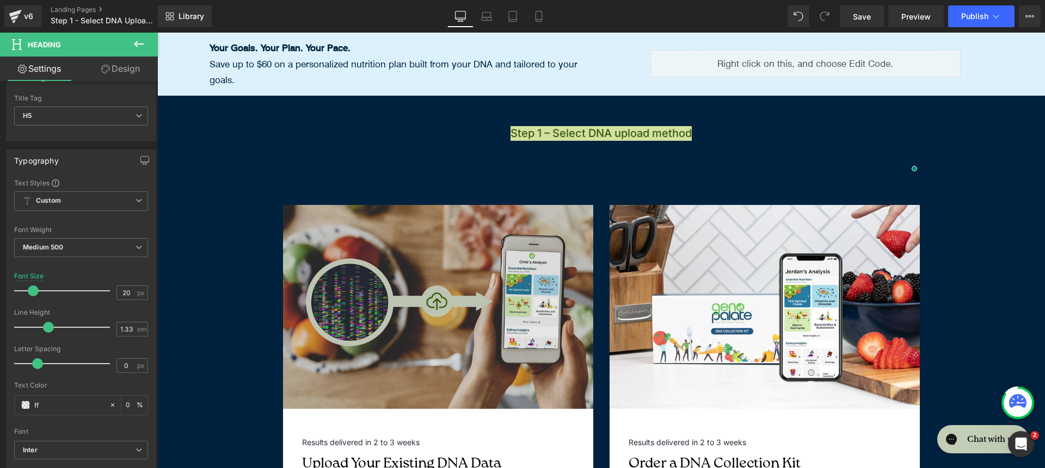
type input "fff"
type input "100"
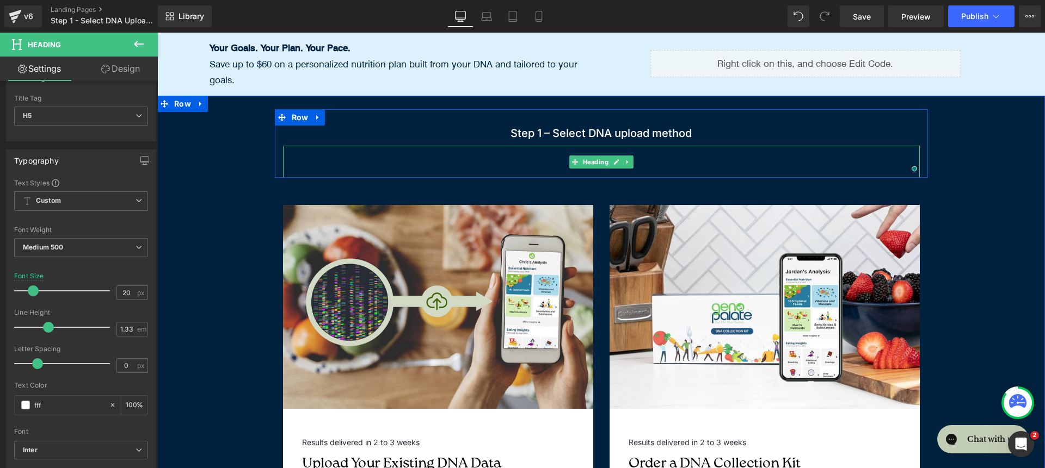
click at [440, 155] on h1 "Personalized Nutrition Powered By Your DNA" at bounding box center [601, 162] width 637 height 32
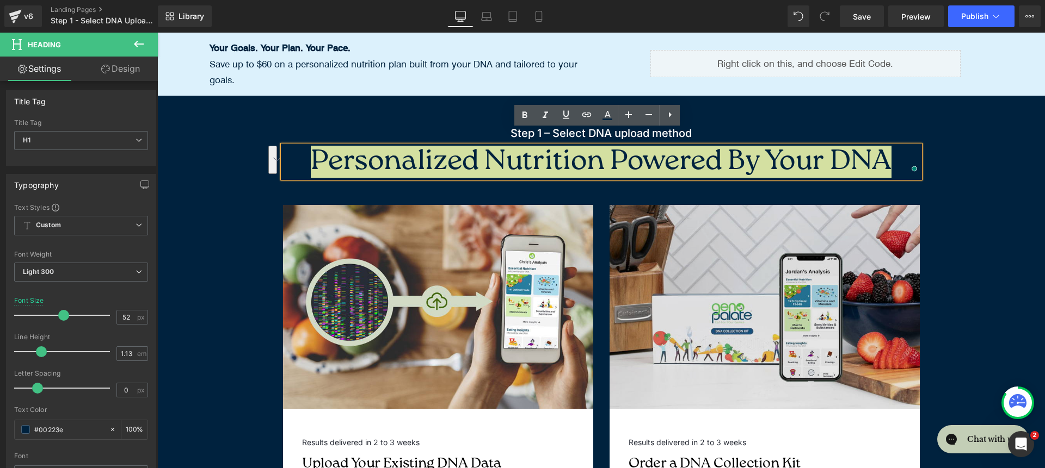
scroll to position [2, 0]
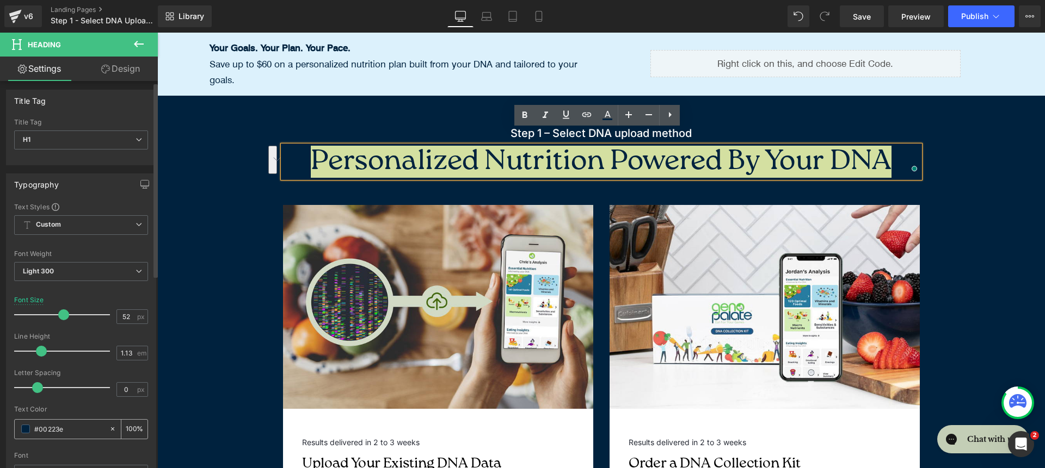
click at [75, 431] on input "#00223e" at bounding box center [69, 429] width 70 height 12
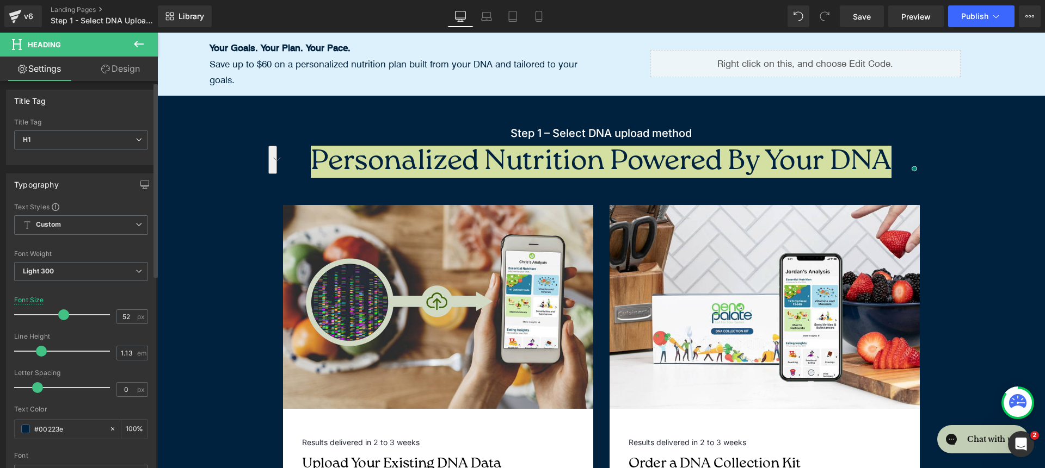
type input "DCF1FC"
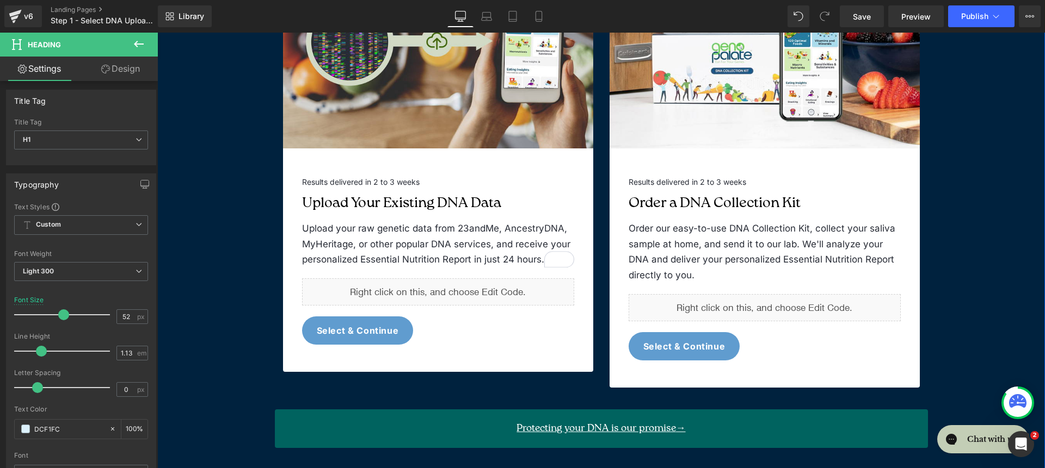
scroll to position [544, 0]
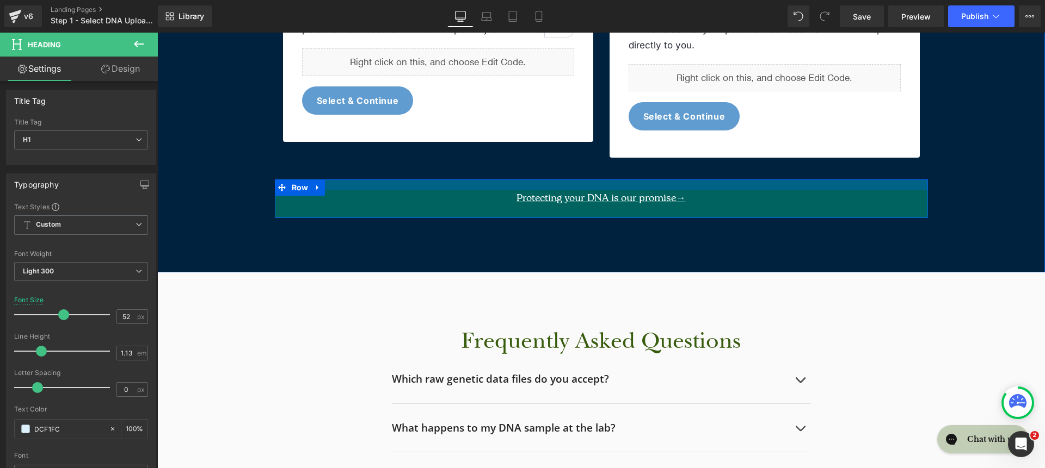
click at [429, 180] on div at bounding box center [601, 185] width 653 height 11
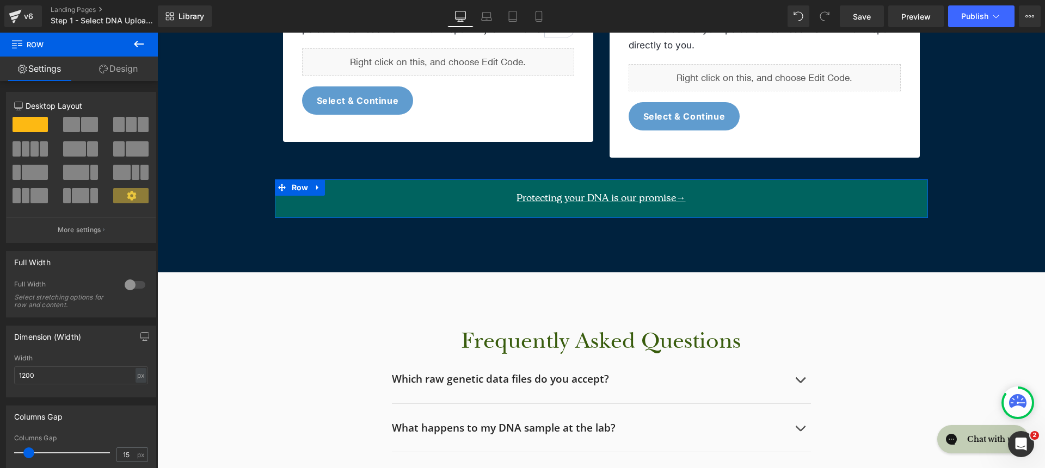
click at [124, 69] on link "Design" at bounding box center [118, 69] width 79 height 24
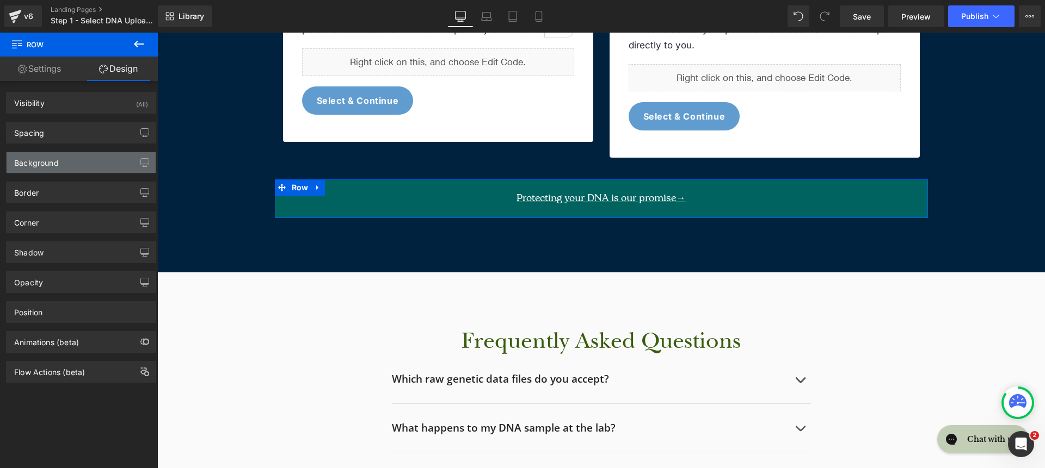
click at [60, 158] on div "Background" at bounding box center [81, 162] width 149 height 21
type input "#00635f"
type input "100"
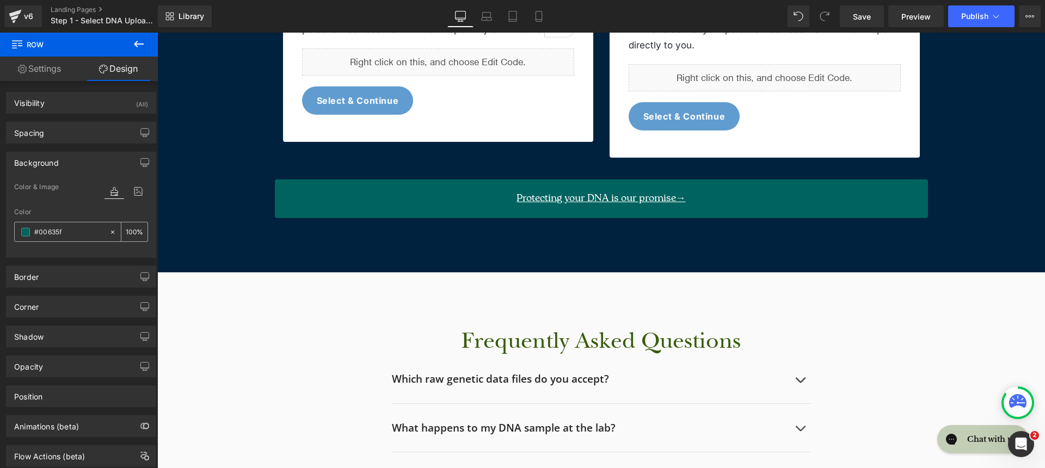
click at [60, 237] on input "#00635f" at bounding box center [69, 232] width 70 height 12
paste input "009C7D"
type input "009C7D"
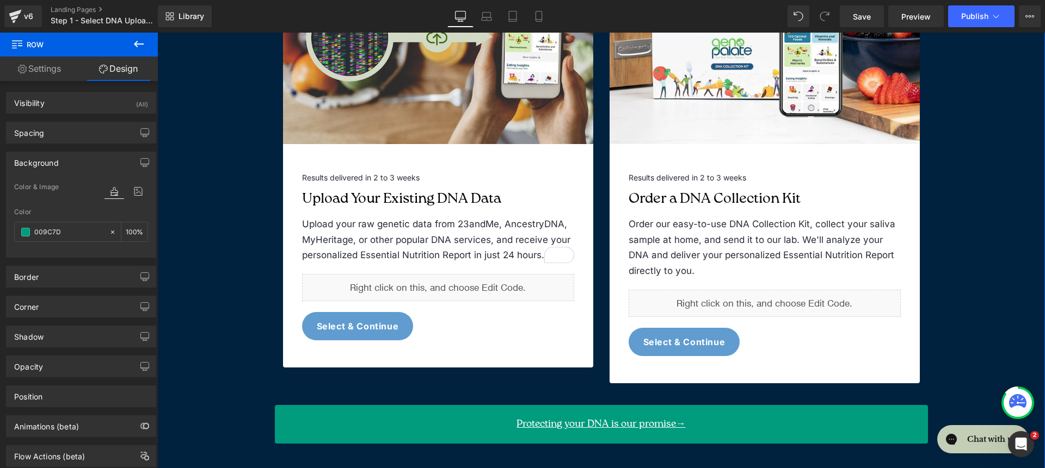
scroll to position [623, 0]
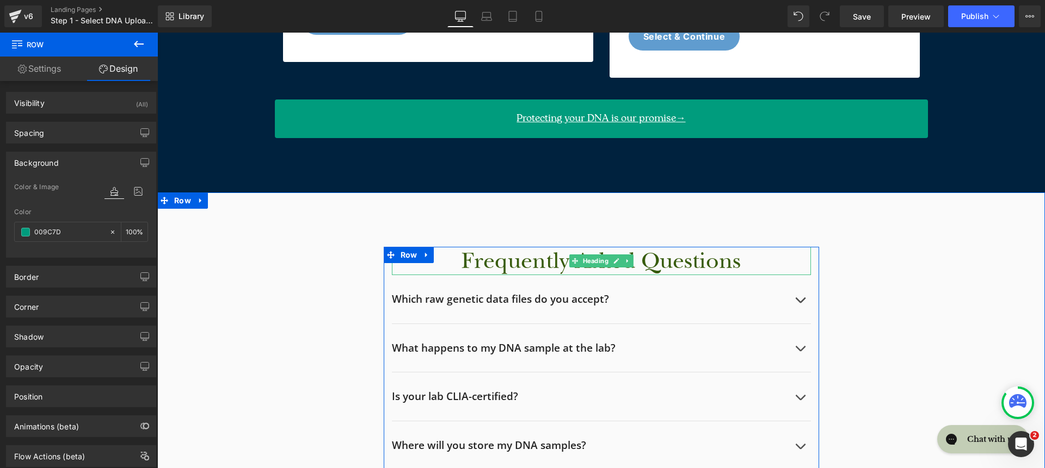
click at [449, 247] on h2 "Frequently Asked Questions" at bounding box center [601, 261] width 419 height 28
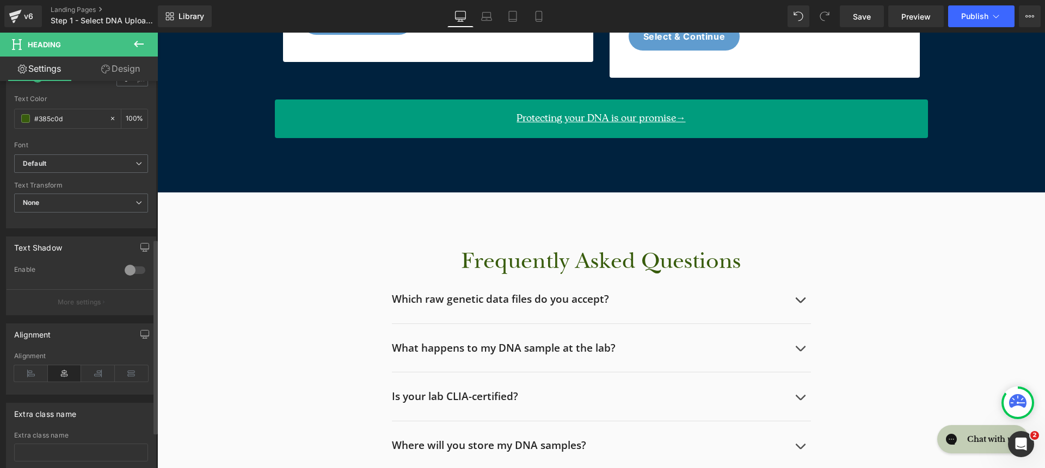
scroll to position [311, 0]
click at [66, 157] on div "Default Default [GEOGRAPHIC_DATA] [GEOGRAPHIC_DATA] Work Sans Open Sans [GEOGRA…" at bounding box center [81, 169] width 134 height 25
click at [66, 159] on span "Default" at bounding box center [81, 166] width 134 height 19
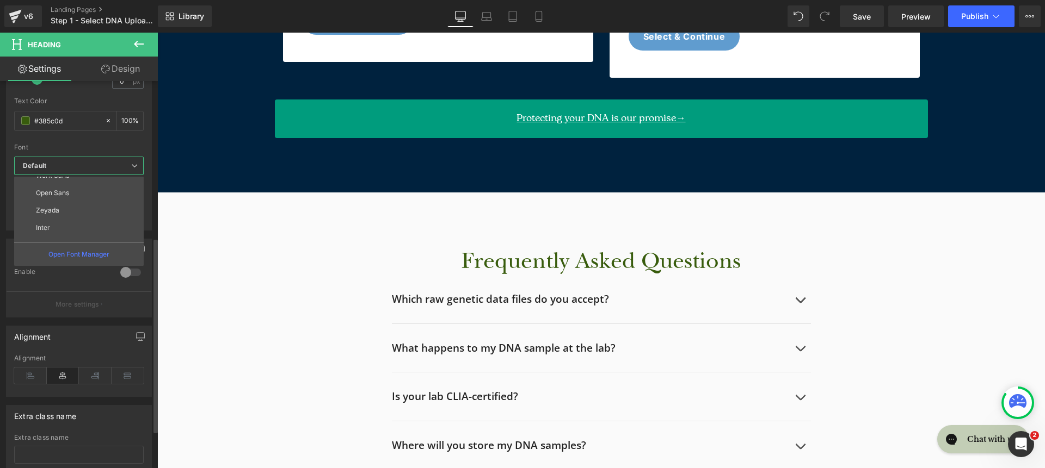
scroll to position [126, 0]
click at [88, 229] on li "roca light" at bounding box center [81, 233] width 134 height 17
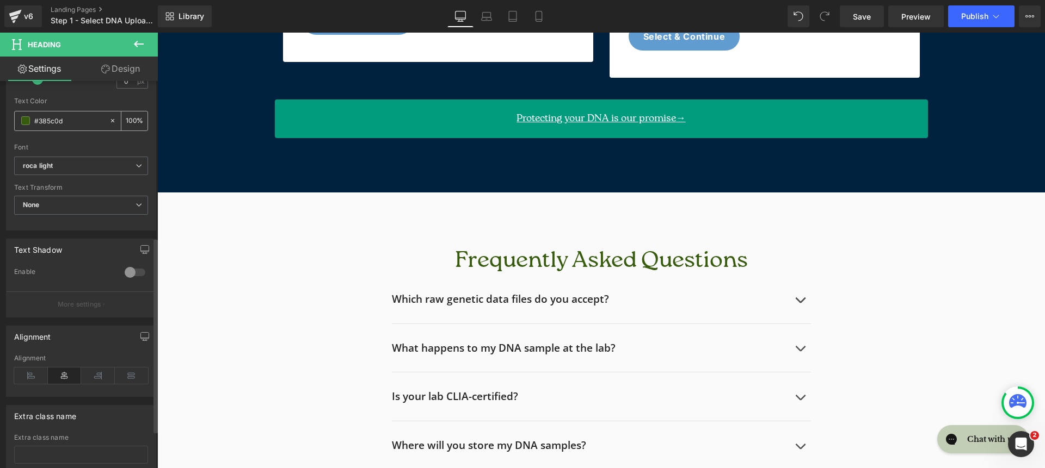
click at [109, 122] on icon at bounding box center [113, 121] width 8 height 8
type input "none"
type input "0"
click at [87, 123] on input "none" at bounding box center [69, 121] width 70 height 12
type input "0022"
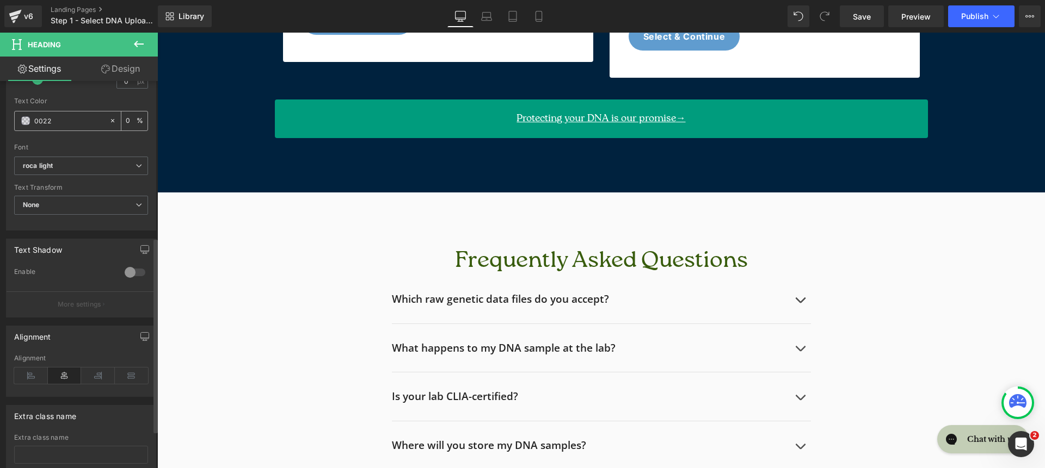
type input "13"
type input "00223e"
type input "100"
click at [571, 291] on div "Which raw genetic data files do you accept? Heading" at bounding box center [601, 299] width 419 height 49
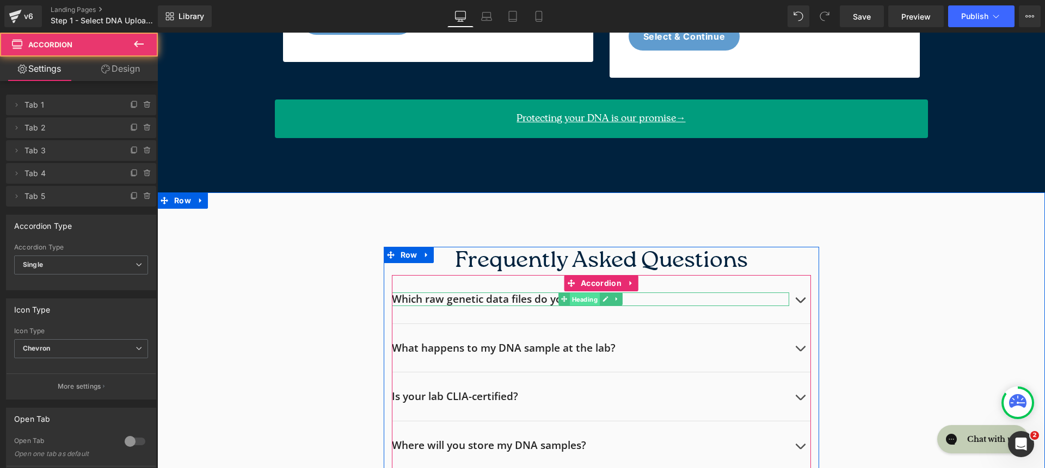
click at [569, 293] on span "Heading" at bounding box center [584, 299] width 30 height 13
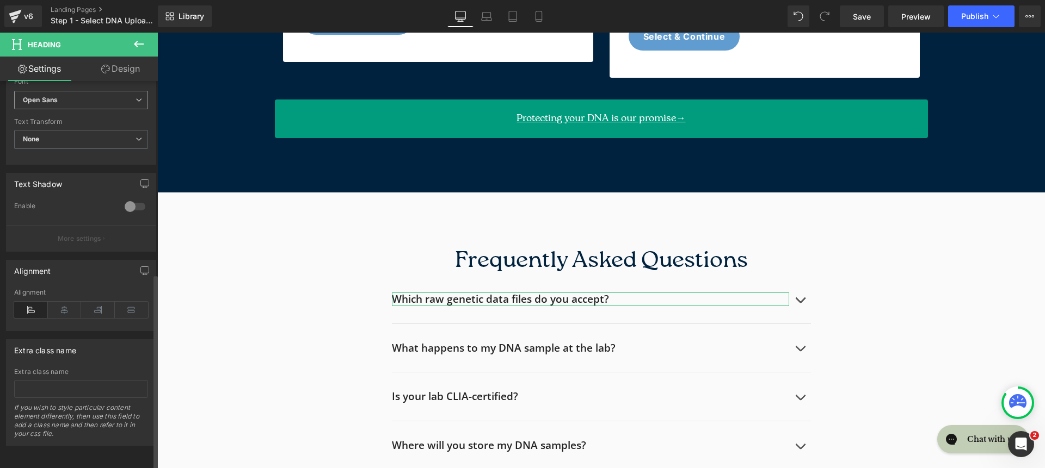
scroll to position [382, 0]
click at [78, 99] on span "Open Sans" at bounding box center [81, 100] width 134 height 19
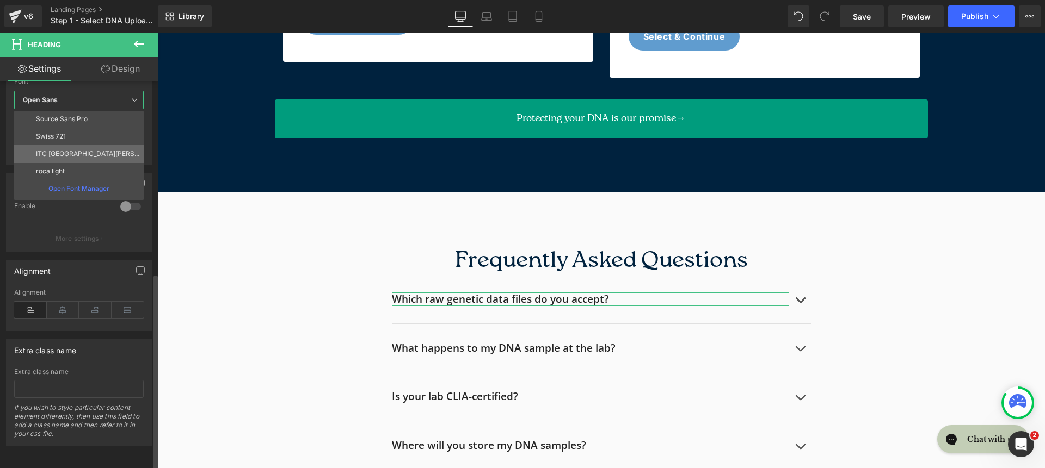
scroll to position [126, 0]
click at [79, 159] on li "roca light" at bounding box center [81, 167] width 134 height 17
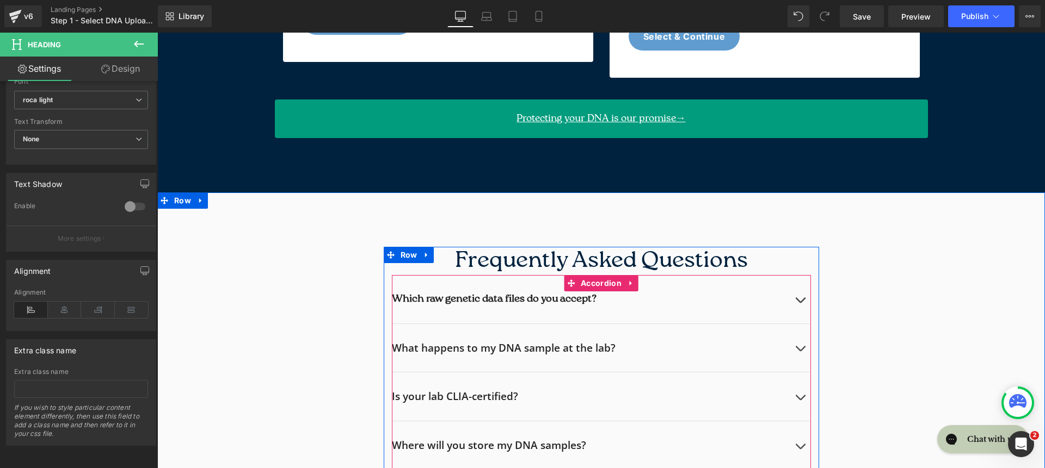
click at [470, 342] on h2 "What happens to my DNA sample at the lab?" at bounding box center [590, 349] width 397 height 14
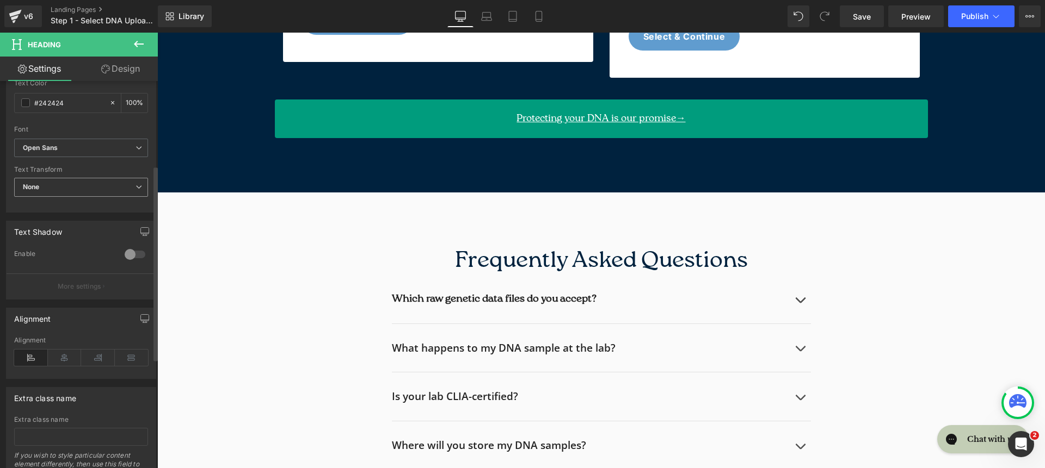
scroll to position [385, 0]
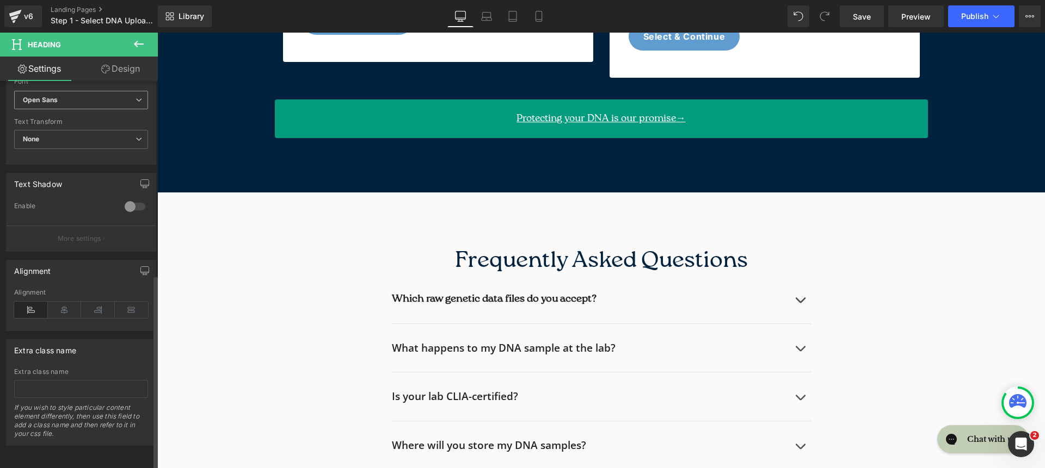
click at [68, 96] on b "Open Sans" at bounding box center [79, 100] width 113 height 9
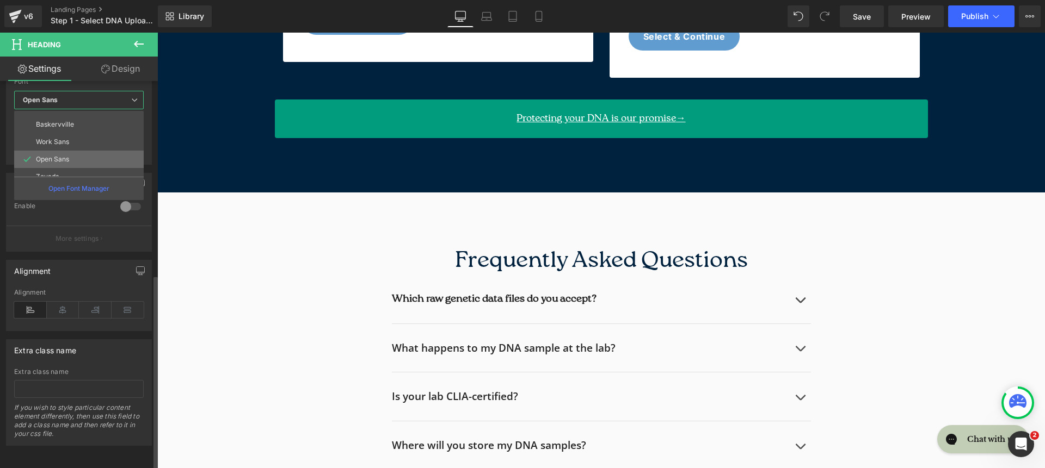
scroll to position [30, 0]
click at [77, 168] on li "Zeyada" at bounding box center [81, 176] width 134 height 17
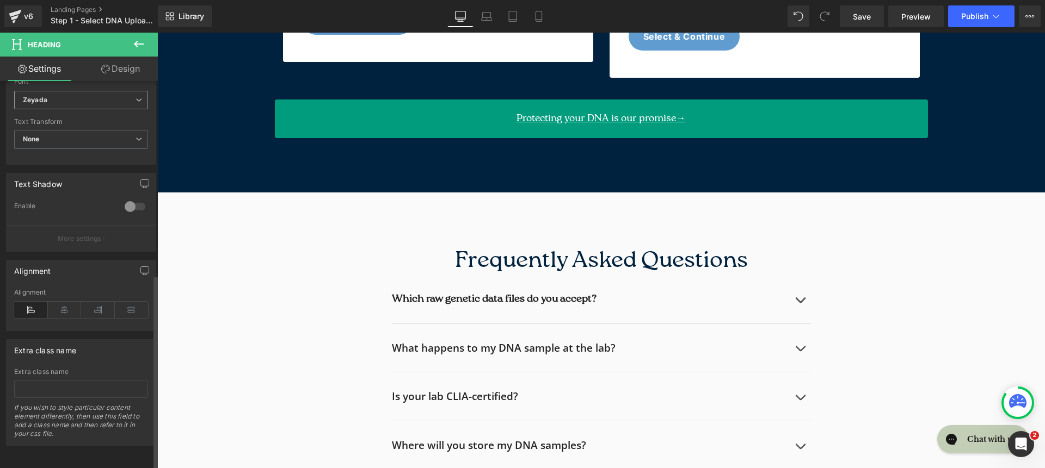
click at [77, 174] on div "Text Shadow" at bounding box center [81, 184] width 149 height 21
click at [71, 96] on b "Zeyada" at bounding box center [79, 100] width 113 height 9
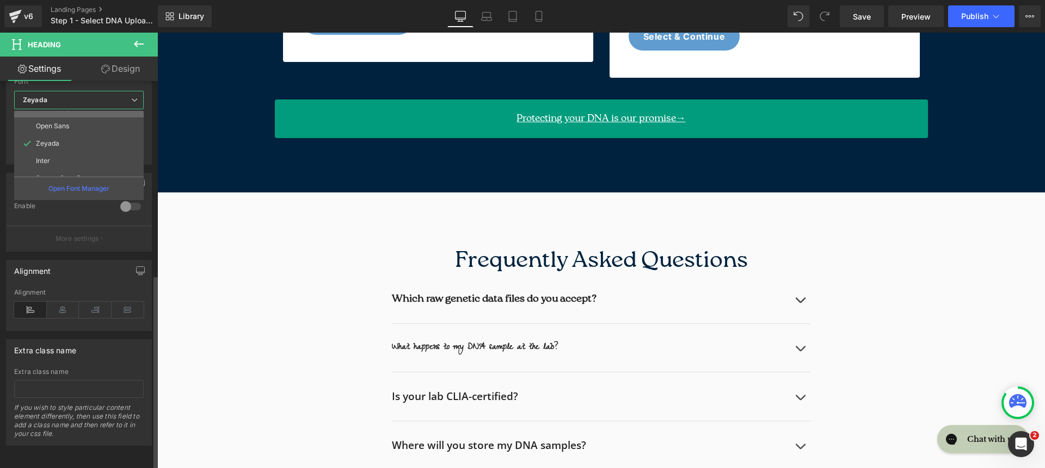
scroll to position [126, 0]
click at [71, 159] on li "roca light" at bounding box center [81, 167] width 134 height 17
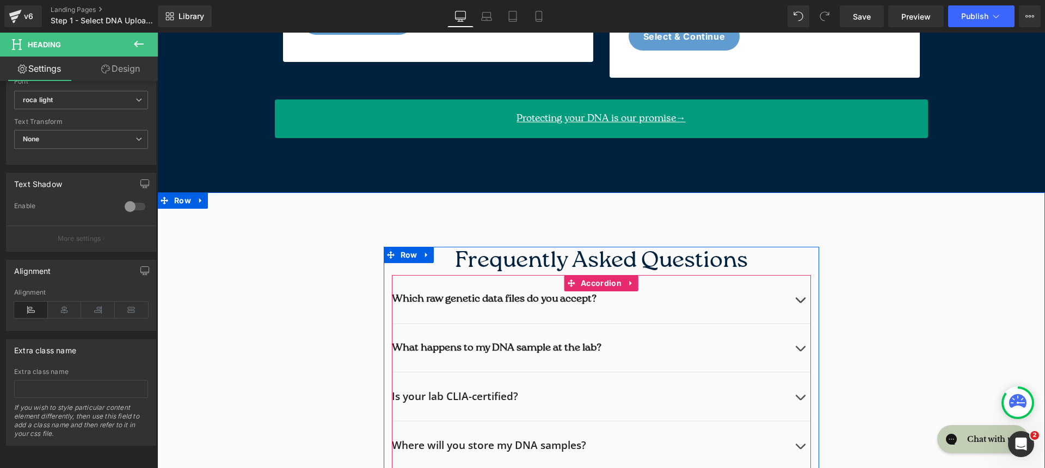
click at [157, 33] on div at bounding box center [157, 33] width 0 height 0
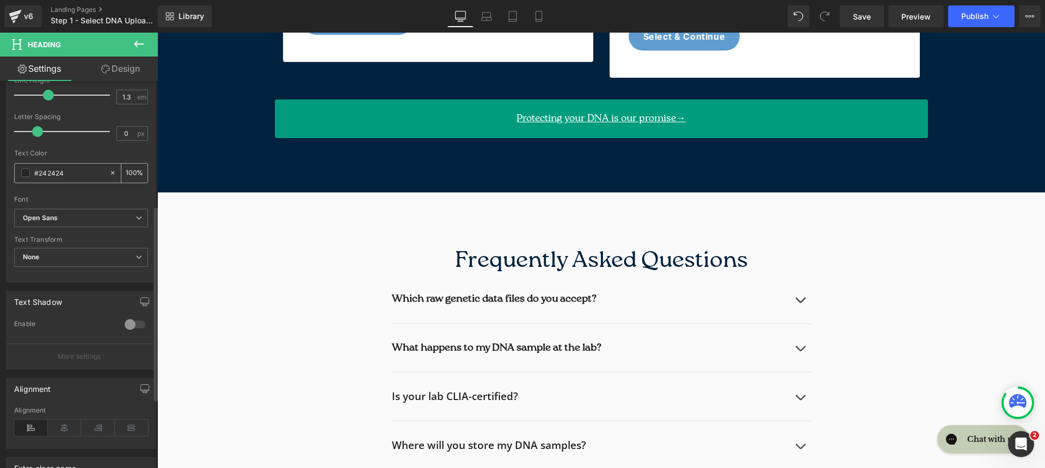
scroll to position [229, 0]
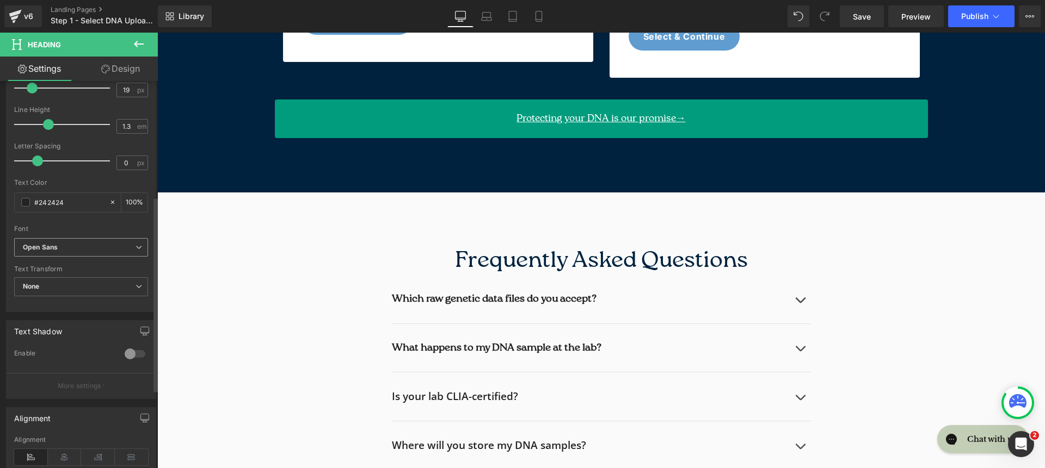
click at [75, 248] on b "Open Sans" at bounding box center [79, 247] width 113 height 9
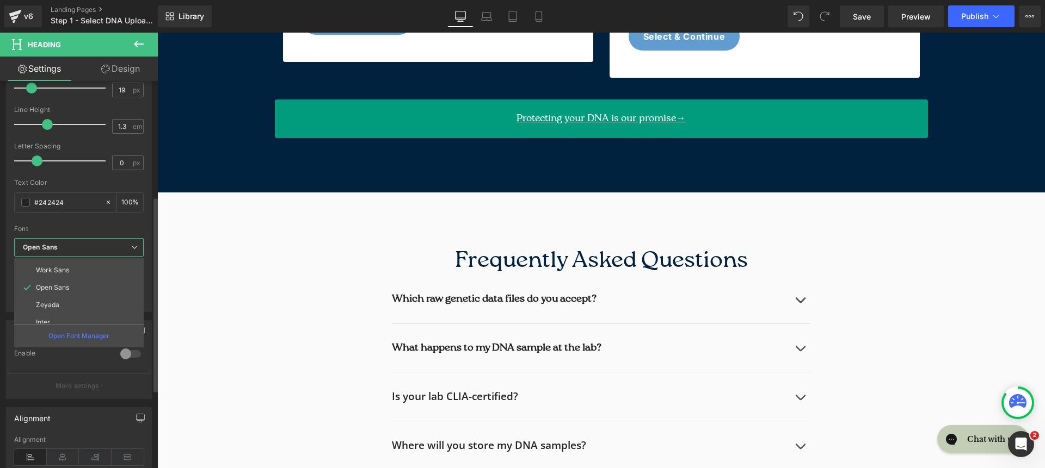
scroll to position [126, 0]
click at [87, 313] on li "roca light" at bounding box center [81, 314] width 134 height 17
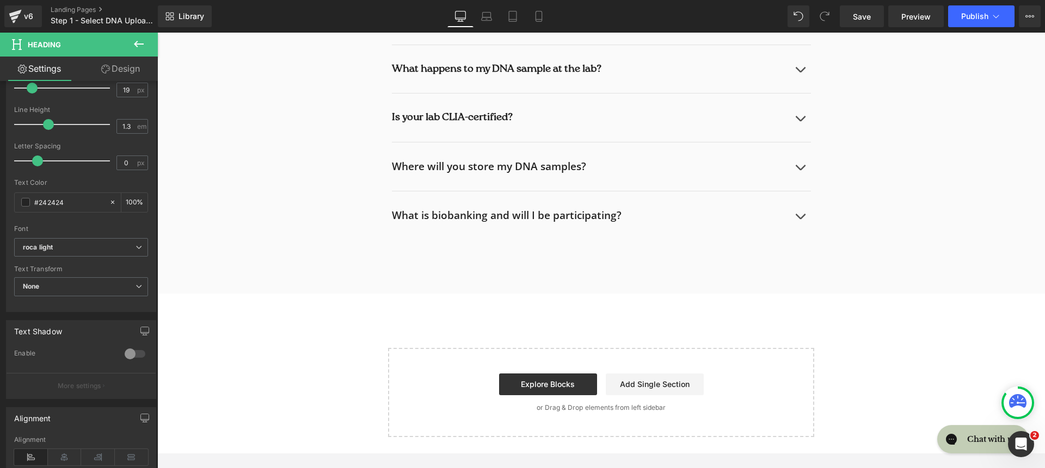
scroll to position [900, 0]
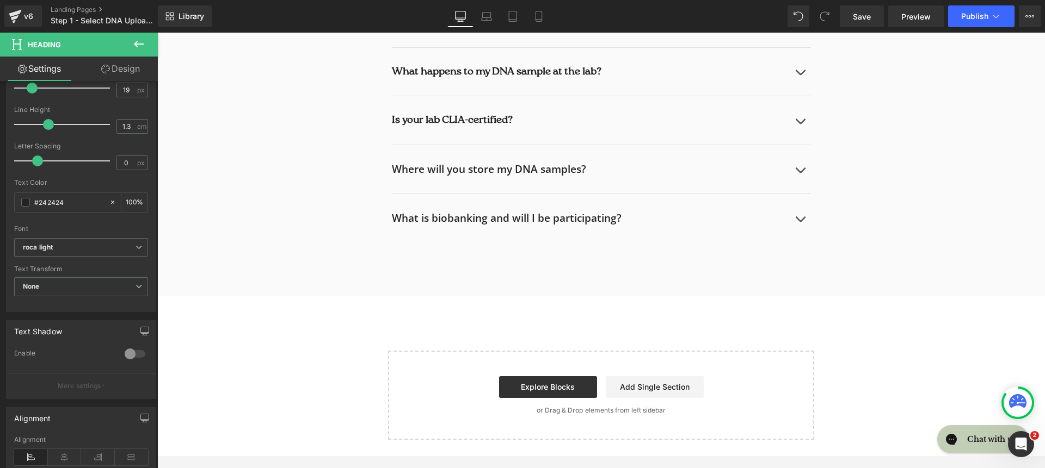
click at [447, 163] on h2 "Where will you store my DNA samples?" at bounding box center [590, 170] width 397 height 14
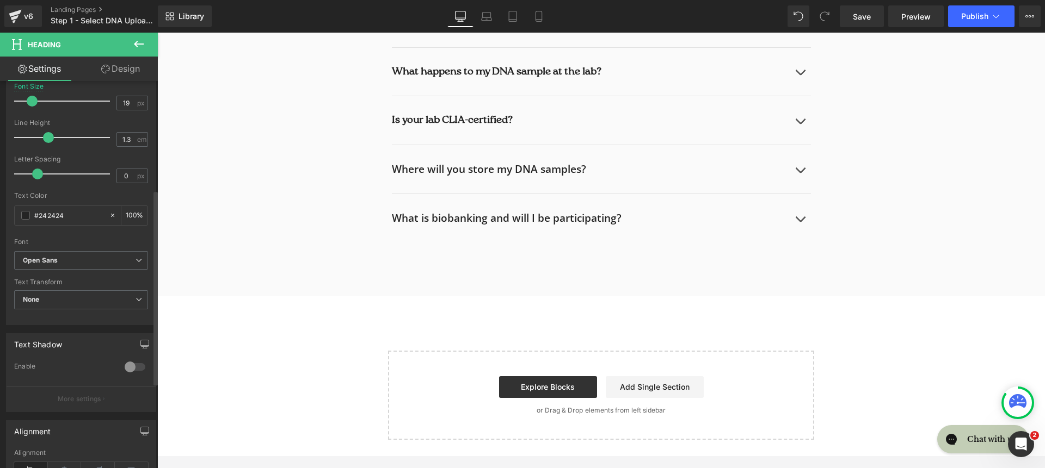
scroll to position [237, 0]
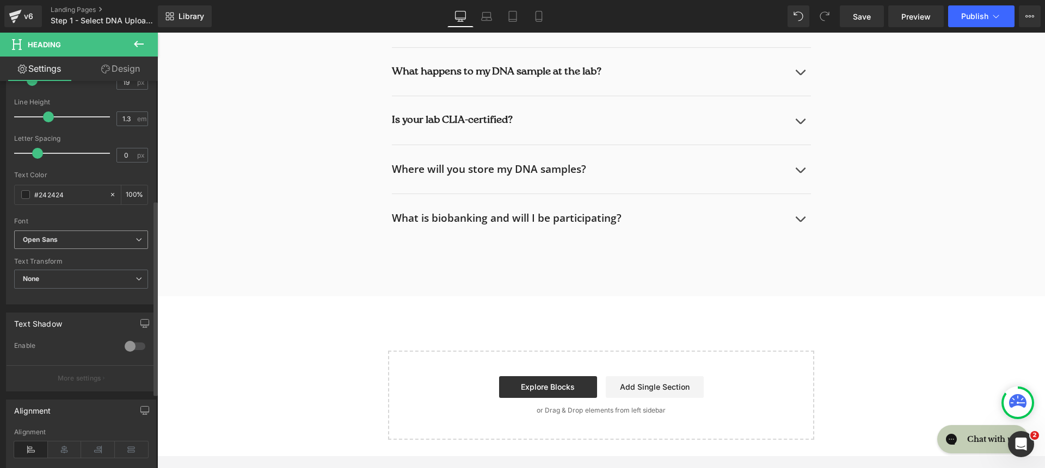
click at [75, 246] on span "Open Sans" at bounding box center [81, 240] width 134 height 19
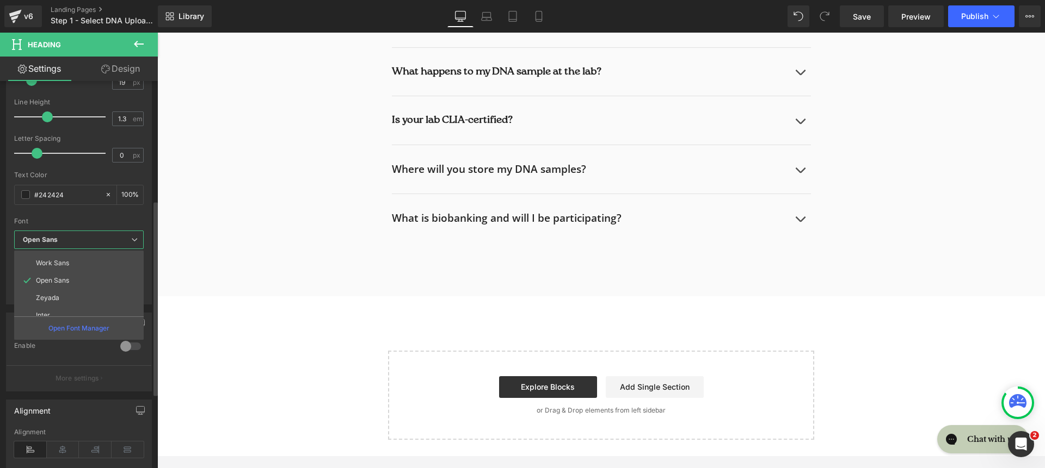
scroll to position [126, 0]
click at [91, 303] on li "roca light" at bounding box center [81, 307] width 134 height 17
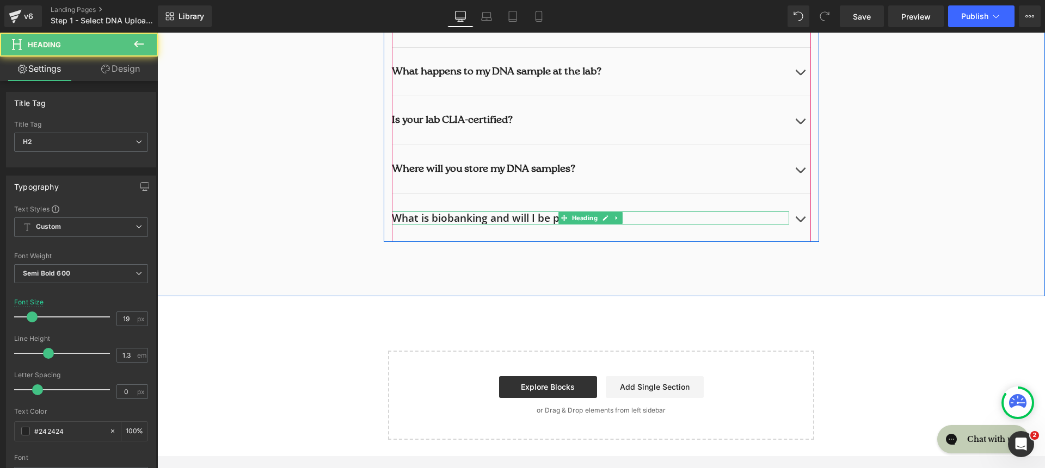
click at [430, 212] on h2 "What is biobanking and will I be participating?" at bounding box center [590, 219] width 397 height 14
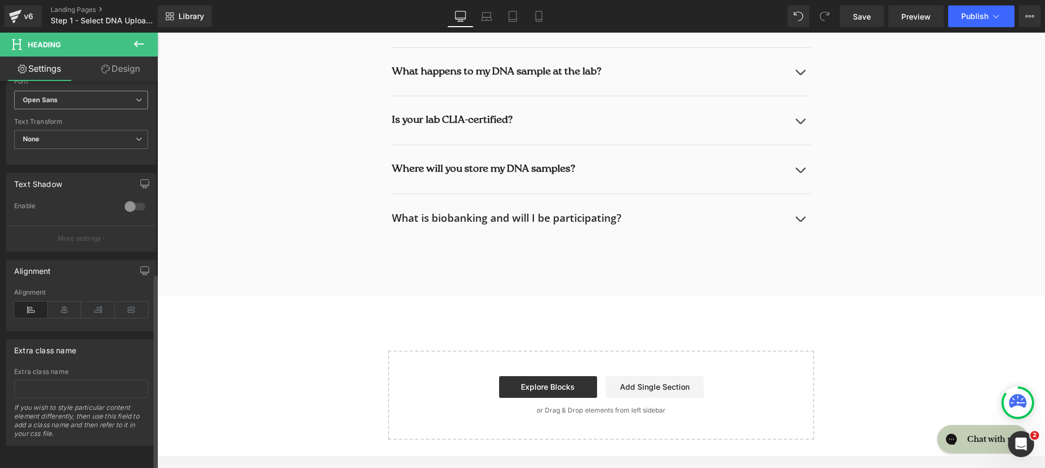
scroll to position [382, 0]
click at [85, 96] on b "Open Sans" at bounding box center [79, 100] width 113 height 9
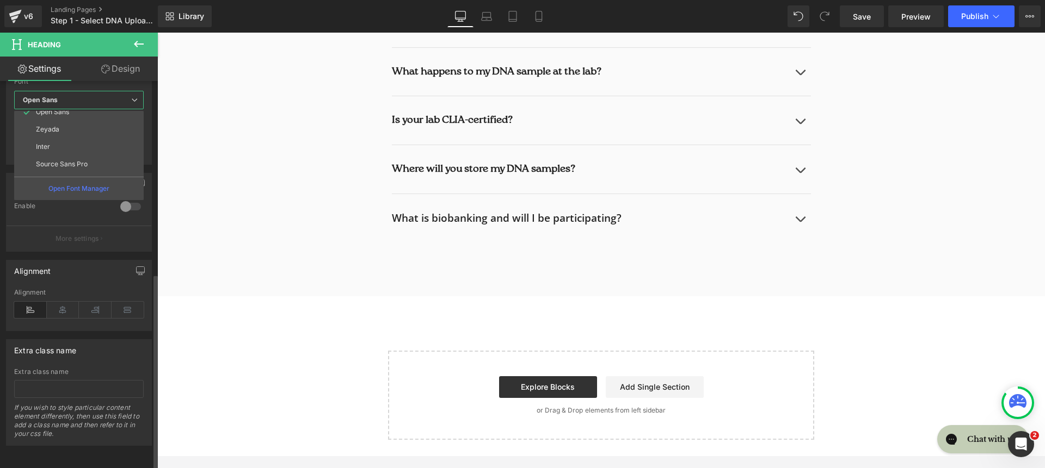
scroll to position [126, 0]
click at [96, 159] on li "roca light" at bounding box center [81, 167] width 134 height 17
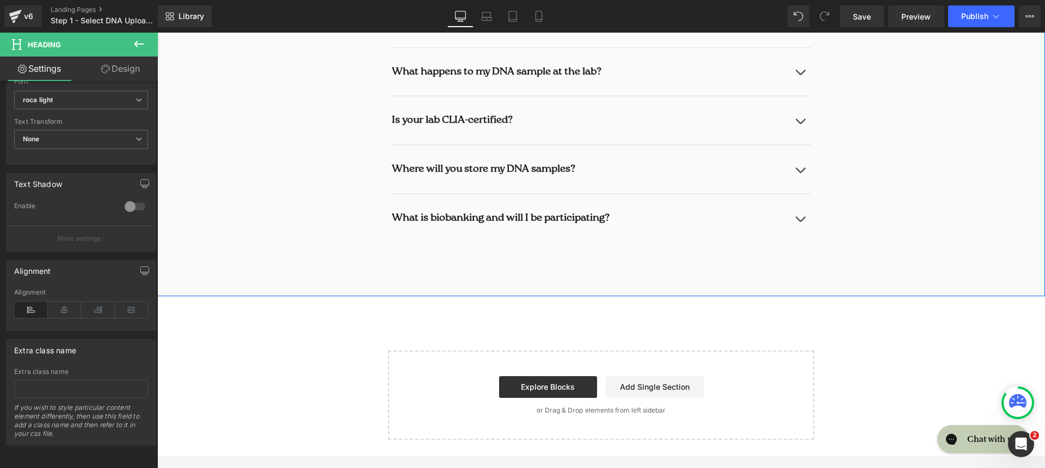
click at [375, 237] on div "Frequently Asked Questions Heading Which raw genetic data files do you accept? …" at bounding box center [600, 106] width 887 height 381
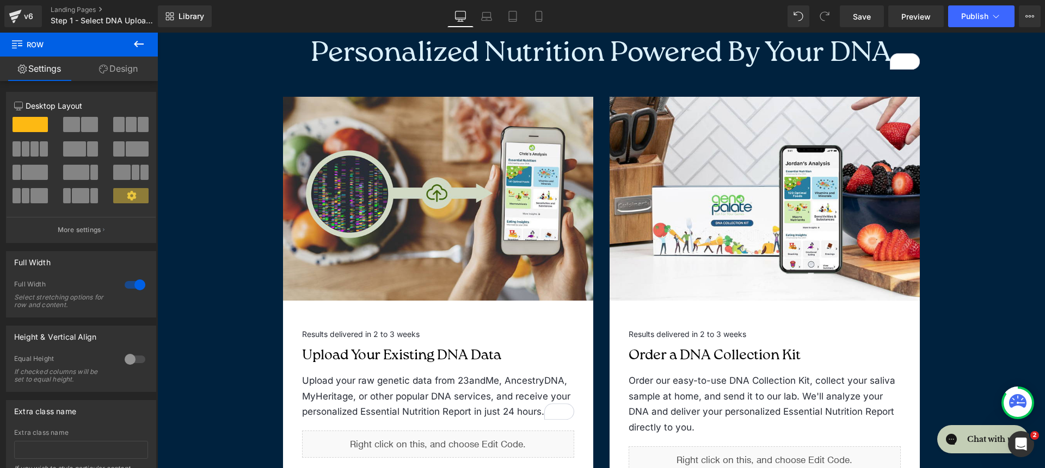
scroll to position [302, 0]
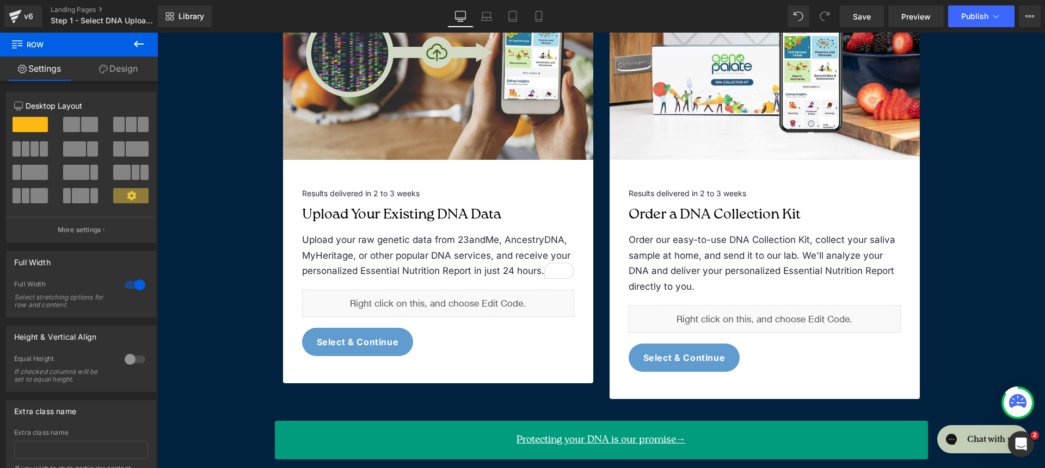
click at [131, 60] on link "Design" at bounding box center [118, 69] width 79 height 24
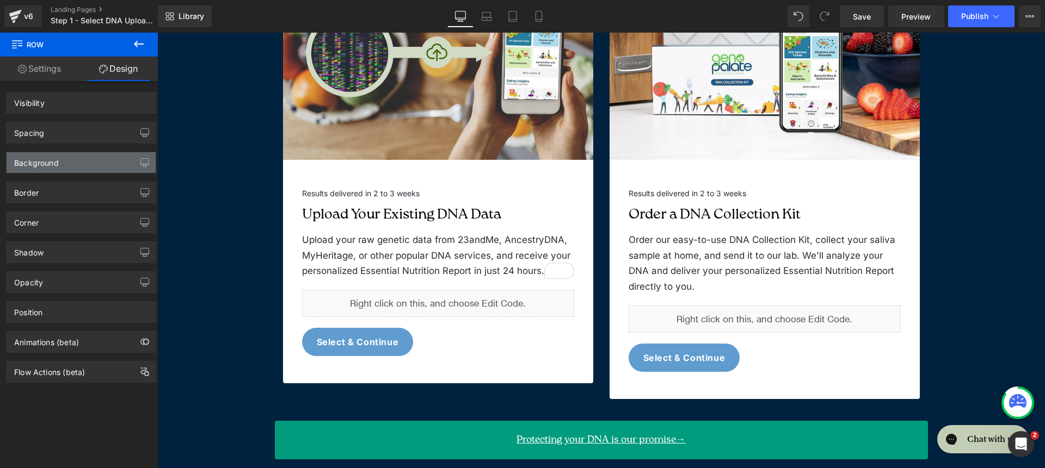
click at [79, 162] on div "Background" at bounding box center [81, 162] width 149 height 21
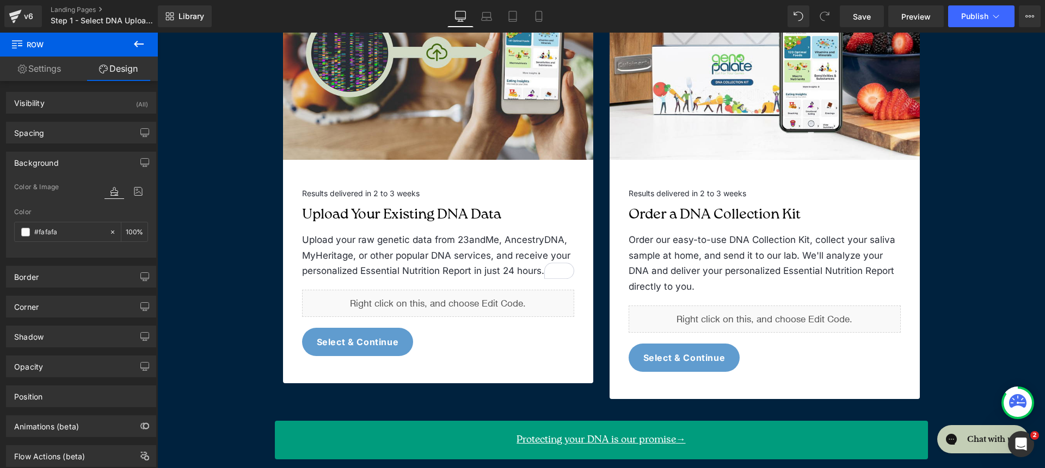
type input "#fafafa"
type input "100"
click at [77, 235] on input "#fafafa" at bounding box center [69, 232] width 70 height 12
paste input "DCF1FC"
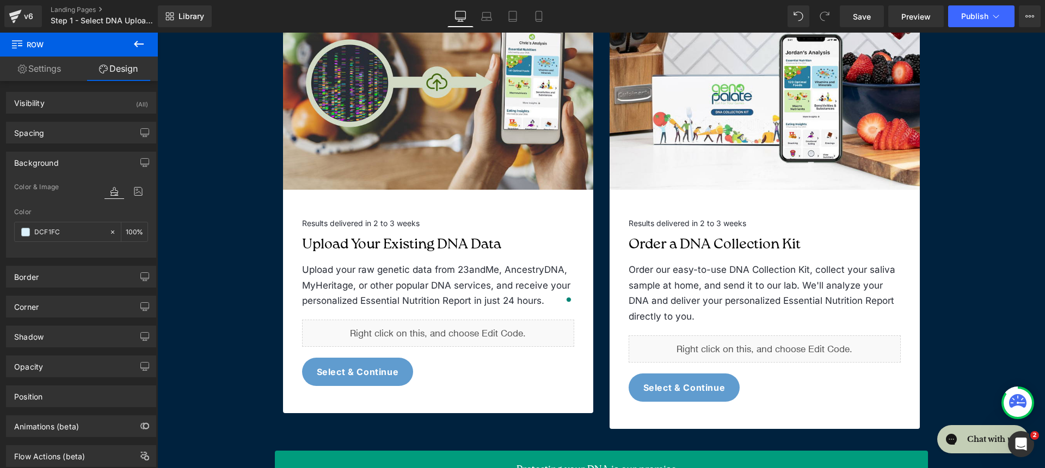
scroll to position [0, 0]
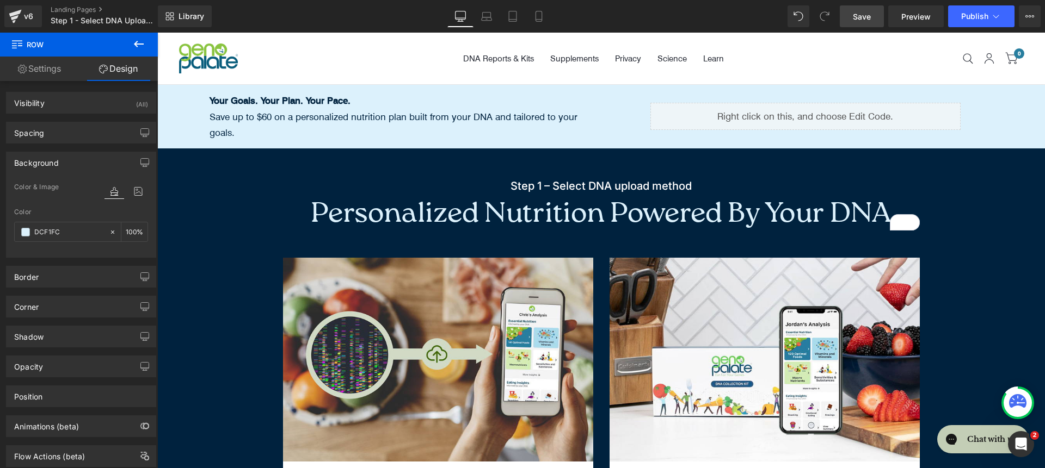
click at [865, 18] on span "Save" at bounding box center [862, 16] width 18 height 11
type input "#dcf1fc"
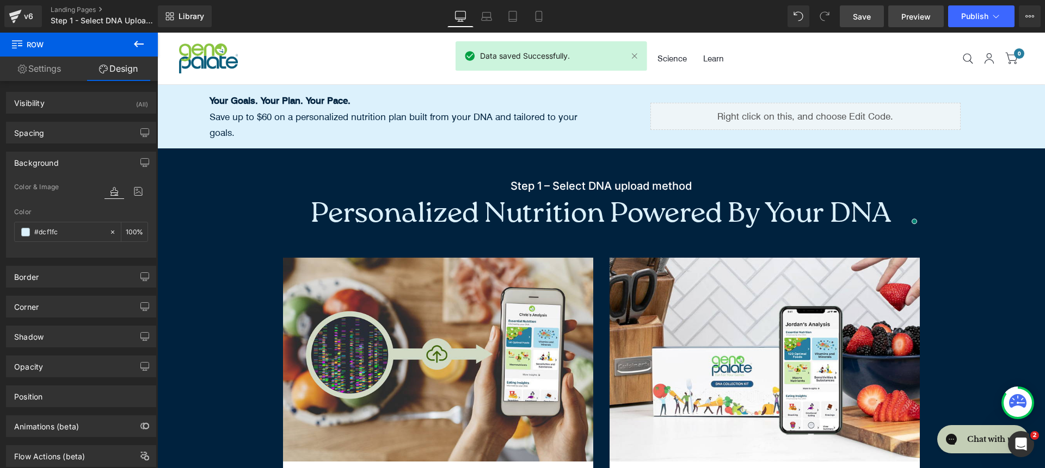
click at [910, 17] on span "Preview" at bounding box center [915, 16] width 29 height 11
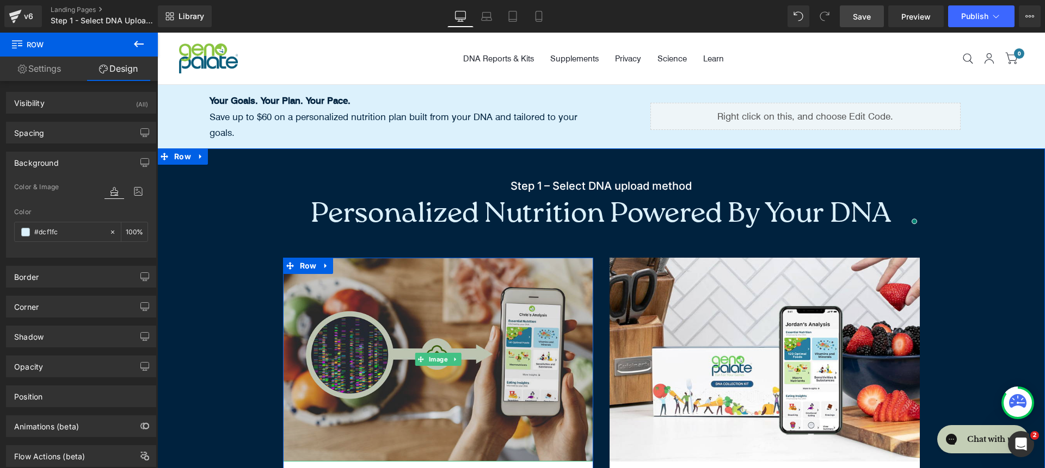
scroll to position [255, 0]
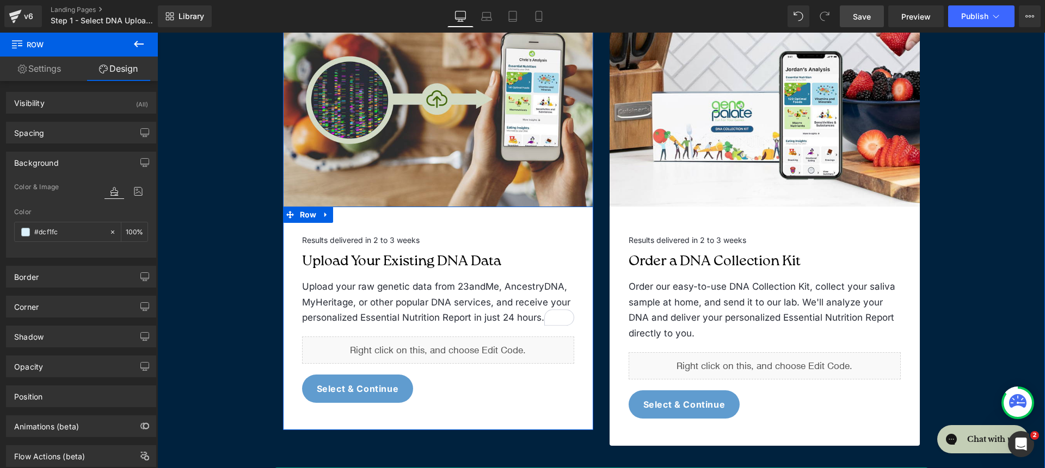
click at [487, 302] on p "Upload your raw genetic data from 23andMe, AncestryDNA, MyHeritage, or other po…" at bounding box center [438, 302] width 272 height 47
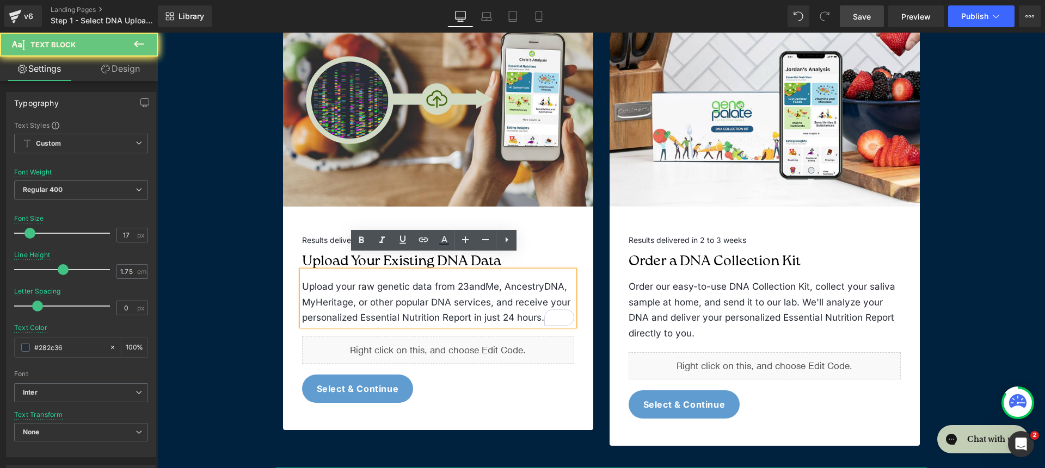
click at [480, 302] on p "Upload your raw genetic data from 23andMe, AncestryDNA, MyHeritage, or other po…" at bounding box center [438, 302] width 272 height 47
drag, startPoint x: 497, startPoint y: 304, endPoint x: 543, endPoint y: 308, distance: 45.9
click at [543, 308] on p "Upload your raw genetic data from 23andMe, AncestryDNA, MyHeritage, or other po…" at bounding box center [438, 302] width 272 height 47
drag, startPoint x: 543, startPoint y: 306, endPoint x: 482, endPoint y: 306, distance: 60.9
click at [482, 306] on p "Upload your raw genetic data from 23andMe, AncestryDNA, MyHeritage, or other po…" at bounding box center [438, 302] width 272 height 47
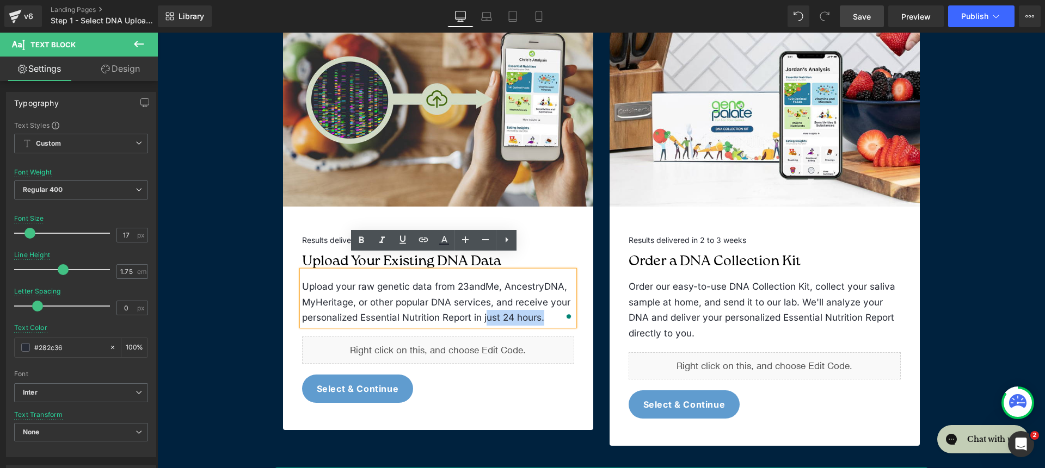
drag, startPoint x: 481, startPoint y: 306, endPoint x: 541, endPoint y: 305, distance: 59.3
click at [541, 305] on p "Upload your raw genetic data from 23andMe, AncestryDNA, MyHeritage, or other po…" at bounding box center [438, 302] width 272 height 47
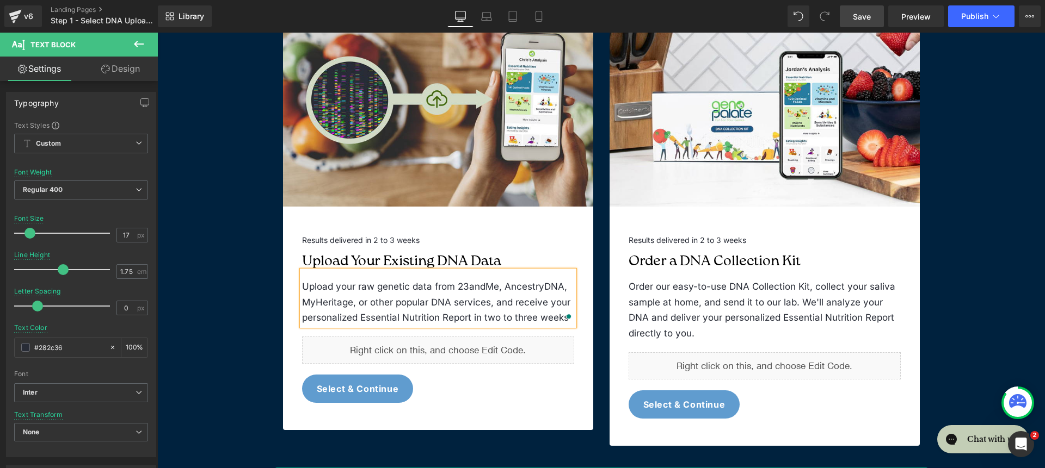
click at [857, 21] on span "Save" at bounding box center [862, 16] width 18 height 11
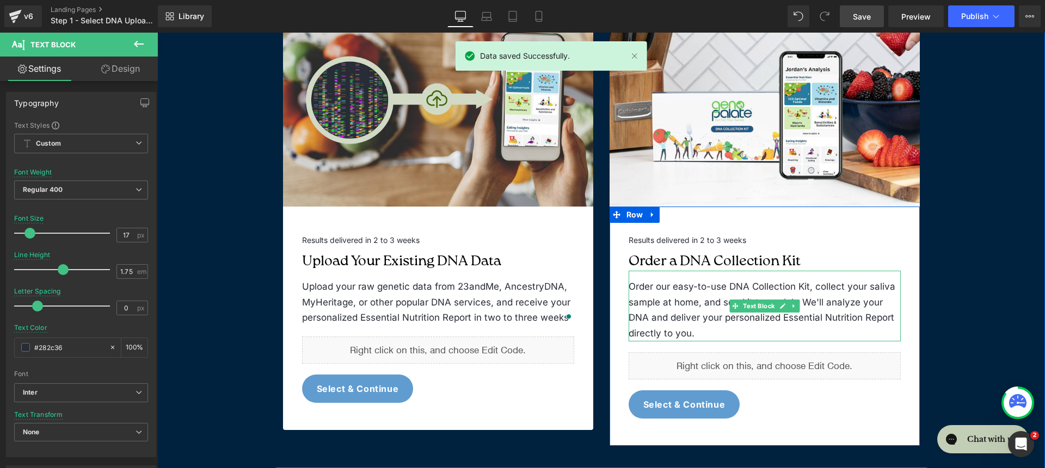
click at [783, 307] on p "Order our easy-to-use DNA Collection Kit, collect your saliva sample at home, a…" at bounding box center [764, 310] width 272 height 63
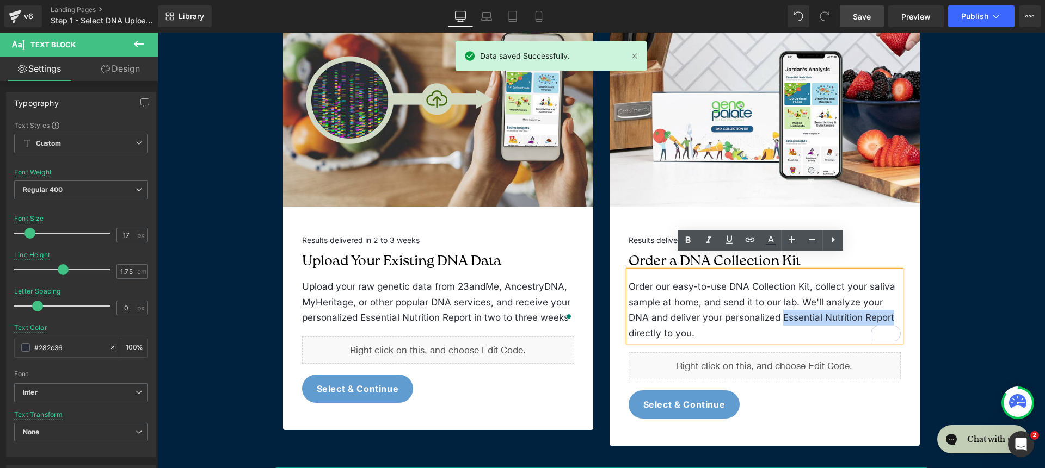
drag, startPoint x: 779, startPoint y: 305, endPoint x: 892, endPoint y: 302, distance: 113.2
click at [893, 301] on p "Order our easy-to-use DNA Collection Kit, collect your saliva sample at home, a…" at bounding box center [764, 310] width 272 height 63
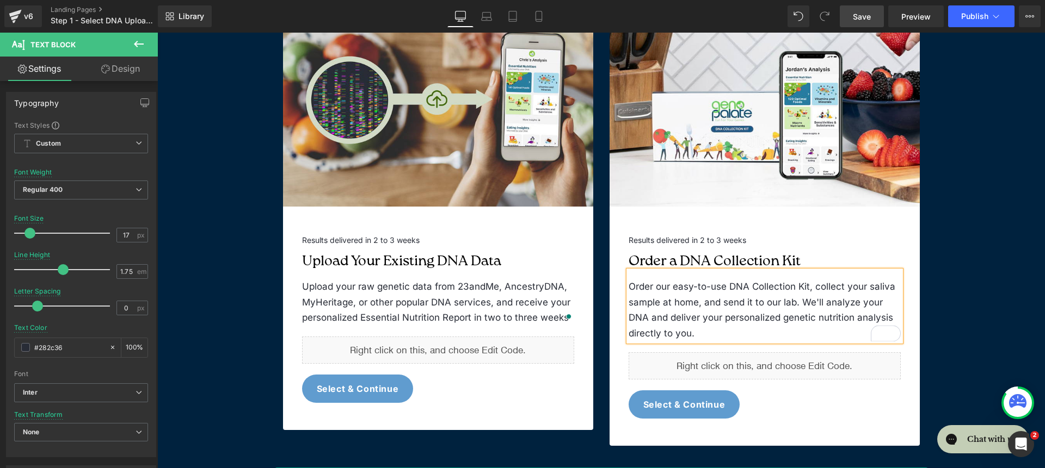
click at [349, 306] on p "Upload your raw genetic data from 23andMe, AncestryDNA, MyHeritage, or other po…" at bounding box center [438, 302] width 272 height 47
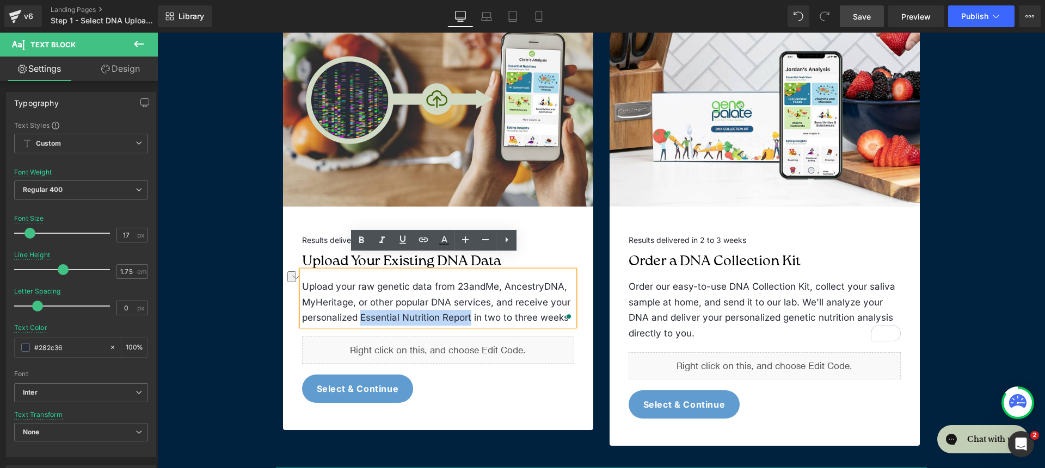
drag, startPoint x: 175, startPoint y: 371, endPoint x: 467, endPoint y: 303, distance: 300.5
click at [467, 303] on p "Upload your raw genetic data from 23andMe, AncestryDNA, MyHeritage, or other po…" at bounding box center [438, 302] width 272 height 47
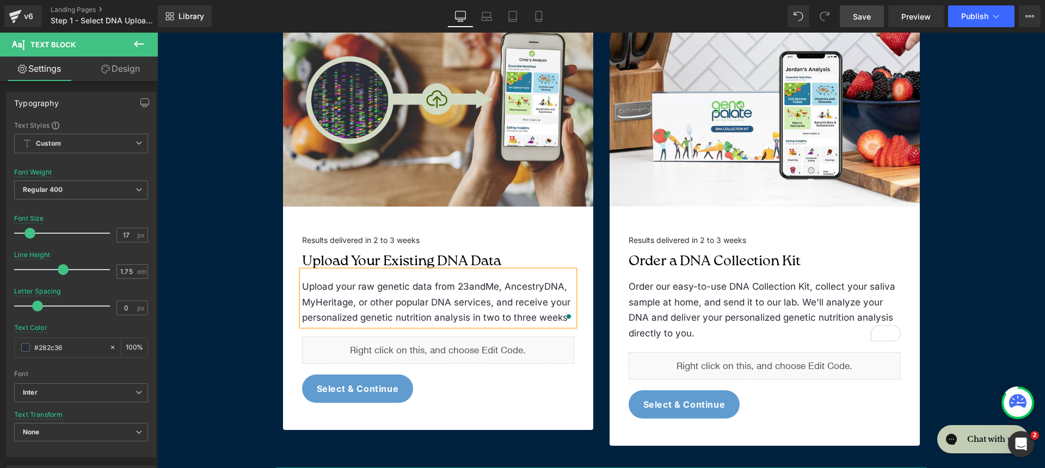
click at [942, 238] on div "Step 1 – Select DNA upload method Heading Row Personalized Nutrition Powered By…" at bounding box center [601, 207] width 866 height 600
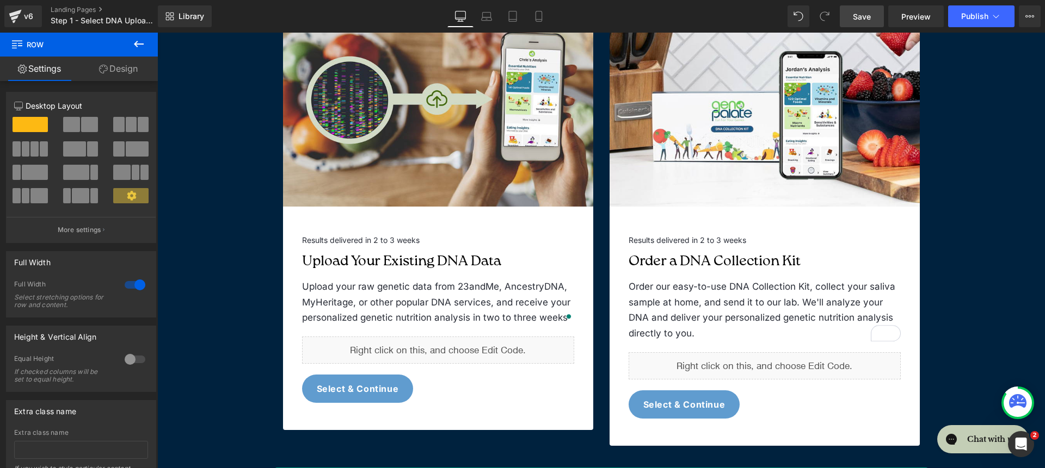
scroll to position [0, 0]
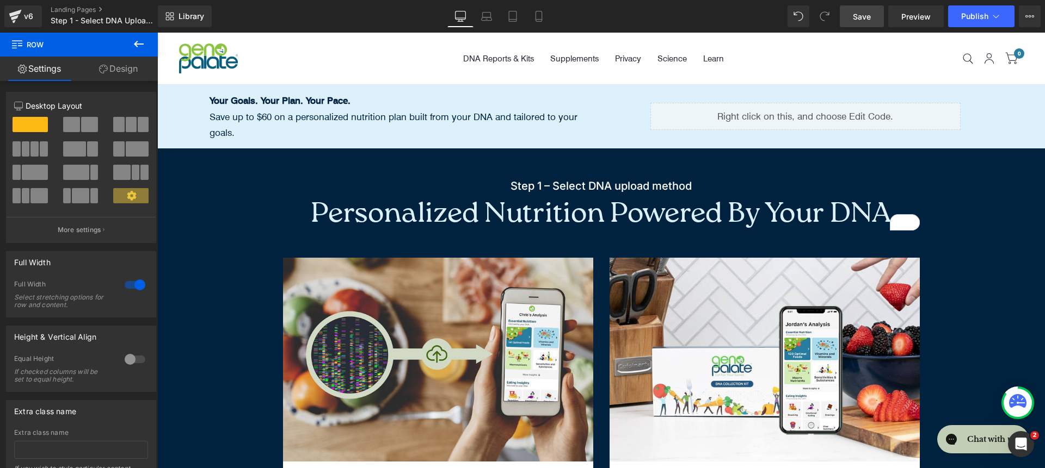
click at [872, 21] on link "Save" at bounding box center [861, 16] width 44 height 22
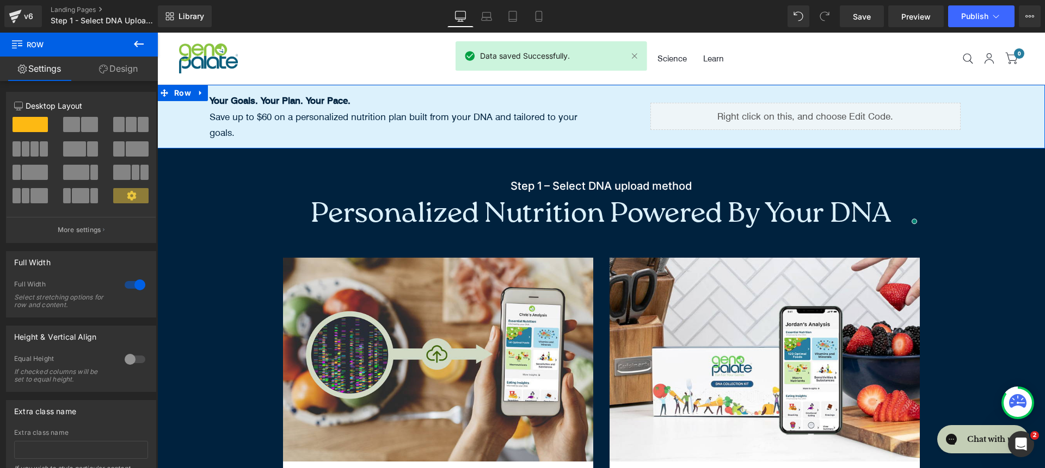
click at [186, 118] on div "Your Goals. Your Plan. Your Pace. Save up to $60 on a personalized nutrition pl…" at bounding box center [600, 116] width 871 height 47
click at [199, 97] on icon at bounding box center [201, 93] width 8 height 8
click at [222, 95] on link at bounding box center [229, 93] width 14 height 16
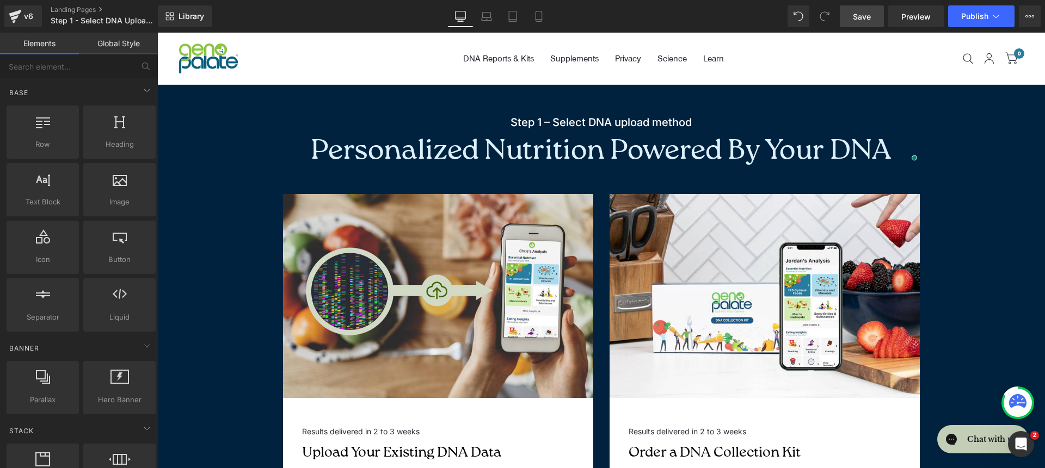
click at [868, 13] on span "Save" at bounding box center [862, 16] width 18 height 11
click at [910, 18] on span "Preview" at bounding box center [915, 16] width 29 height 11
click at [16, 16] on icon at bounding box center [15, 17] width 8 height 5
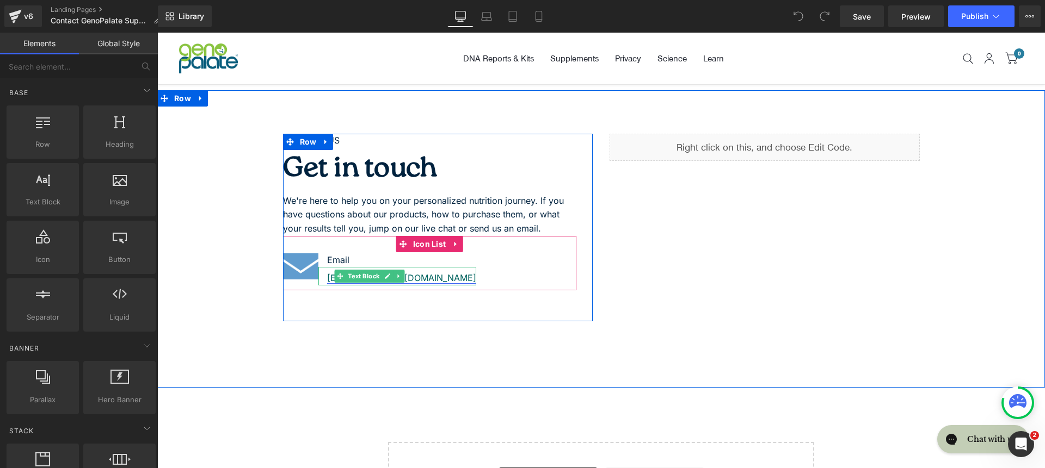
click at [411, 278] on link "hello@genopalate.com" at bounding box center [401, 278] width 149 height 11
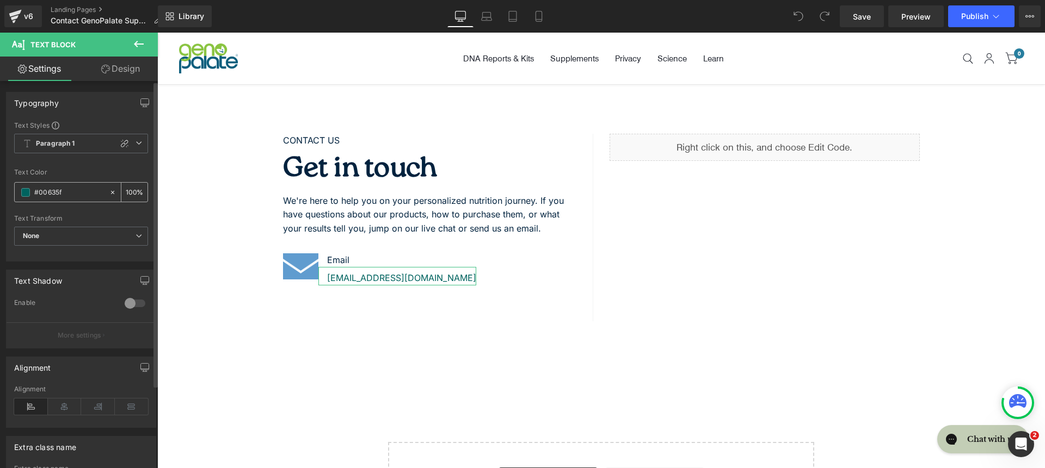
click at [67, 193] on input "#00635f" at bounding box center [69, 193] width 70 height 12
click at [70, 187] on input "#d57903" at bounding box center [69, 193] width 70 height 12
paste input "609CCF"
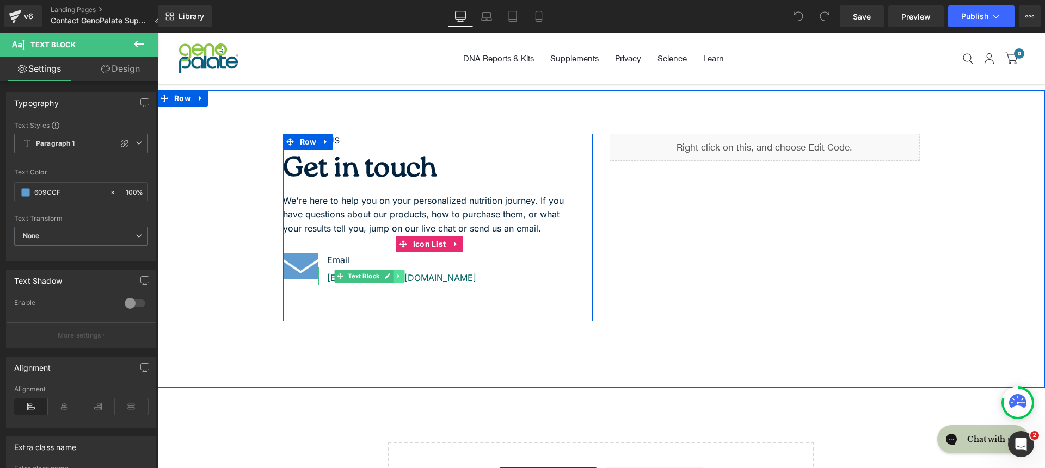
click at [396, 277] on icon at bounding box center [399, 276] width 6 height 7
type input "#609ccf"
click at [347, 277] on span "Text Block" at bounding box center [364, 276] width 36 height 13
click at [321, 276] on div "hello@genopalate.com" at bounding box center [397, 276] width 158 height 18
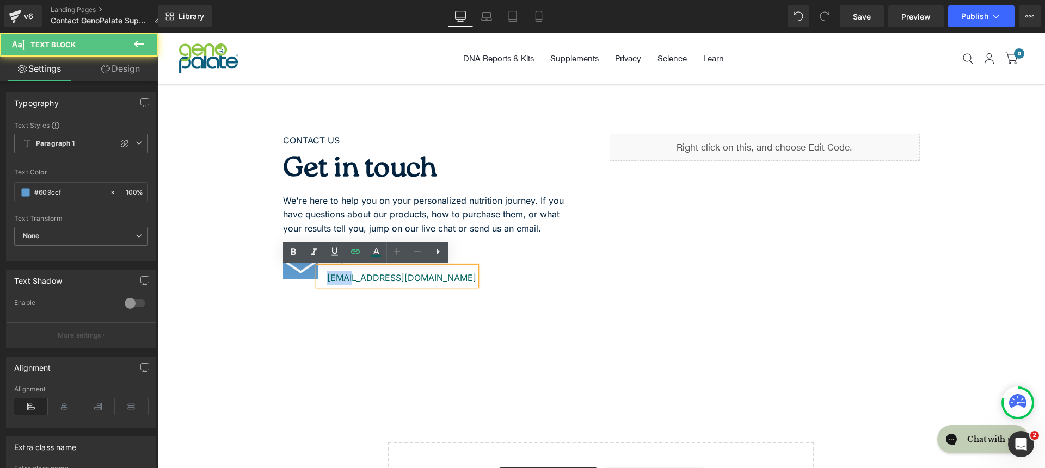
click at [321, 276] on div "hello@genopalate.com" at bounding box center [397, 276] width 158 height 18
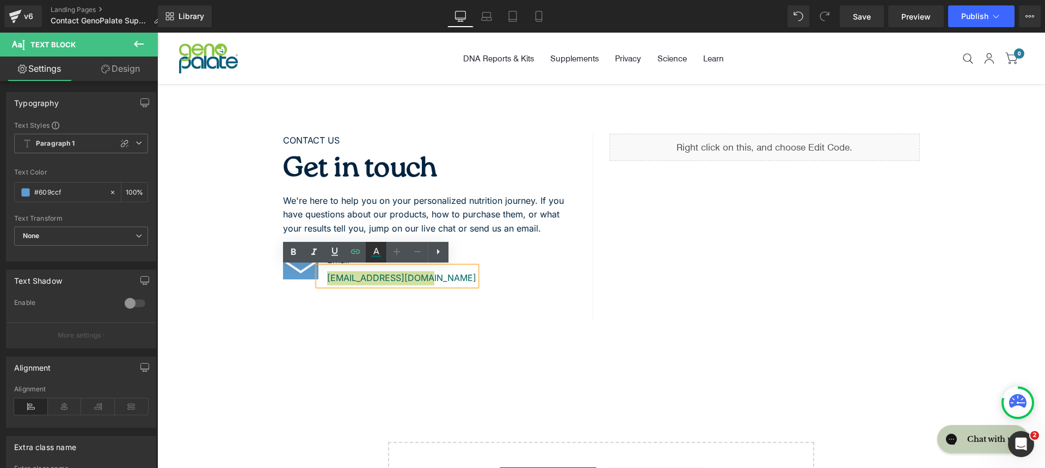
click at [374, 253] on icon at bounding box center [376, 251] width 6 height 7
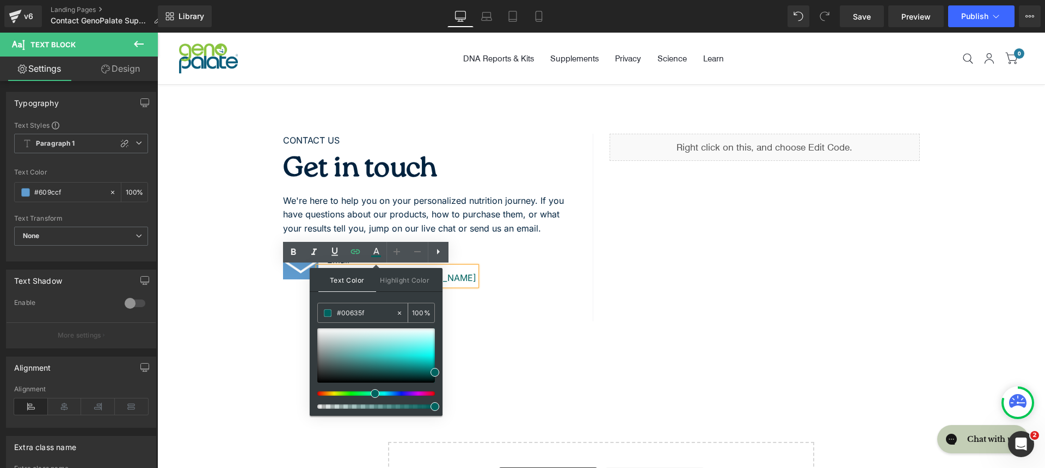
click at [366, 310] on input "#00635f" at bounding box center [366, 313] width 59 height 12
paste input "609CCF"
type input "#609CCF"
click at [544, 297] on div "CONTACT US Text Block Get in touch Heading We're here to help you on your perso…" at bounding box center [438, 228] width 310 height 188
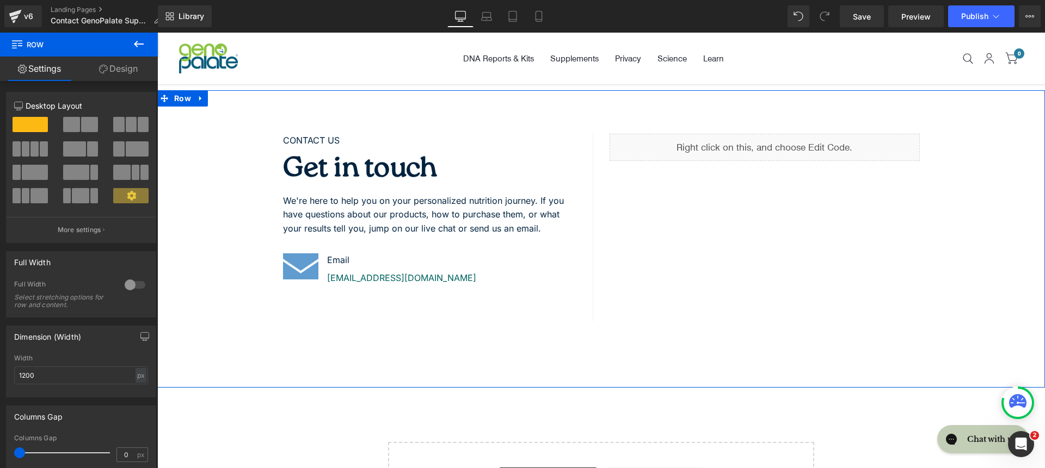
click at [301, 169] on div "Get in touch" at bounding box center [429, 167] width 293 height 38
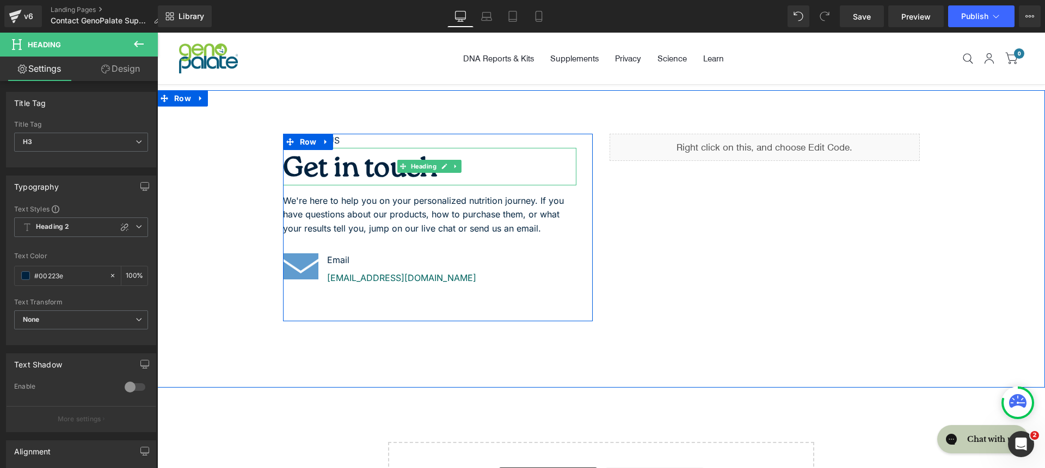
click at [293, 166] on div "Get in touch" at bounding box center [429, 167] width 293 height 38
